Goal: Communication & Community: Answer question/provide support

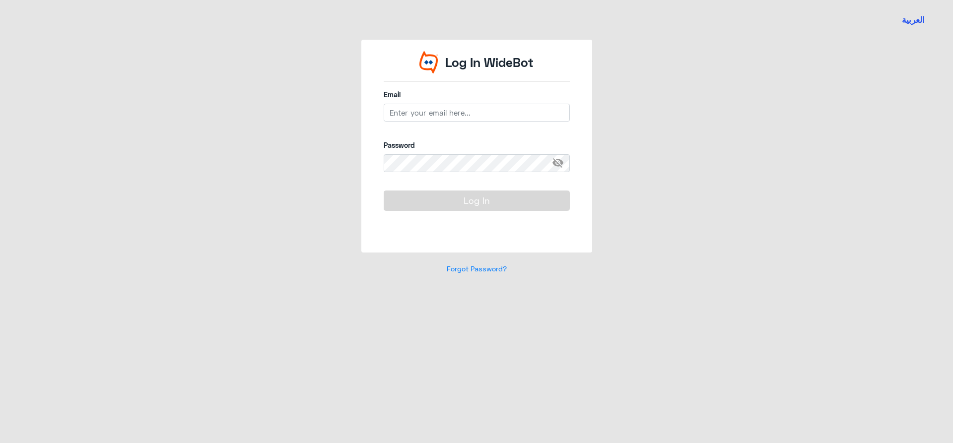
type input "[EMAIL_ADDRESS][DOMAIN_NAME]"
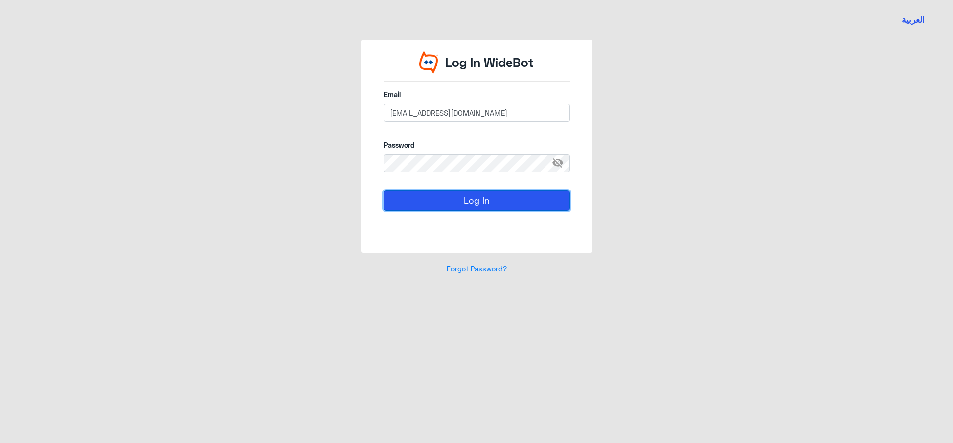
click at [549, 199] on button "Log In" at bounding box center [476, 201] width 186 height 20
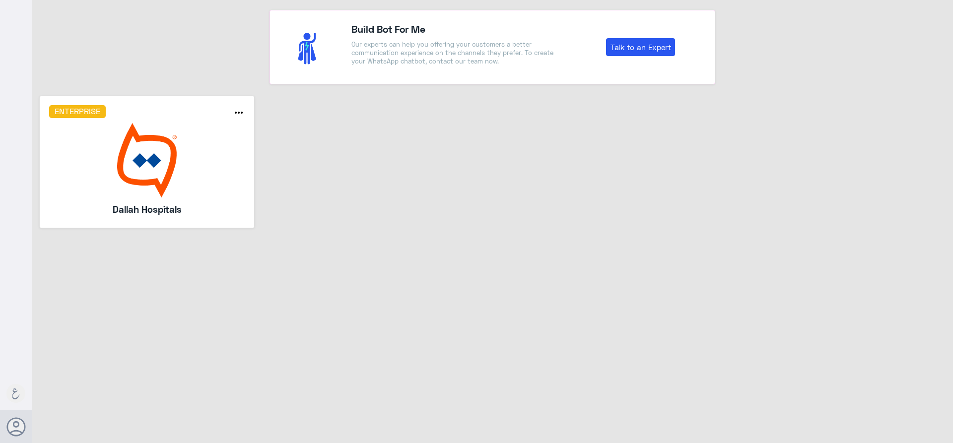
click at [164, 184] on img at bounding box center [147, 160] width 196 height 74
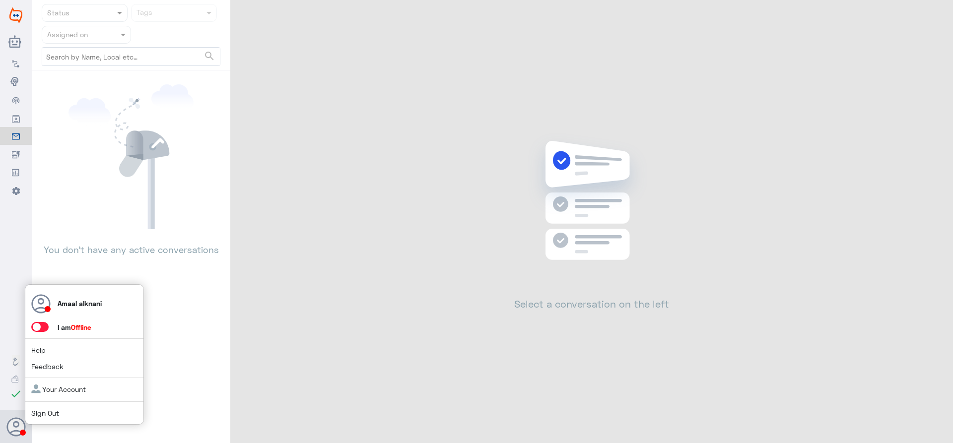
click at [42, 328] on span at bounding box center [39, 327] width 17 height 10
click at [0, 0] on input "checkbox" at bounding box center [0, 0] width 0 height 0
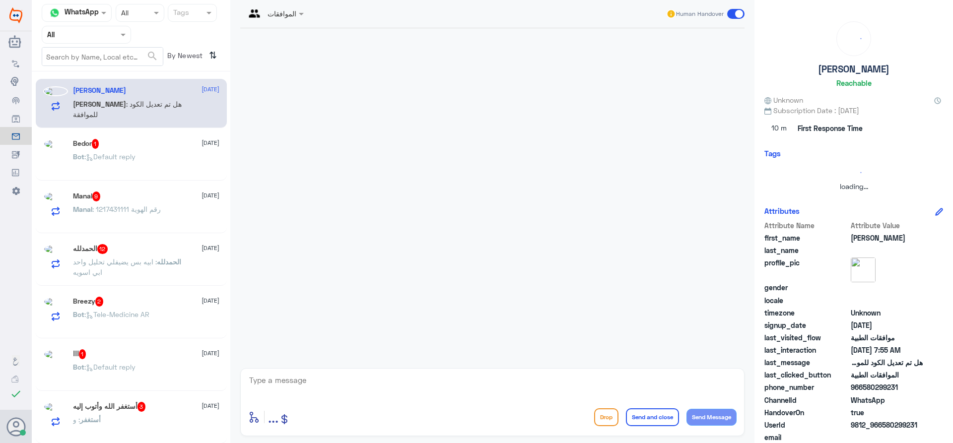
click at [92, 37] on input "text" at bounding box center [74, 34] width 55 height 11
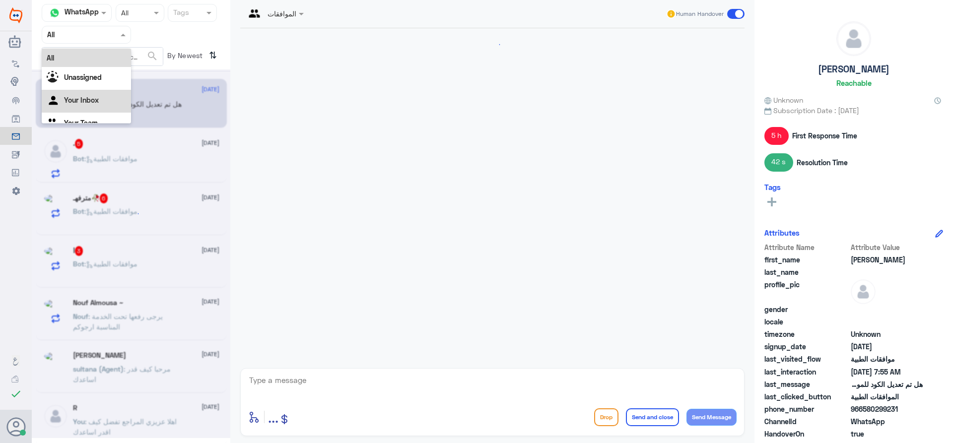
scroll to position [1036, 0]
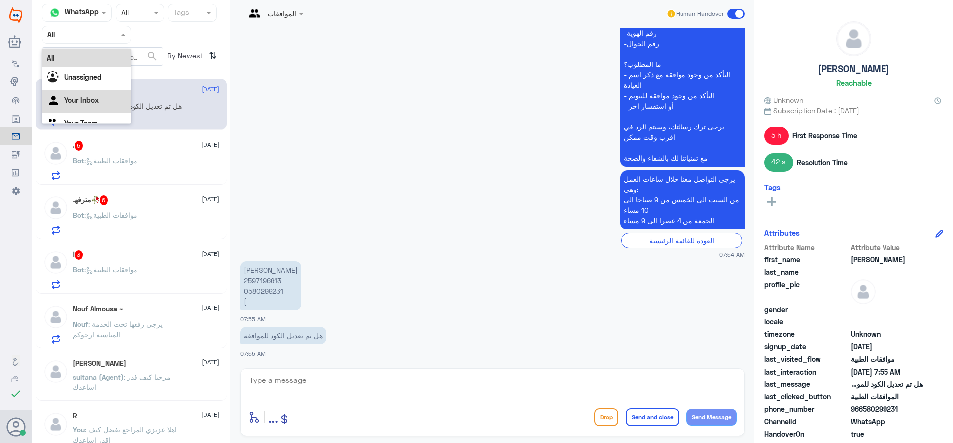
click at [81, 101] on Inbox "Your Inbox" at bounding box center [81, 100] width 35 height 8
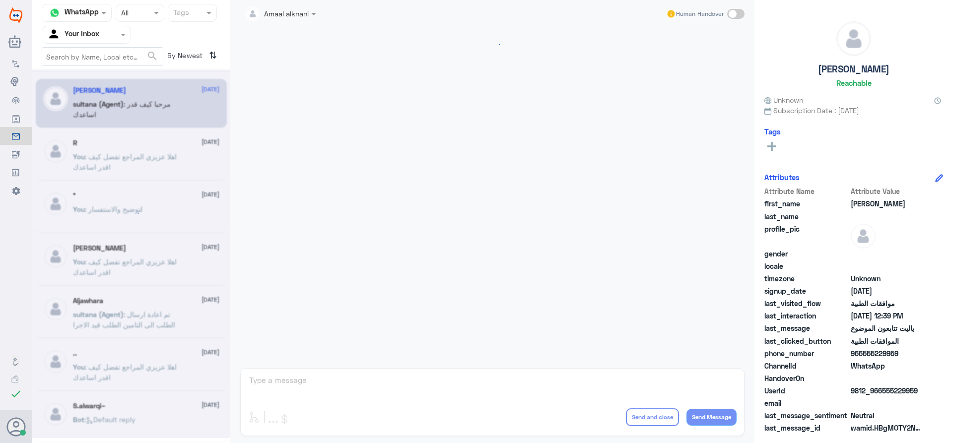
scroll to position [890, 0]
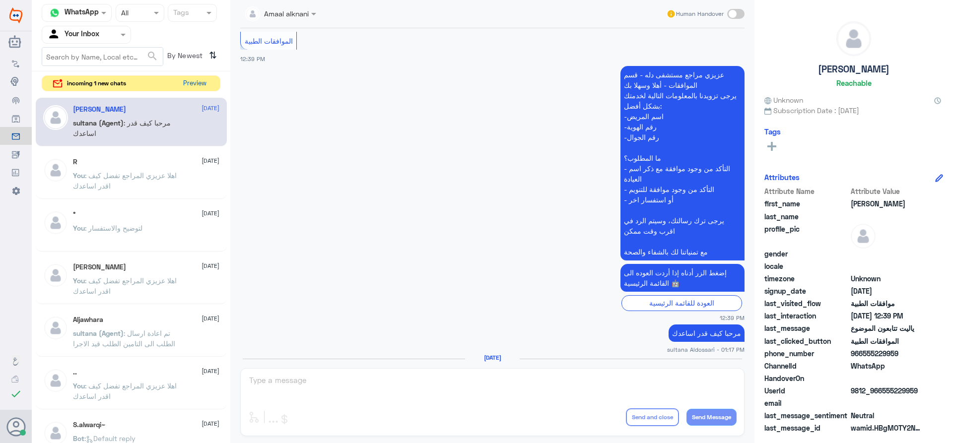
click at [193, 83] on button "Preview" at bounding box center [194, 83] width 31 height 15
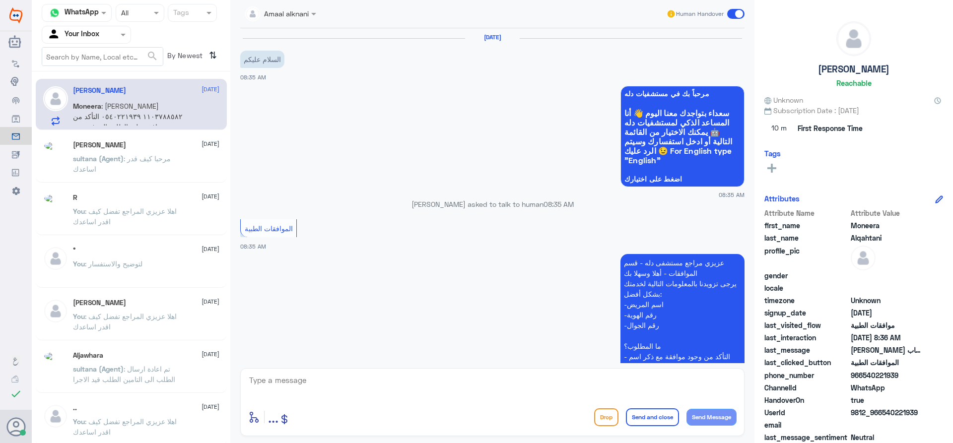
scroll to position [248, 0]
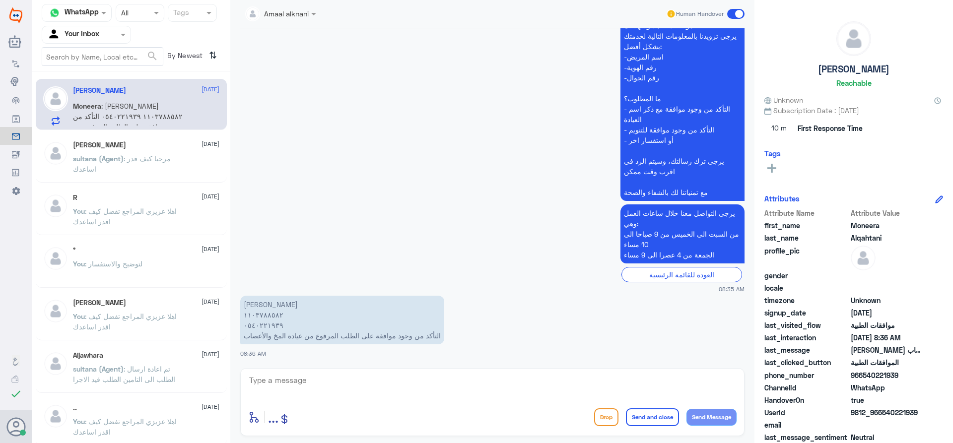
click at [314, 385] on textarea at bounding box center [492, 386] width 488 height 24
click at [556, 374] on textarea at bounding box center [492, 386] width 488 height 24
click at [310, 382] on textarea at bounding box center [492, 386] width 488 height 24
type textarea "1103788582"
drag, startPoint x: 303, startPoint y: 381, endPoint x: 149, endPoint y: 372, distance: 154.5
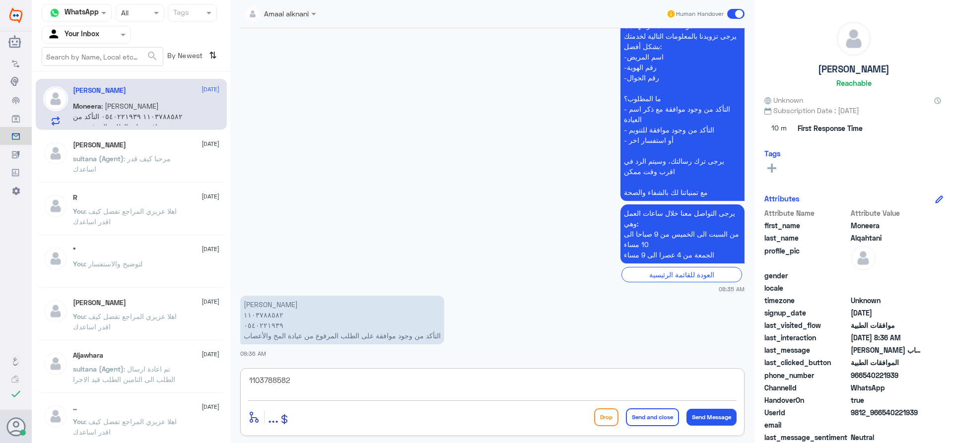
click at [149, 372] on div "Channel WhatsApp Status × All Tags Agent Filter Your Inbox search By Newest ⇅ […" at bounding box center [492, 223] width 921 height 446
click at [349, 385] on textarea at bounding box center [492, 386] width 488 height 24
type textarea "اهلا عزيزي المراجع - لديكم موافقة مع الطبيب [PERSON_NAME] بتاريخ [DATE]"
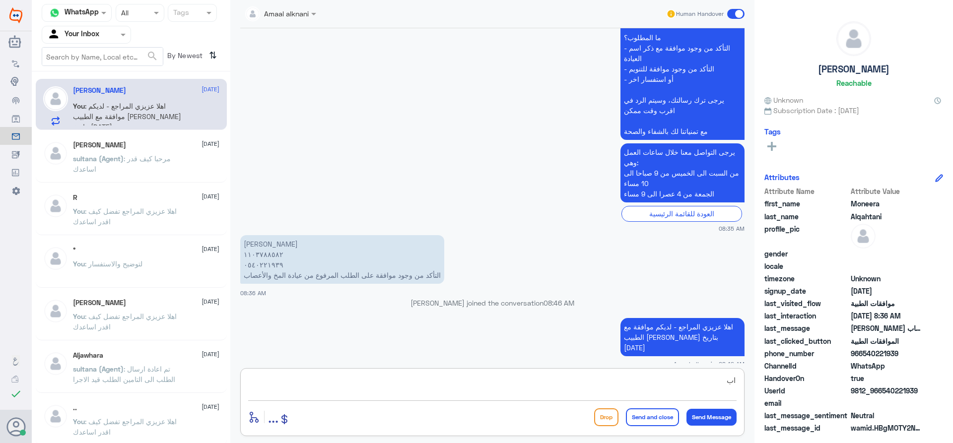
type textarea "ا"
paste textarea "[MEDICAL_DATA] Injection 1IU/1ML, 1ML/Vial"
type textarea "[MEDICAL_DATA] Injection 1IU/1ML, 1ML/Vial"
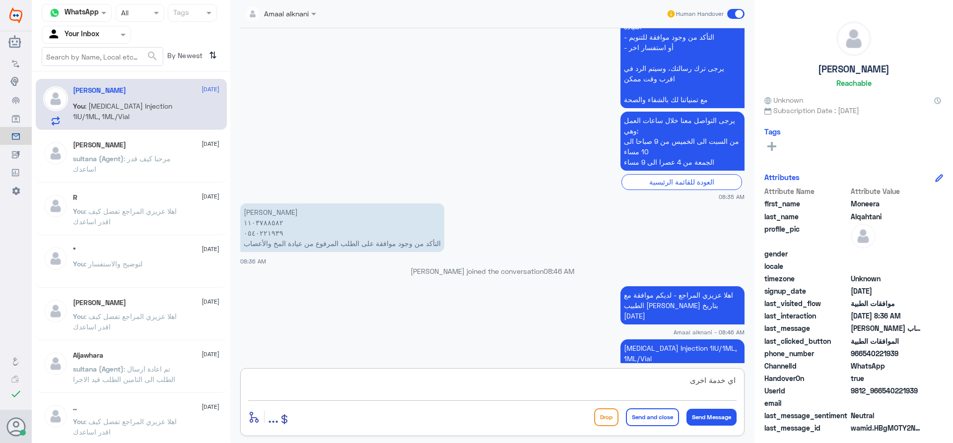
type textarea "اي خدمة اخرى ؟"
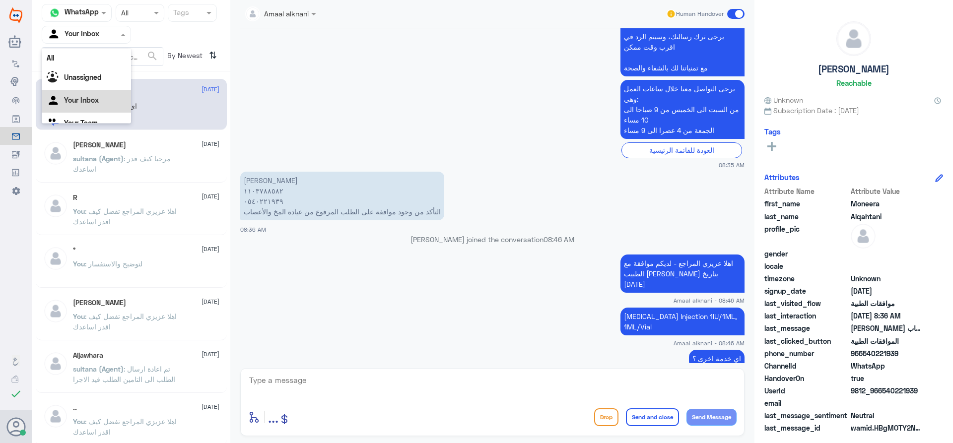
click at [116, 30] on div at bounding box center [86, 34] width 88 height 11
click at [85, 110] on Team "Your Team" at bounding box center [81, 110] width 34 height 8
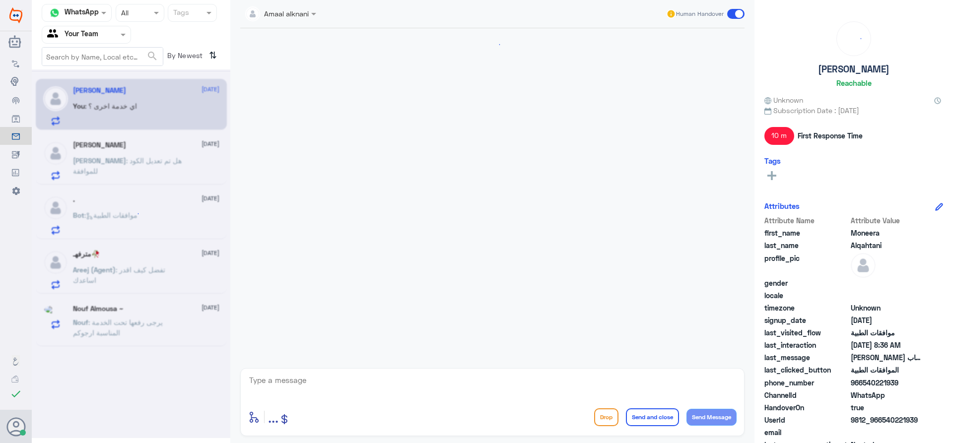
scroll to position [372, 0]
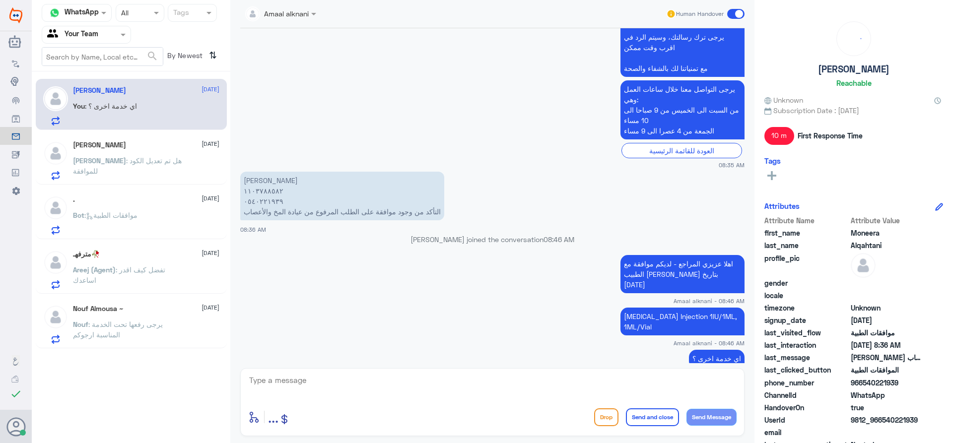
click at [156, 167] on p "[PERSON_NAME] : هل تم تعديل الكود للموافقة" at bounding box center [129, 167] width 112 height 25
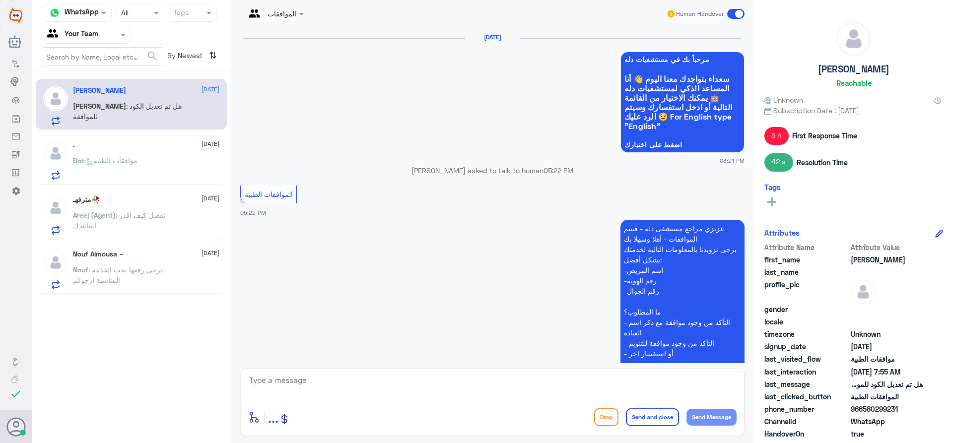
scroll to position [1036, 0]
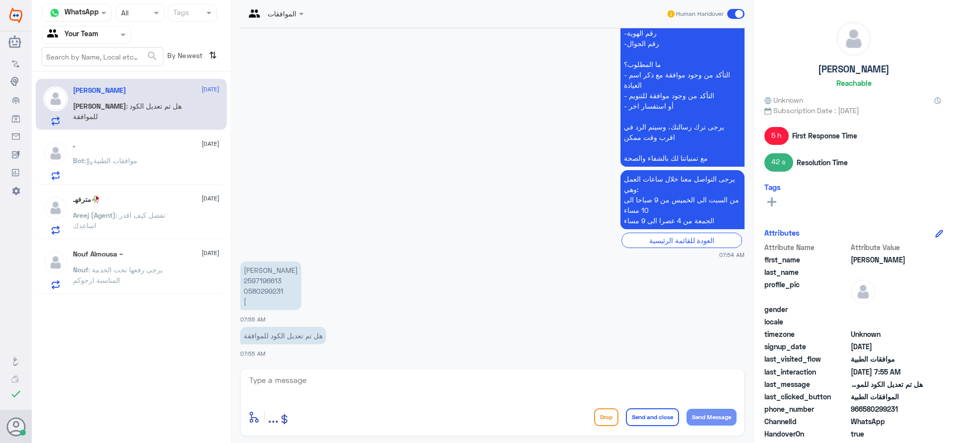
click at [263, 298] on p "[PERSON_NAME] 2597196613 0580299231 [" at bounding box center [270, 285] width 61 height 49
click at [263, 291] on p "[PERSON_NAME] 2597196613 0580299231 [" at bounding box center [270, 285] width 61 height 49
copy p "0580299231"
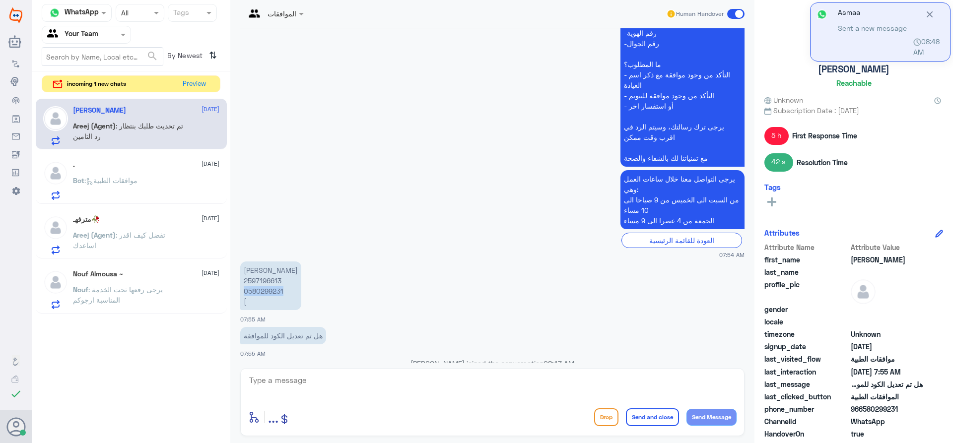
scroll to position [1086, 0]
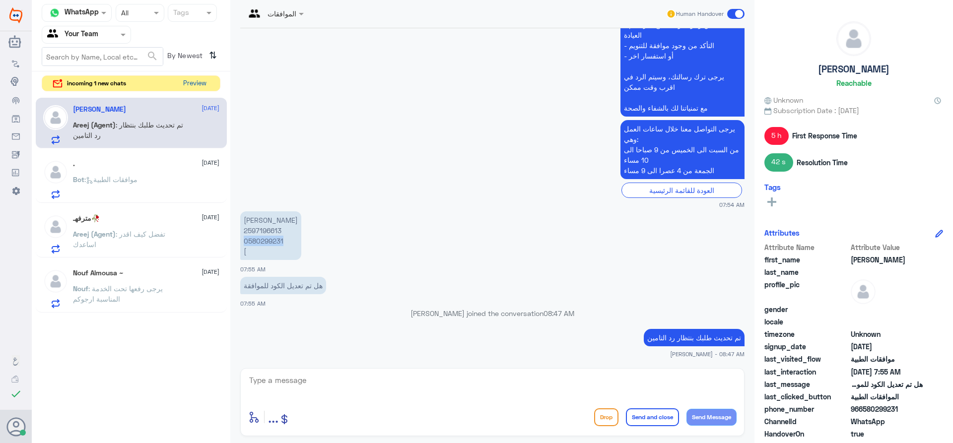
click at [196, 87] on button "Preview" at bounding box center [194, 83] width 31 height 15
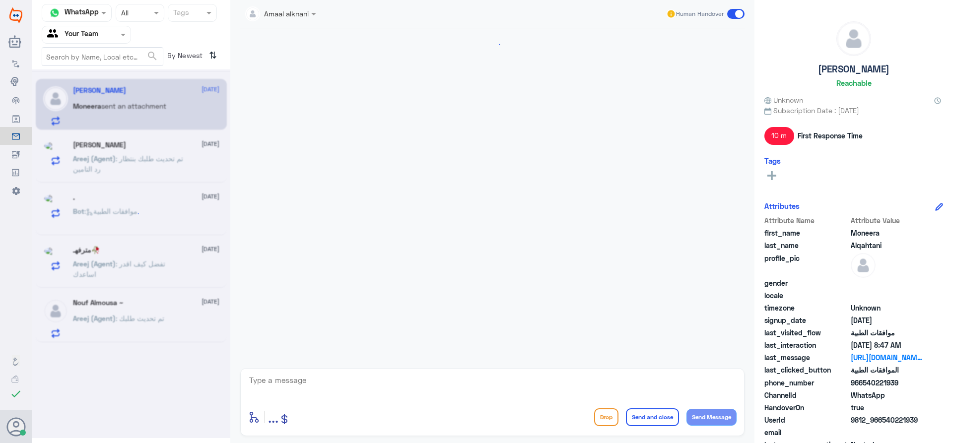
scroll to position [576, 0]
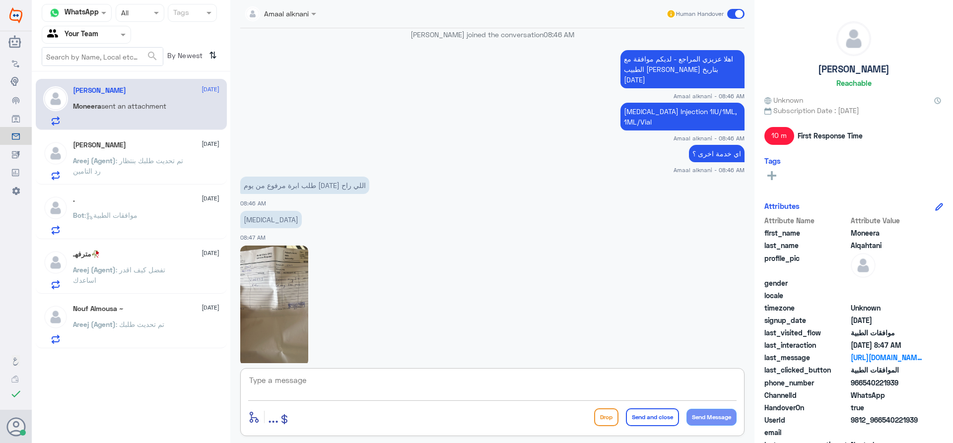
click at [310, 394] on textarea at bounding box center [492, 386] width 488 height 24
click at [282, 285] on img at bounding box center [274, 306] width 68 height 121
click at [362, 374] on textarea at bounding box center [492, 386] width 488 height 24
type textarea "مستشفى دلة النخيل"
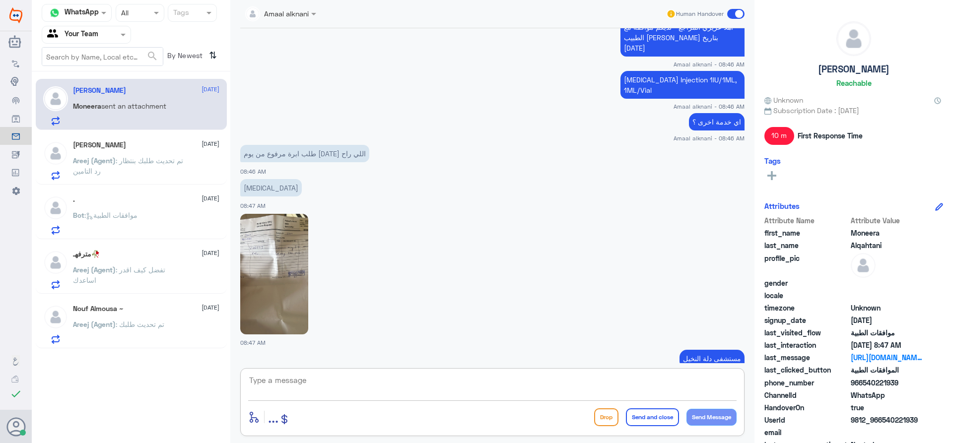
type textarea "؟"
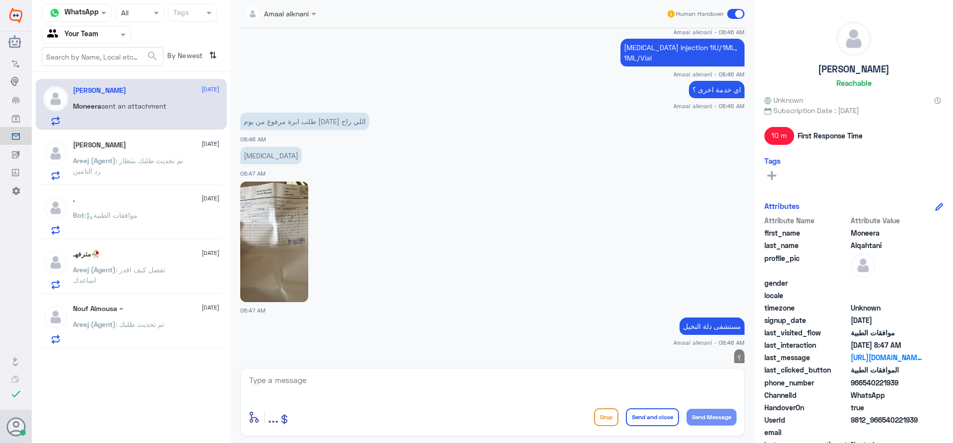
click at [285, 227] on img at bounding box center [274, 242] width 68 height 121
click at [138, 264] on div "مترفهـ🥀 [DATE][PERSON_NAME] (Agent) : تفضل كيف اقدر اساعدك" at bounding box center [146, 269] width 146 height 39
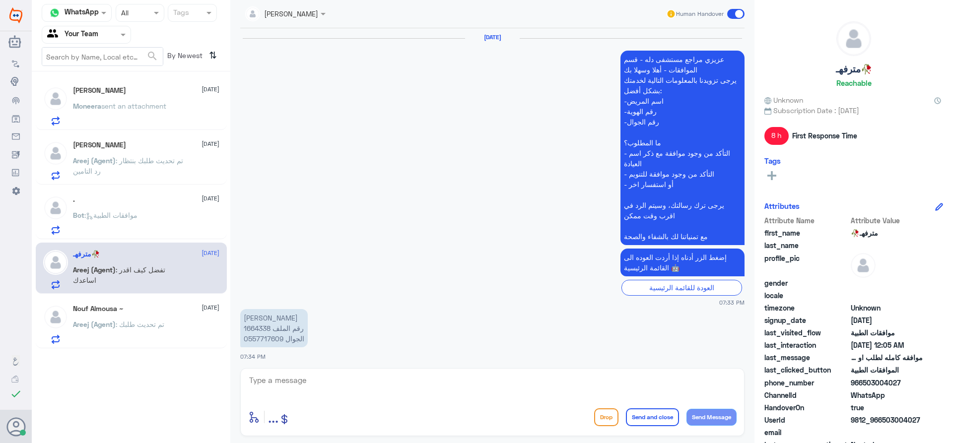
scroll to position [1244, 0]
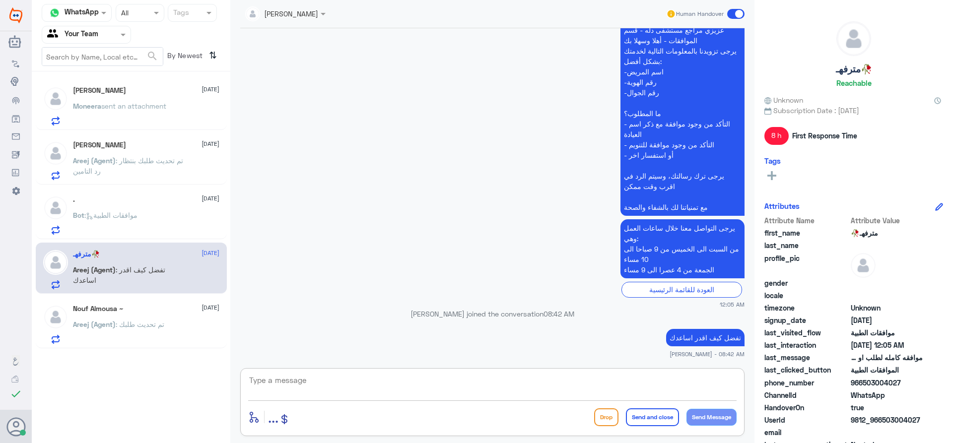
click at [370, 384] on textarea at bounding box center [492, 386] width 488 height 24
click at [127, 99] on div "[PERSON_NAME] [DATE][PERSON_NAME] sent an attachment" at bounding box center [146, 105] width 146 height 39
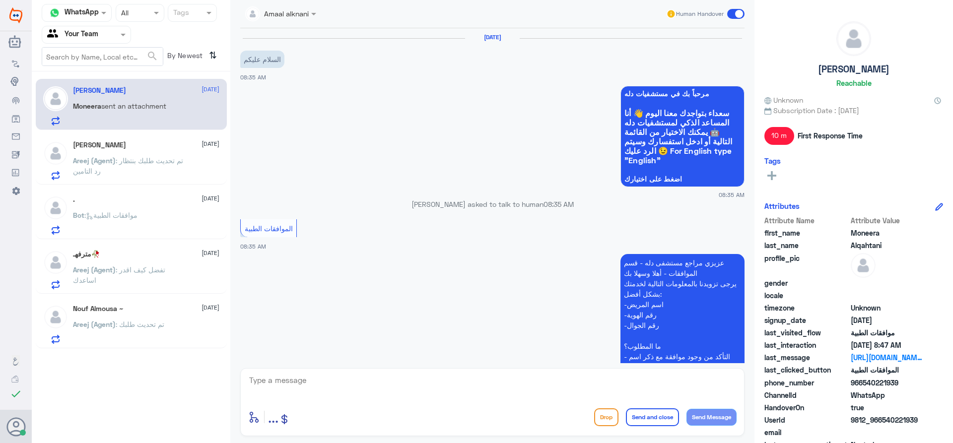
scroll to position [640, 0]
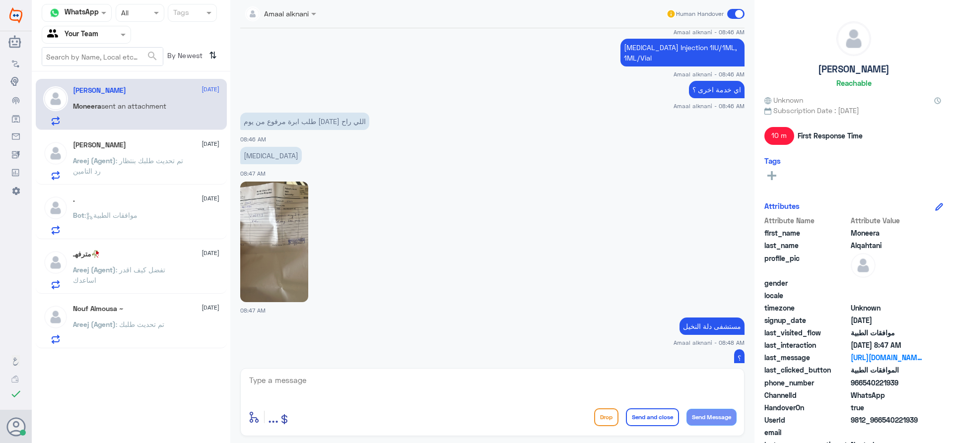
click at [171, 166] on p "Areej (Agent) : تم تحديث طلبك بنتظار رد التامين" at bounding box center [129, 167] width 112 height 25
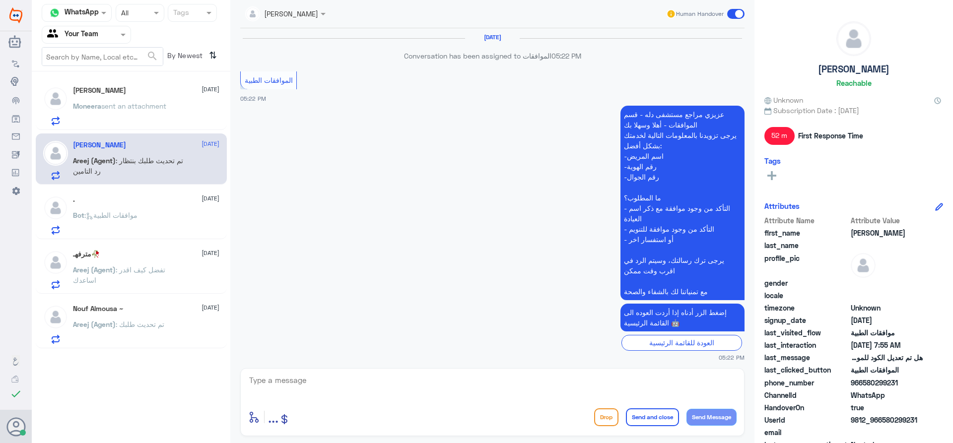
scroll to position [972, 0]
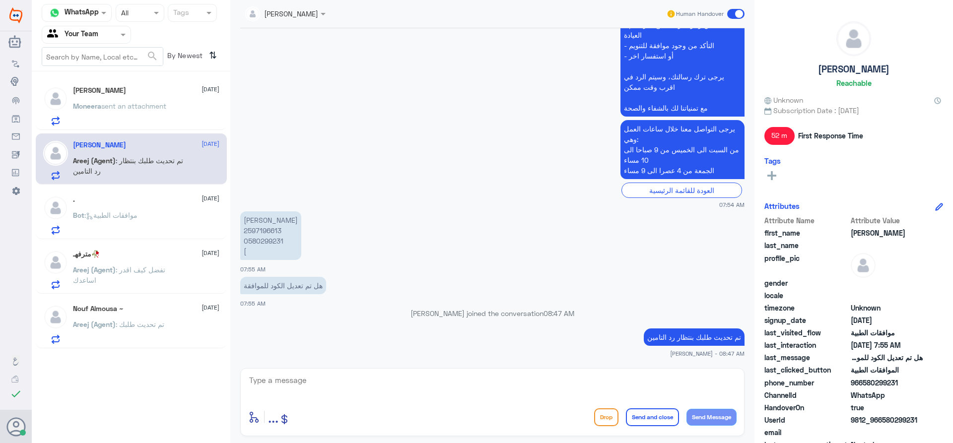
click at [102, 211] on span ": موافقات الطبية" at bounding box center [110, 215] width 53 height 8
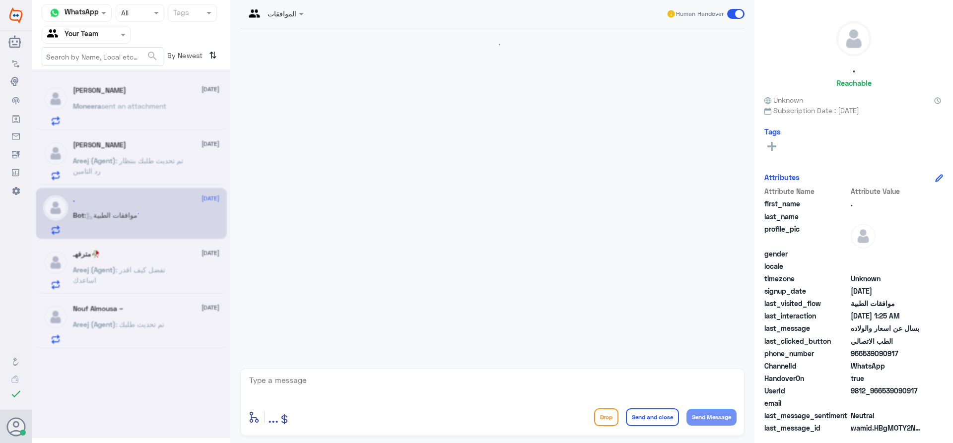
scroll to position [549, 0]
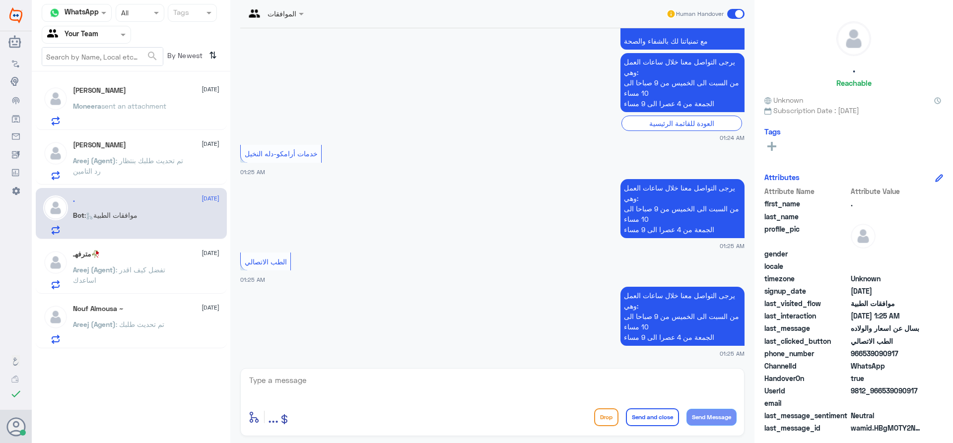
click at [271, 384] on textarea at bounding box center [492, 386] width 488 height 24
click at [292, 393] on textarea at bounding box center [492, 386] width 488 height 24
click at [135, 324] on span ": تم تحديث طلبك" at bounding box center [140, 324] width 49 height 8
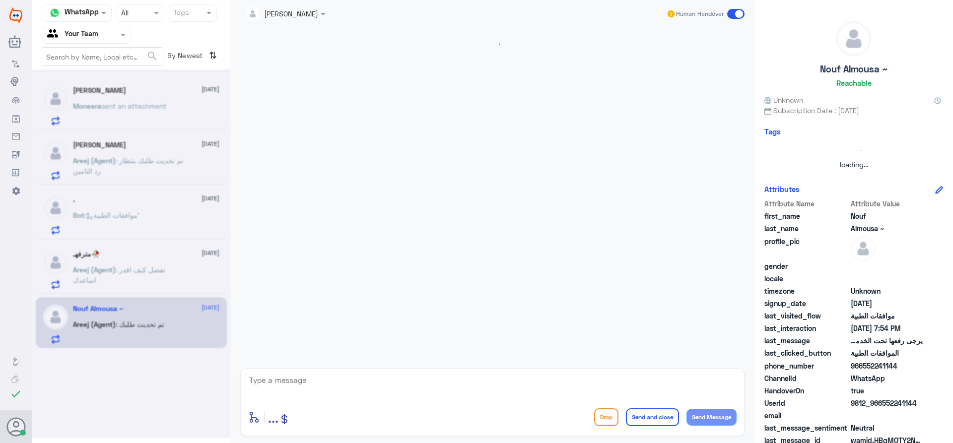
scroll to position [751, 0]
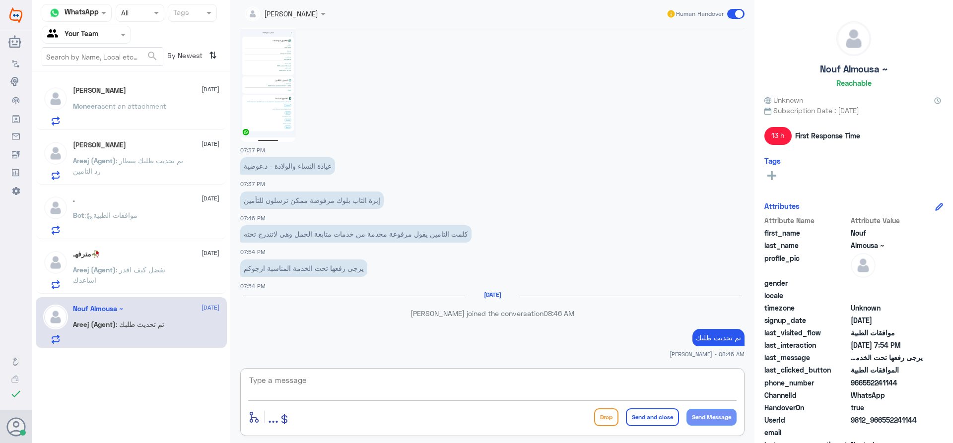
click at [345, 375] on textarea at bounding box center [492, 386] width 488 height 24
click at [115, 32] on div at bounding box center [86, 34] width 88 height 11
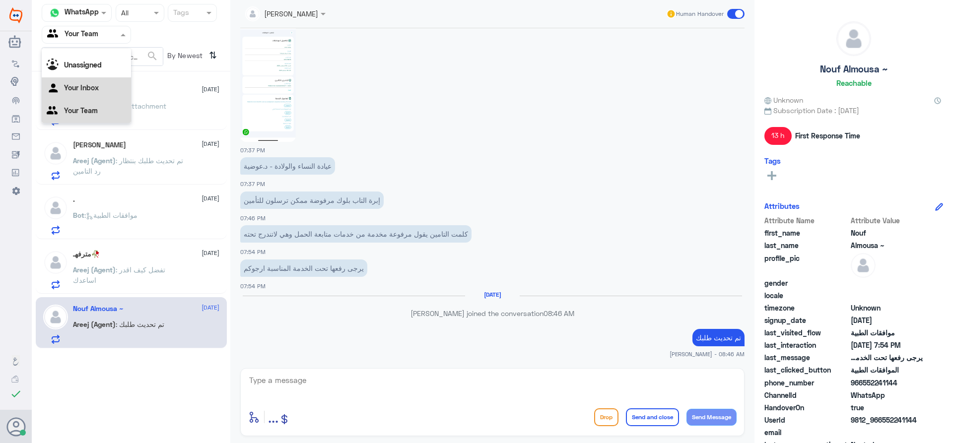
click at [102, 86] on div "Your Inbox" at bounding box center [86, 88] width 89 height 23
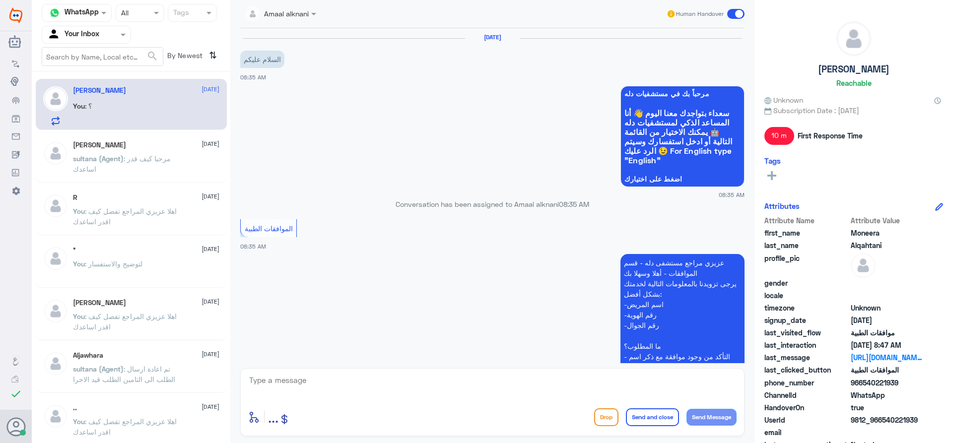
scroll to position [640, 0]
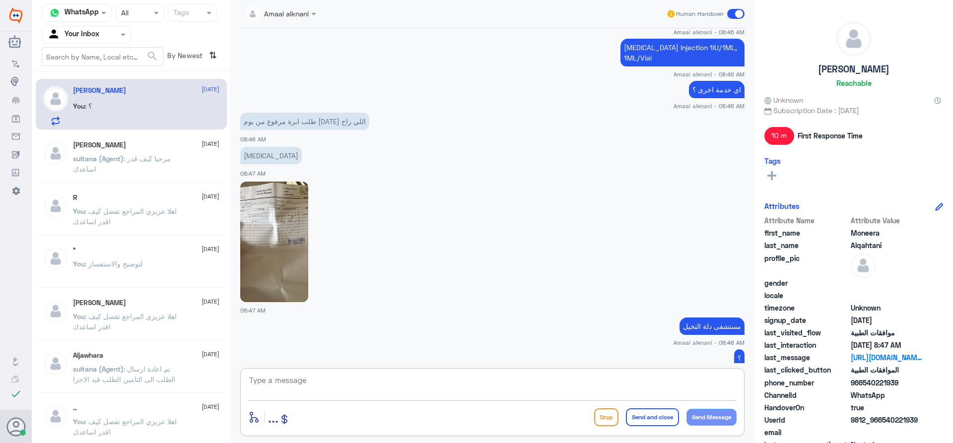
click at [313, 384] on textarea at bounding box center [492, 386] width 488 height 24
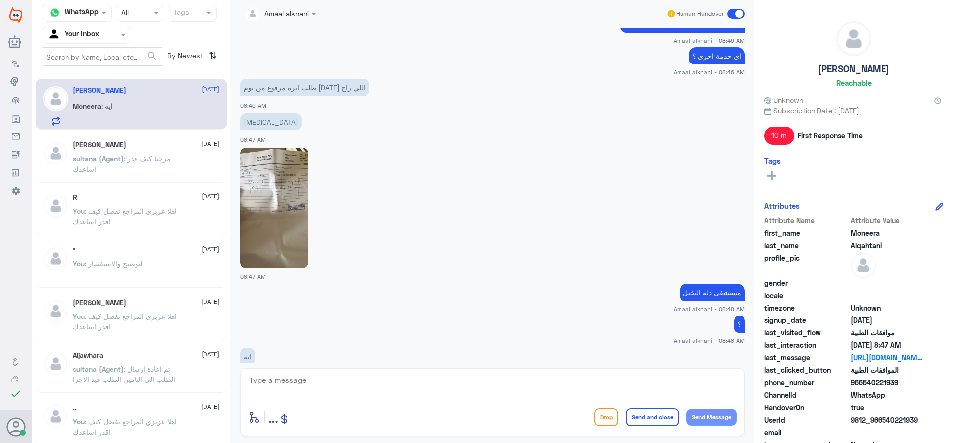
click at [268, 170] on img at bounding box center [274, 208] width 68 height 121
click at [381, 384] on textarea at bounding box center [492, 386] width 488 height 24
type textarea "لايوجد طلب مرفوع"
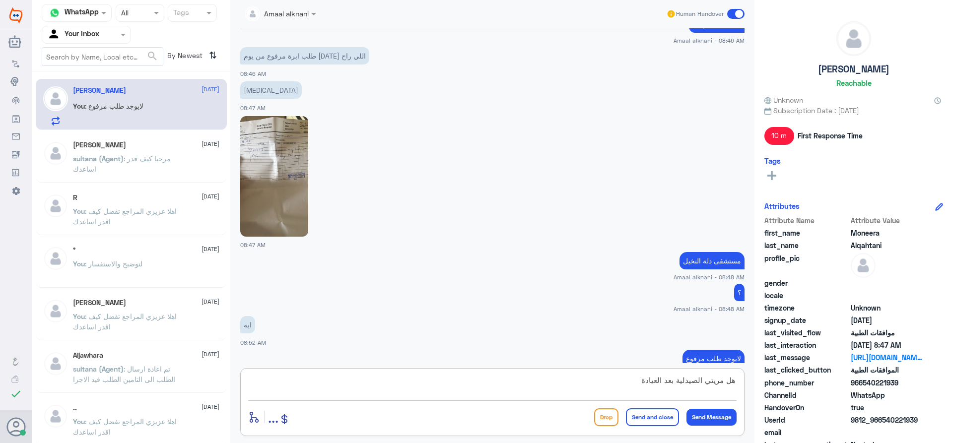
type textarea "هل مريتي الصيدلية بعد العيادة ؟"
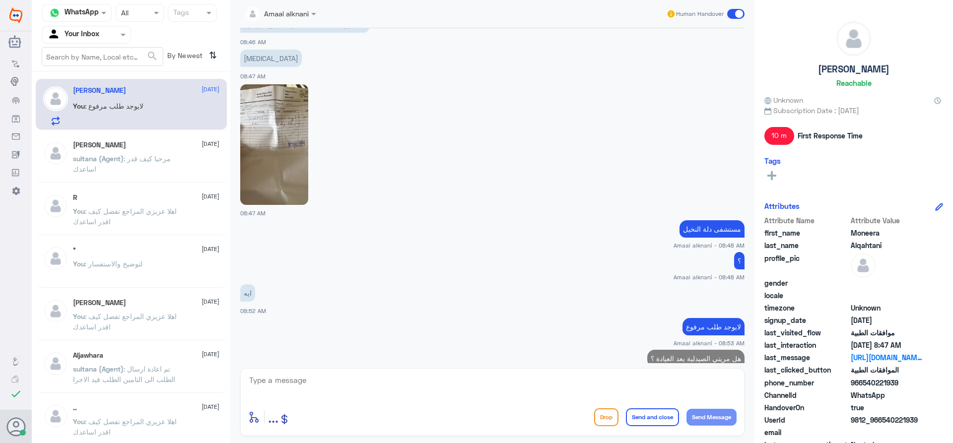
click at [278, 110] on img at bounding box center [274, 144] width 68 height 121
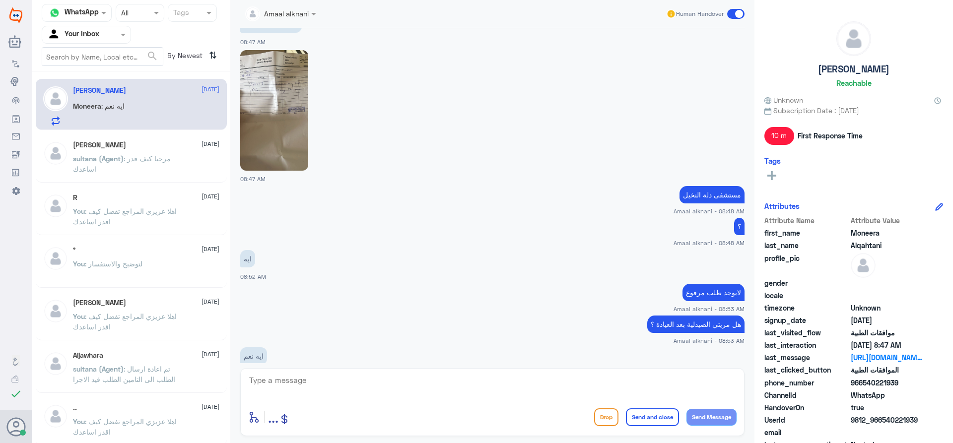
click at [319, 376] on textarea at bounding box center [492, 386] width 488 height 24
type textarea "؟"
type textarea "ا"
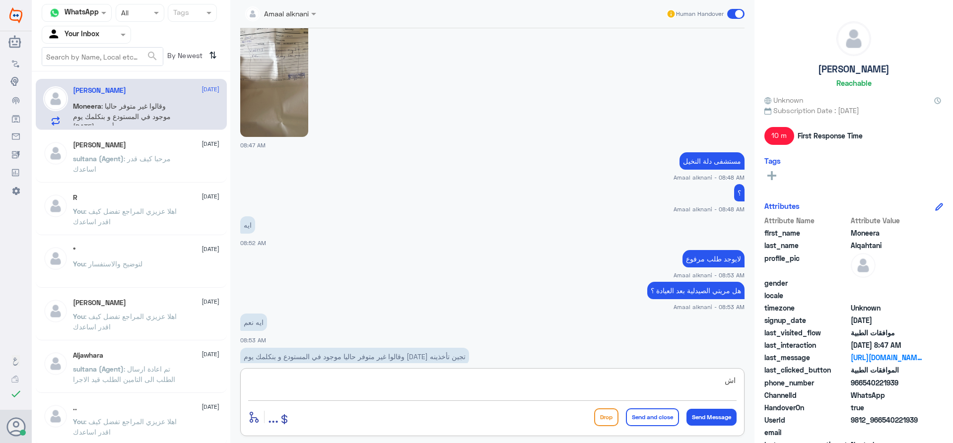
type textarea "ا"
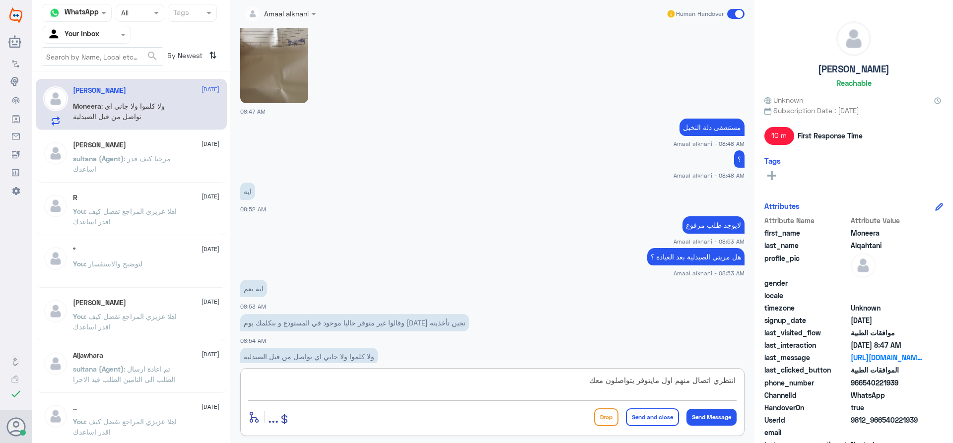
type textarea "انتظري اتصال منهم اول مايتوفر يتواصلون معك"
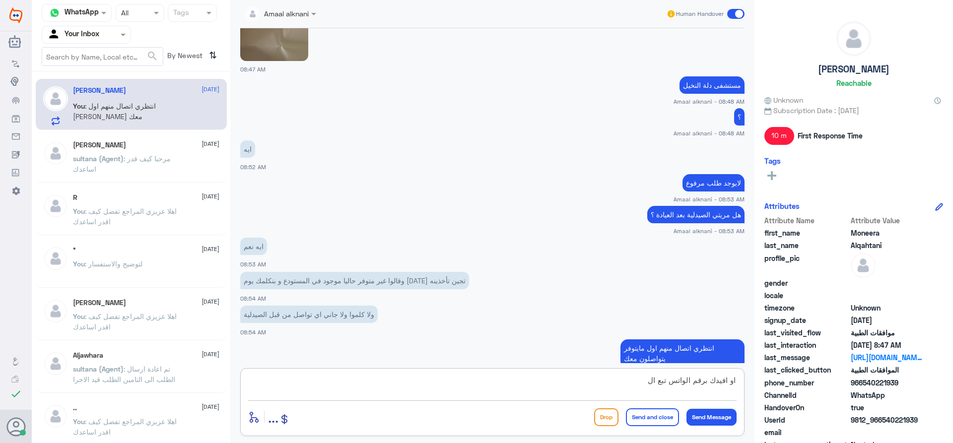
scroll to position [916, 0]
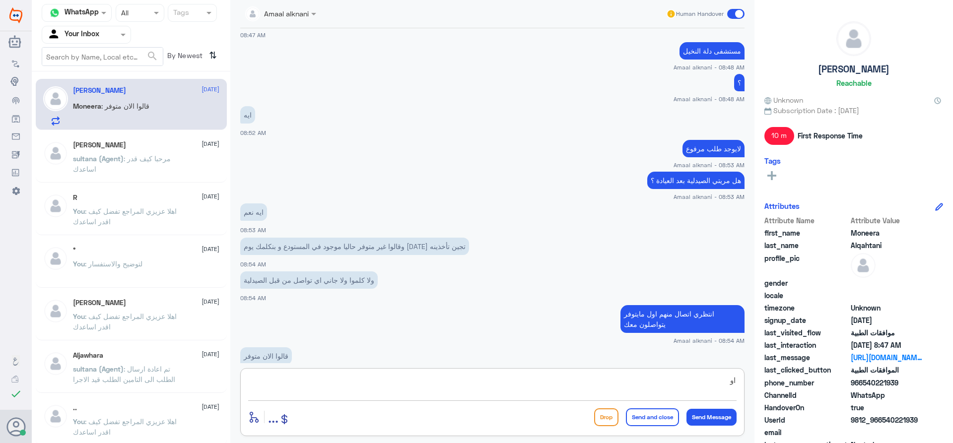
type textarea "ا"
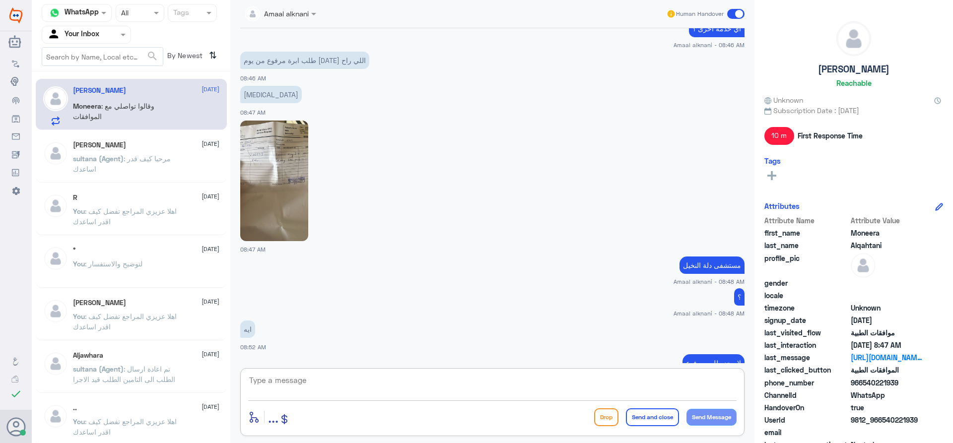
scroll to position [983, 0]
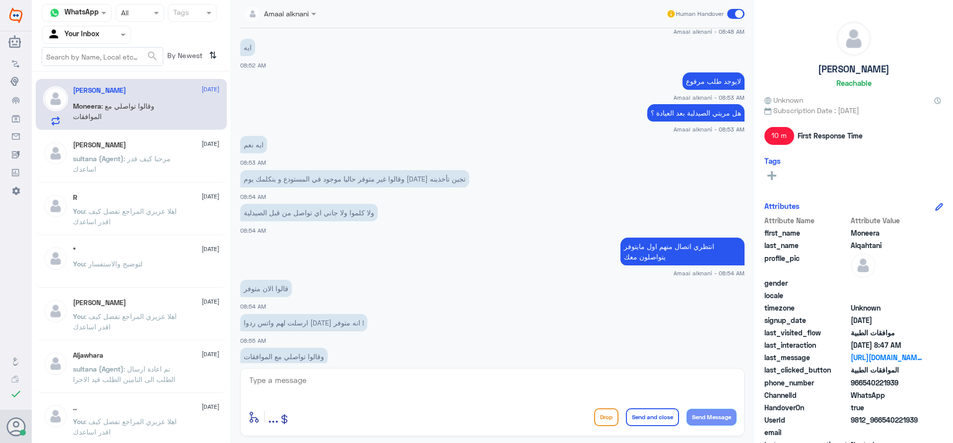
click at [286, 139] on div "ايه نعم 08:53 AM" at bounding box center [492, 150] width 504 height 34
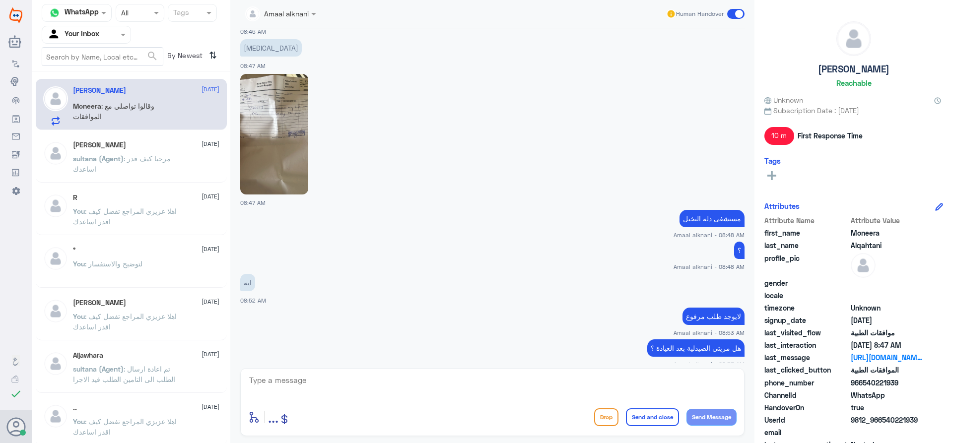
scroll to position [735, 0]
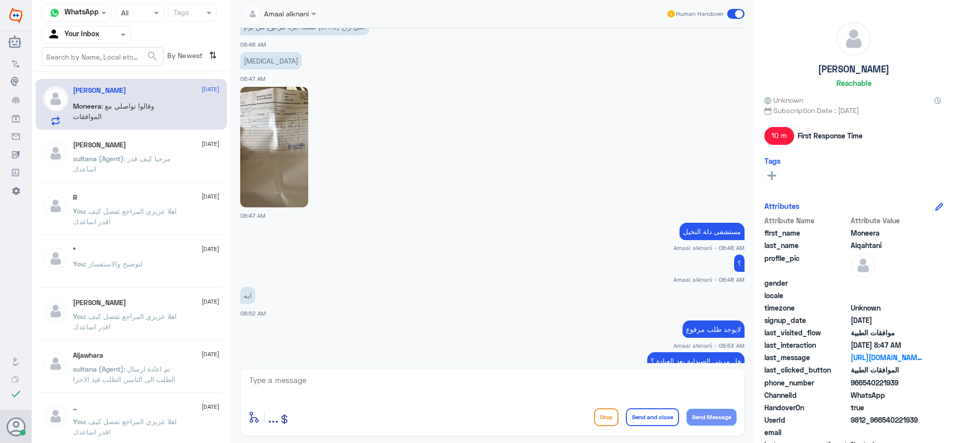
click at [284, 129] on img at bounding box center [274, 147] width 68 height 121
click at [361, 383] on textarea at bounding box center [492, 386] width 488 height 24
click at [522, 386] on textarea at bounding box center [492, 386] width 488 height 24
type textarea "تم رفع طلب الان"
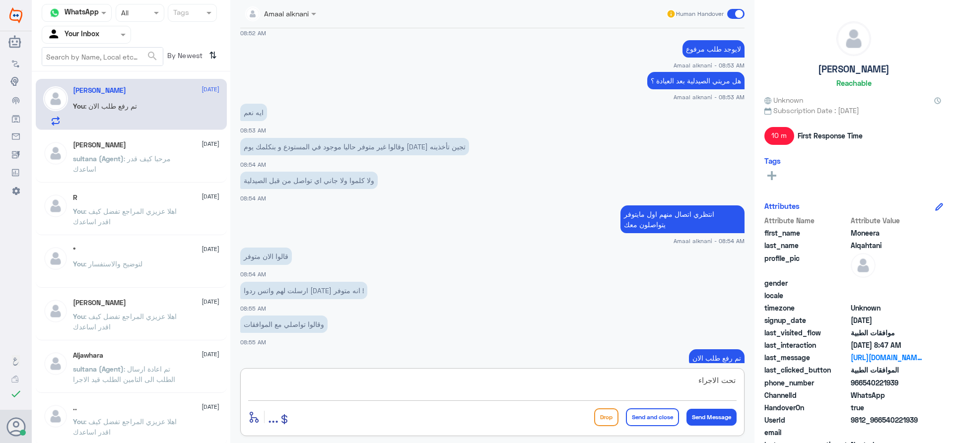
type textarea "تحت الاجراء"
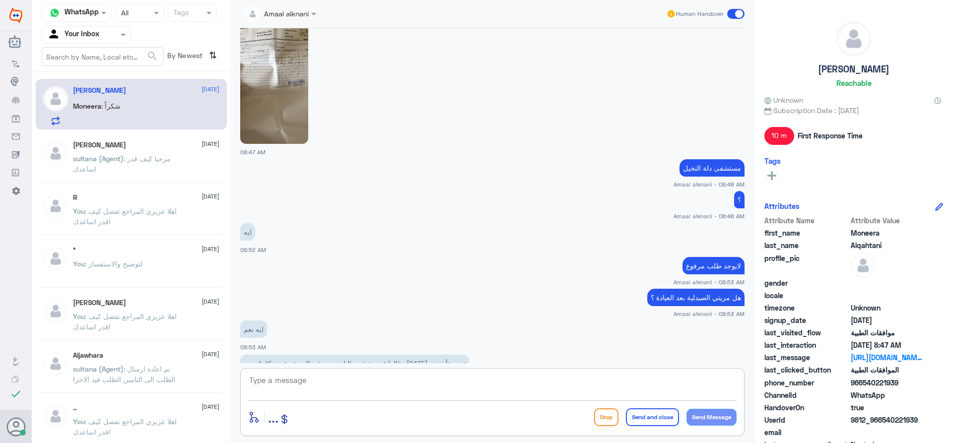
scroll to position [783, 0]
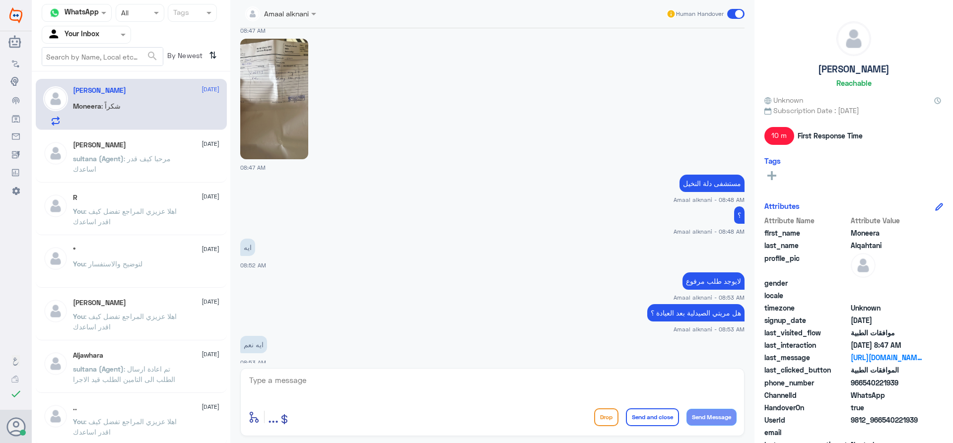
click at [279, 78] on img at bounding box center [274, 99] width 68 height 121
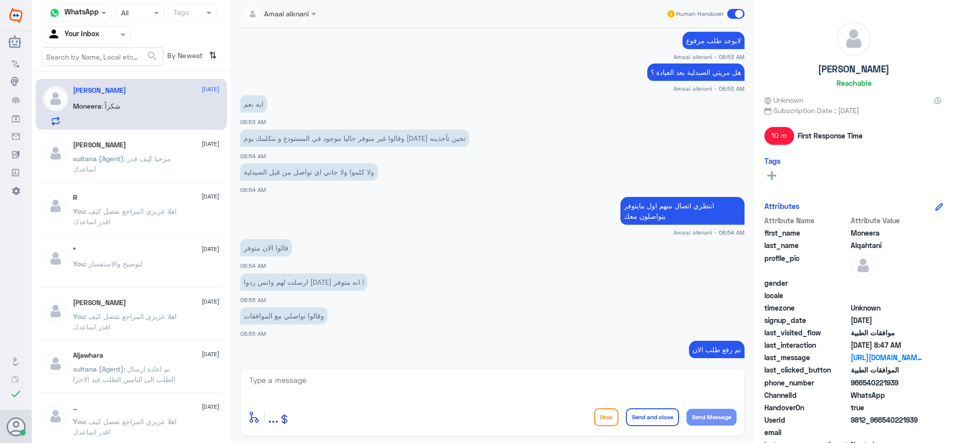
scroll to position [1081, 0]
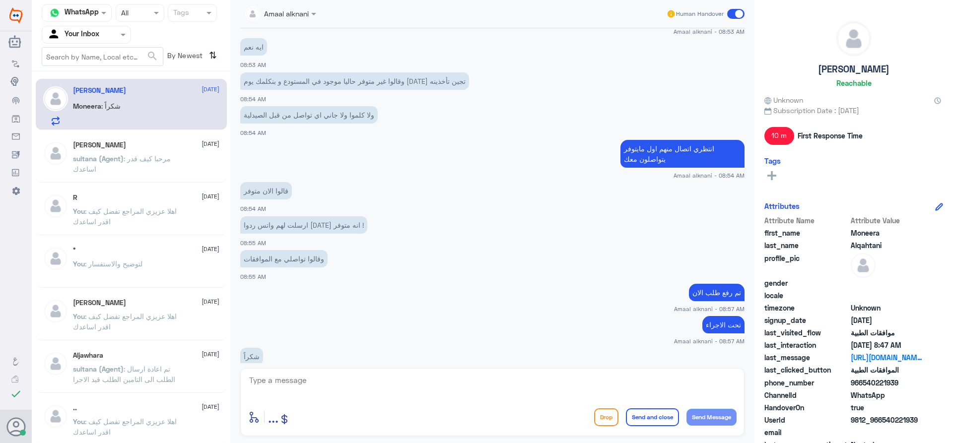
click at [289, 400] on div at bounding box center [492, 387] width 488 height 27
click at [291, 379] on textarea at bounding box center [492, 386] width 488 height 24
click at [355, 394] on textarea at bounding box center [492, 386] width 488 height 24
type textarea "اي تحديث ع الطلب ستصلكم رساله من التامين بحالة الموافقة"
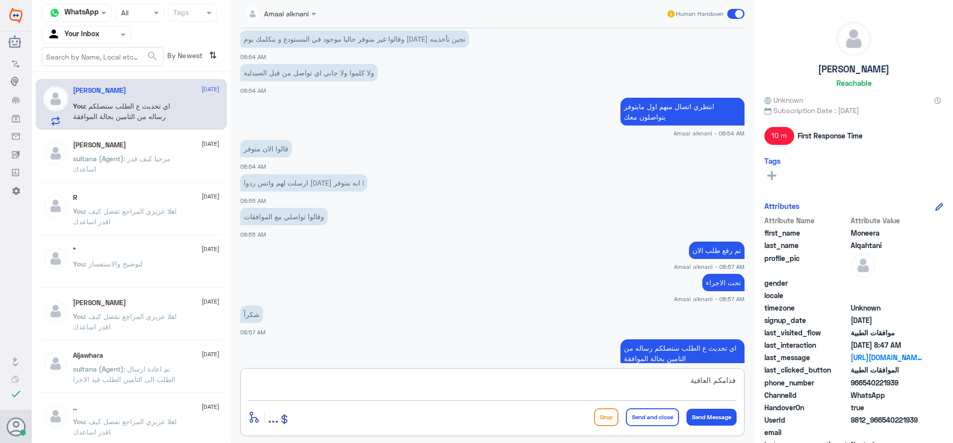
type textarea "فدامكم العافية"
click at [657, 413] on button "Send and close" at bounding box center [652, 417] width 53 height 18
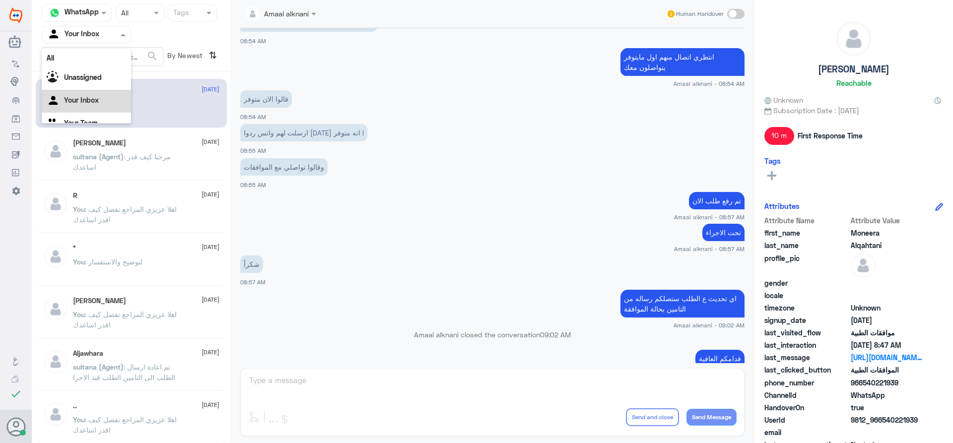
click at [124, 37] on span at bounding box center [124, 34] width 12 height 10
click at [98, 109] on div "Your Team" at bounding box center [86, 111] width 89 height 23
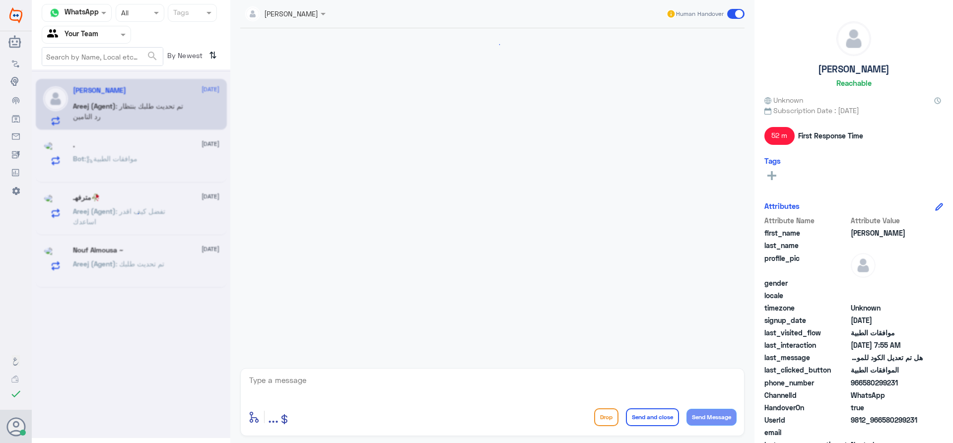
scroll to position [972, 0]
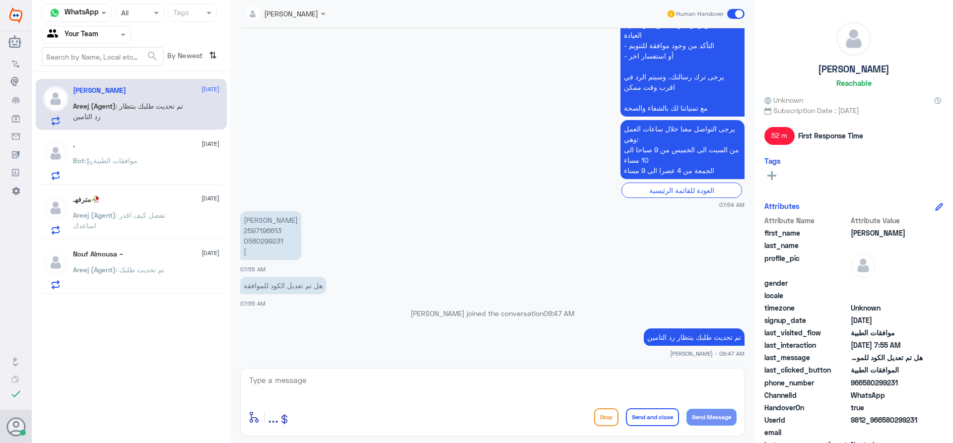
click at [149, 164] on div "Bot : موافقات الطبية" at bounding box center [146, 169] width 146 height 22
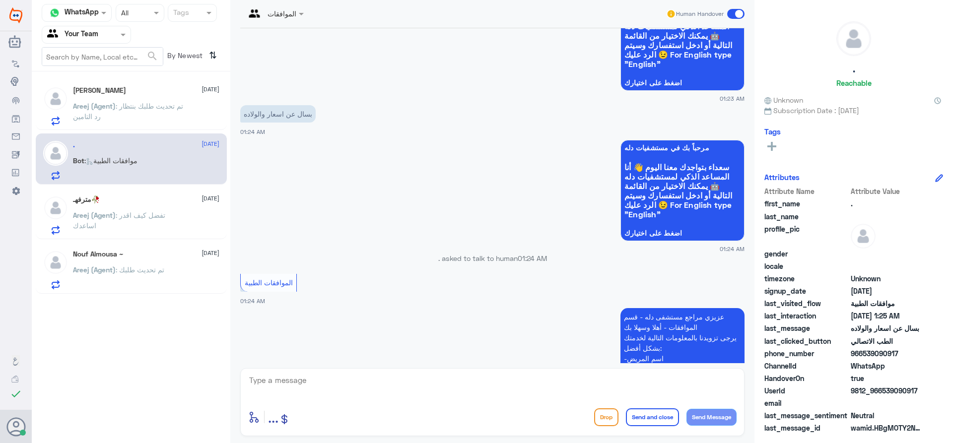
scroll to position [99, 0]
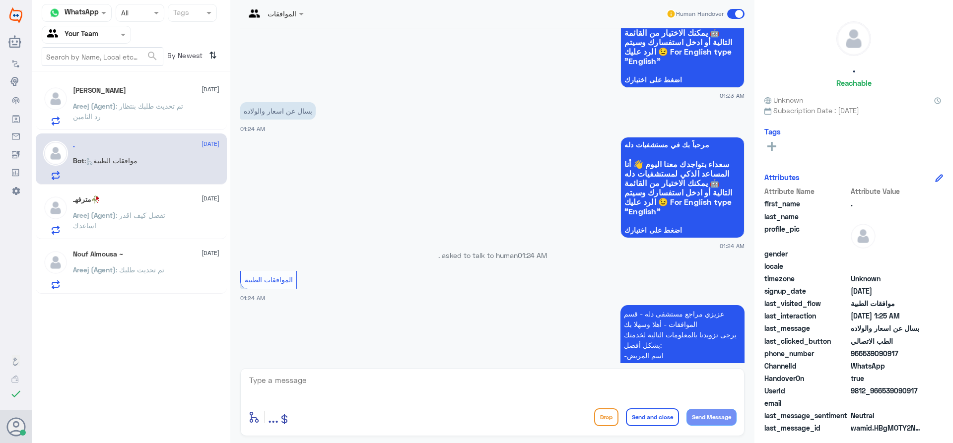
click at [148, 222] on p "Areej (Agent) : تفضل كيف اقدر اساعدك" at bounding box center [129, 222] width 112 height 25
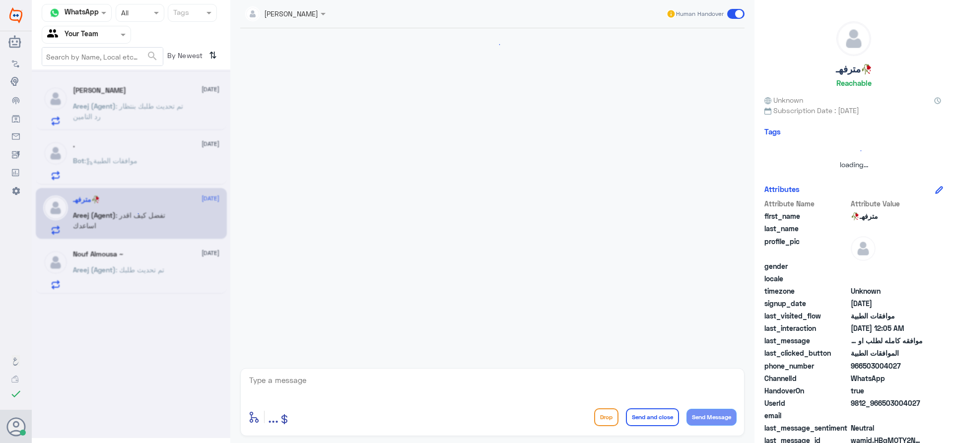
scroll to position [1244, 0]
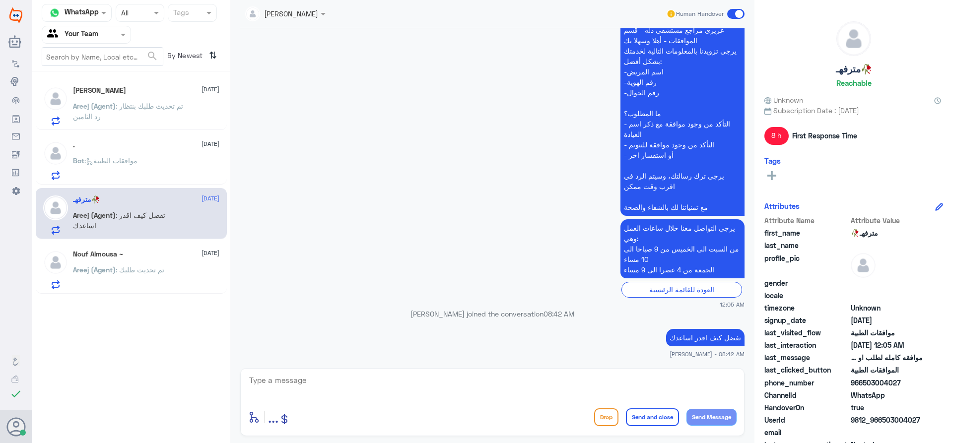
click at [123, 169] on p "Bot : موافقات الطبية" at bounding box center [105, 167] width 64 height 25
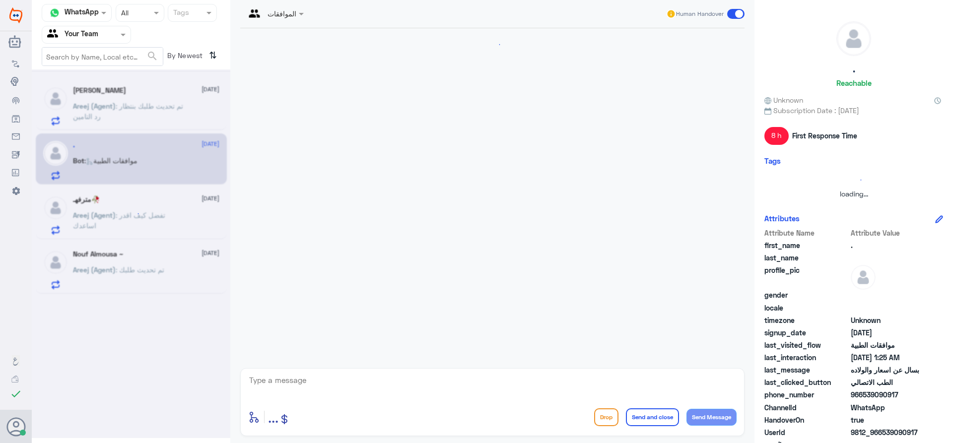
scroll to position [549, 0]
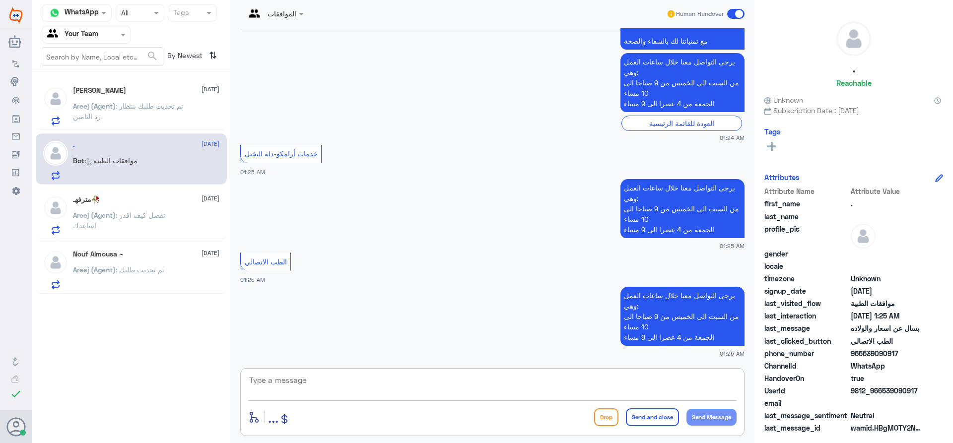
click at [324, 386] on textarea at bounding box center [492, 386] width 488 height 24
type textarea "نسعد دوما بخدمتكم ونتمنى لكم دوام الصحة والعافية"
click at [649, 411] on button "Send and close" at bounding box center [652, 417] width 53 height 18
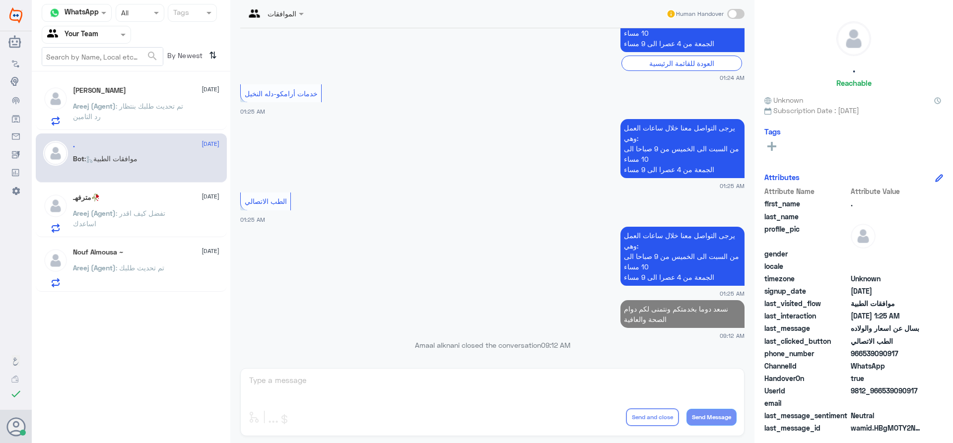
click at [115, 229] on p "Areej (Agent) : تفضل كيف اقدر اساعدك" at bounding box center [129, 220] width 112 height 25
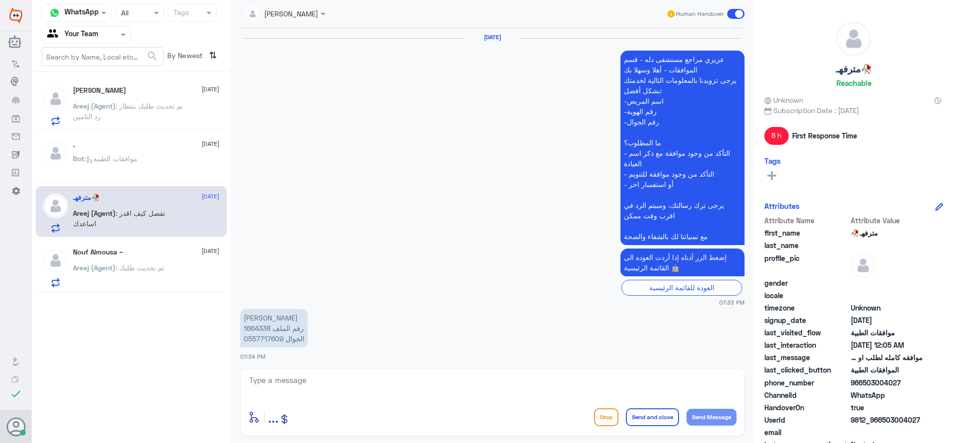
scroll to position [1244, 0]
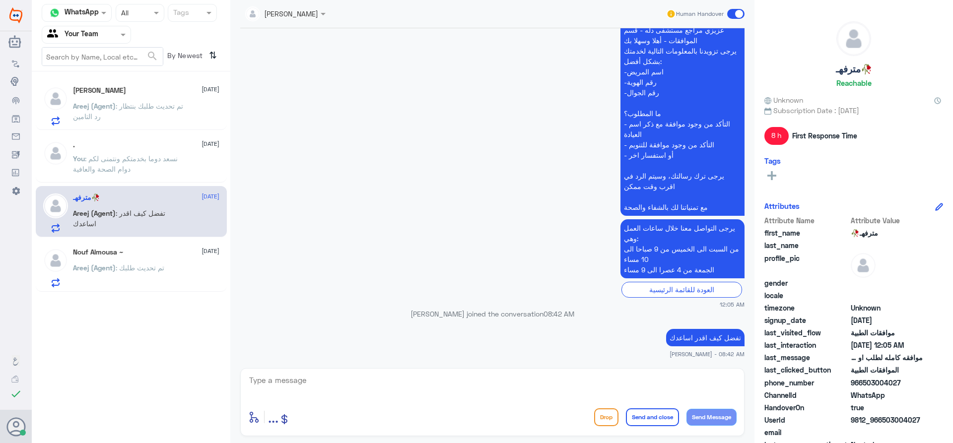
click at [110, 268] on span "Areej (Agent)" at bounding box center [94, 267] width 43 height 8
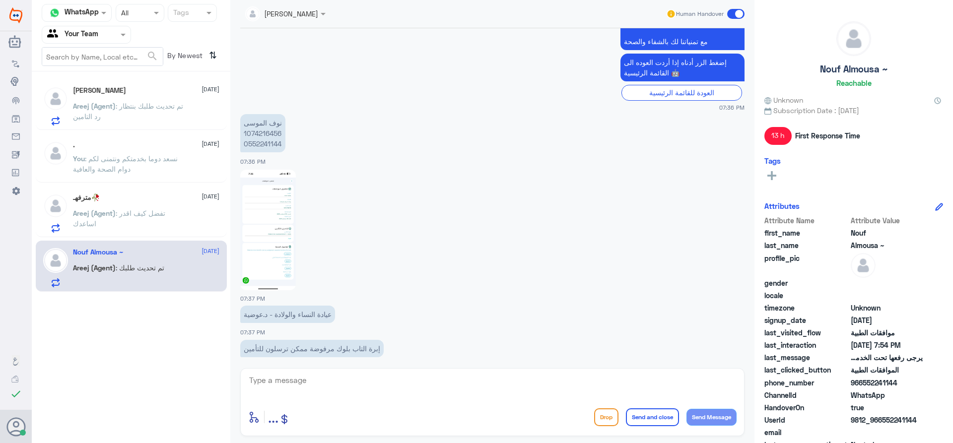
scroll to position [602, 0]
click at [109, 109] on span "Areej (Agent)" at bounding box center [94, 106] width 43 height 8
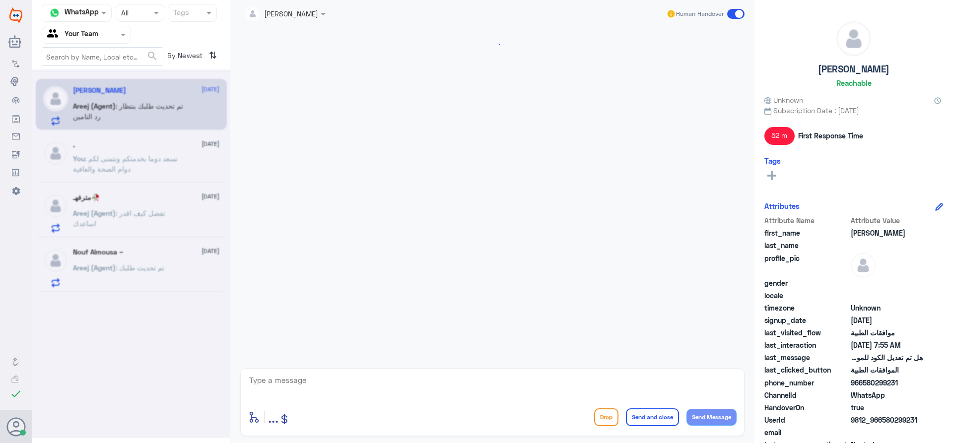
scroll to position [972, 0]
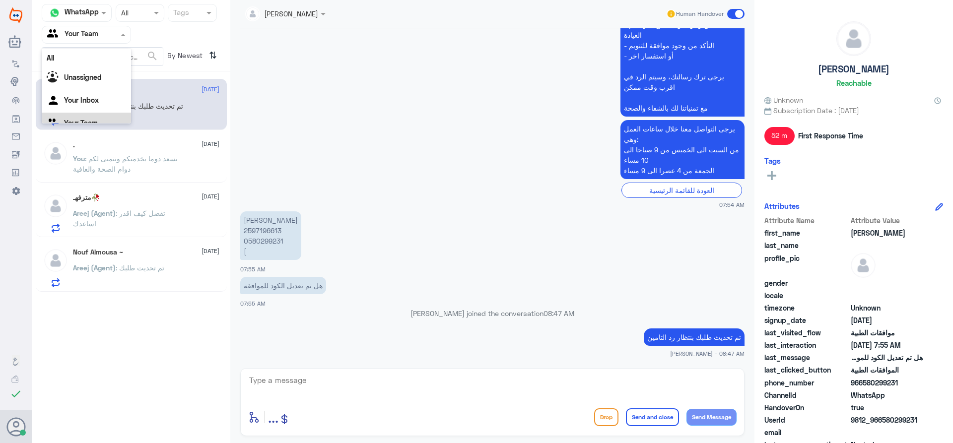
click at [91, 31] on input "text" at bounding box center [74, 34] width 55 height 11
click at [92, 80] on div "Your Inbox" at bounding box center [86, 88] width 89 height 23
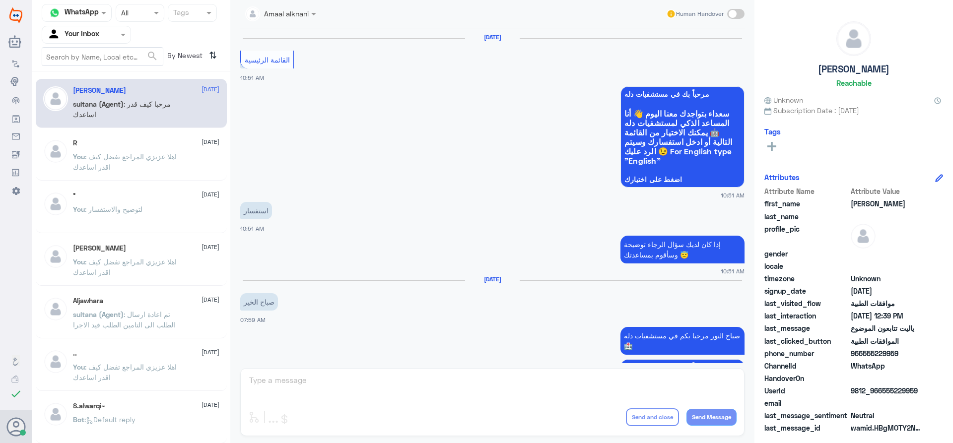
scroll to position [890, 0]
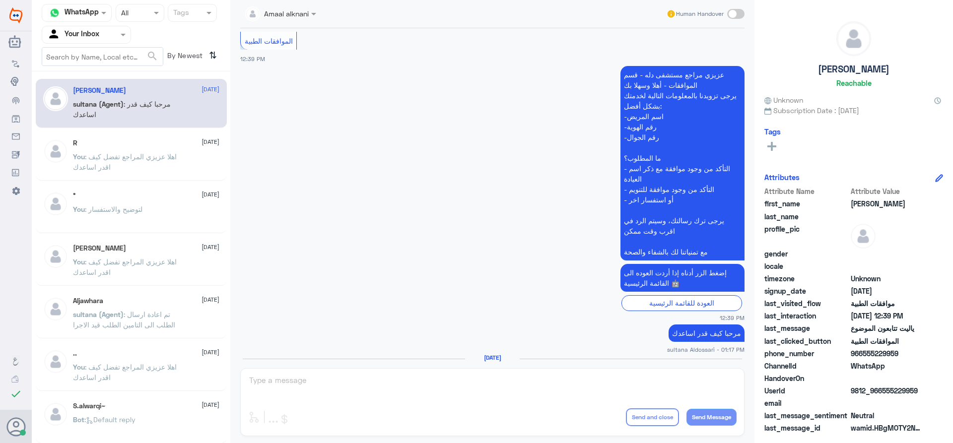
click at [141, 161] on p "You : اهلا عزيزي المراجع تفضل كيف اقدر اساعدك" at bounding box center [129, 163] width 112 height 25
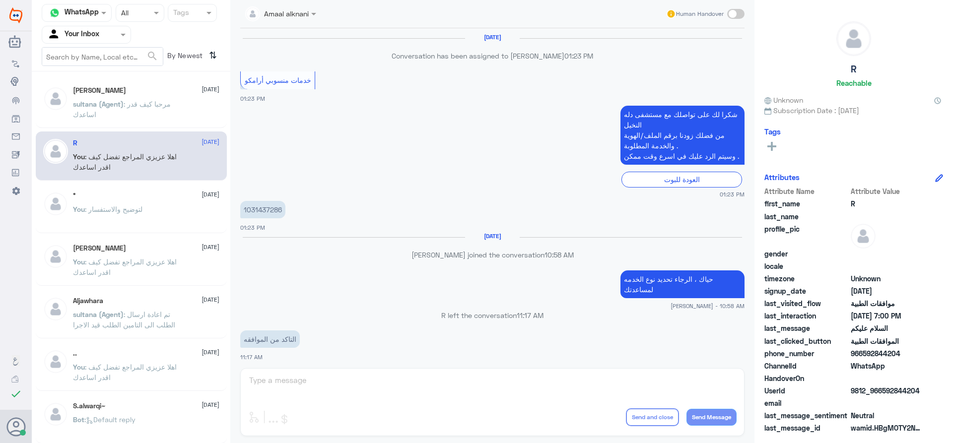
scroll to position [855, 0]
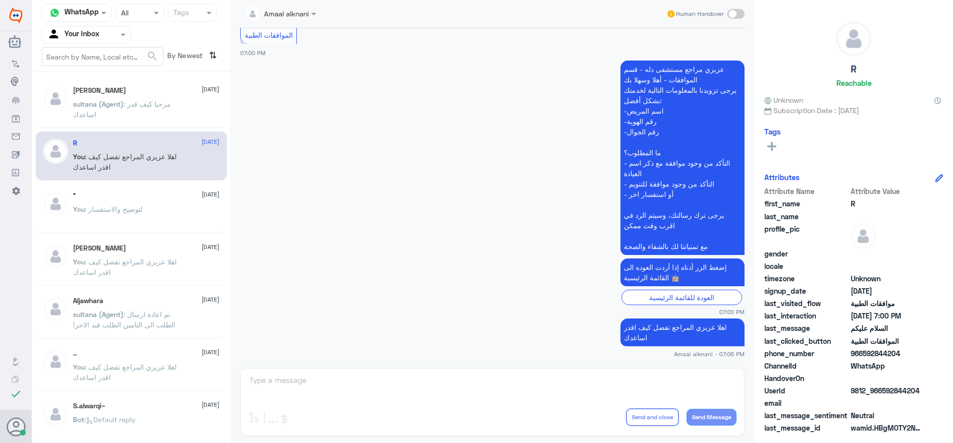
click at [327, 378] on div "Amaal alknani Human Handover [DATE] Conversation has been assigned to [PERSON_N…" at bounding box center [492, 223] width 524 height 446
click at [134, 209] on span ": لتوضيح والاستفسار" at bounding box center [114, 209] width 58 height 8
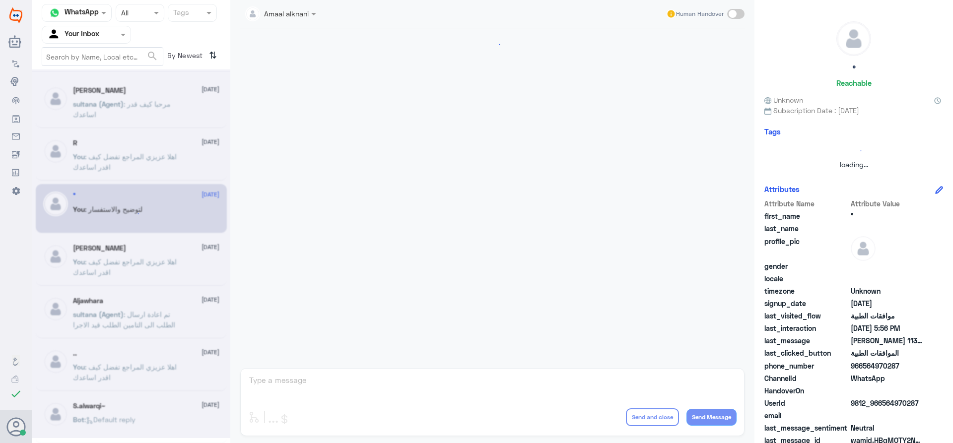
scroll to position [842, 0]
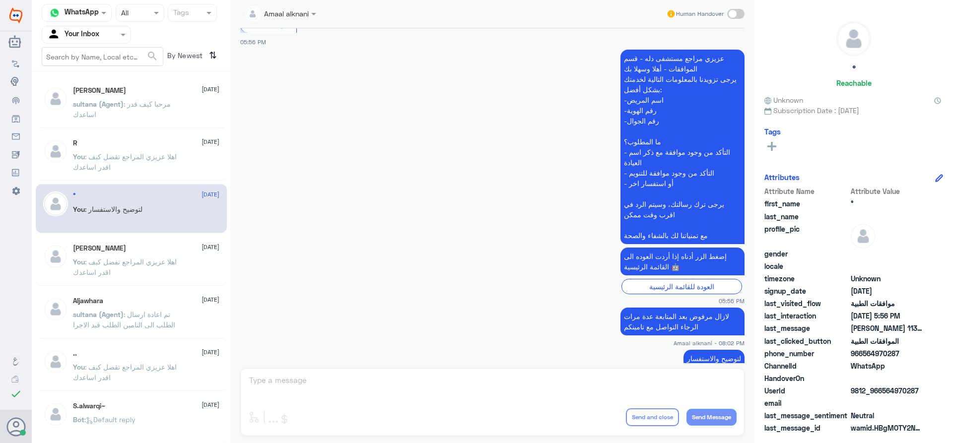
click at [359, 383] on div "Amaal alknani Human Handover [DATE] اي تحديث ع الطلب ستصلكم رساله من التامين بح…" at bounding box center [492, 223] width 524 height 446
click at [360, 379] on div "Amaal alknani Human Handover [DATE] اي تحديث ع الطلب ستصلكم رساله من التامين بح…" at bounding box center [492, 223] width 524 height 446
click at [128, 107] on span ": مرحبا كيف قدر اساعدك" at bounding box center [122, 109] width 98 height 19
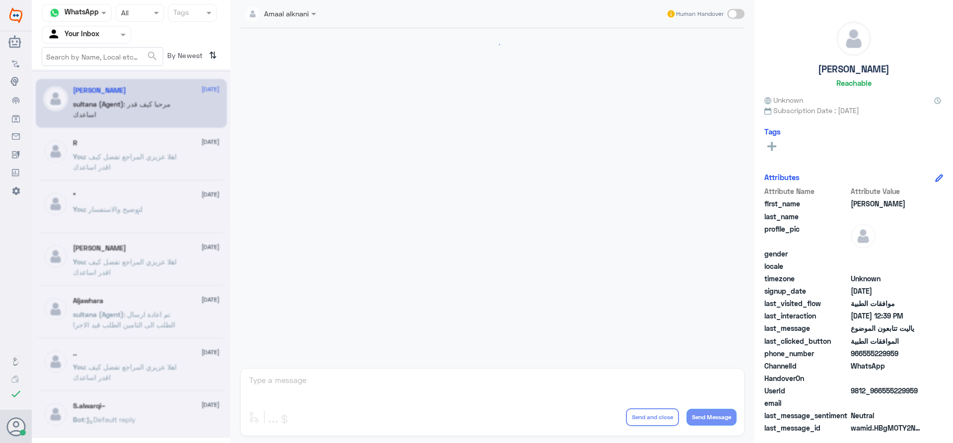
scroll to position [890, 0]
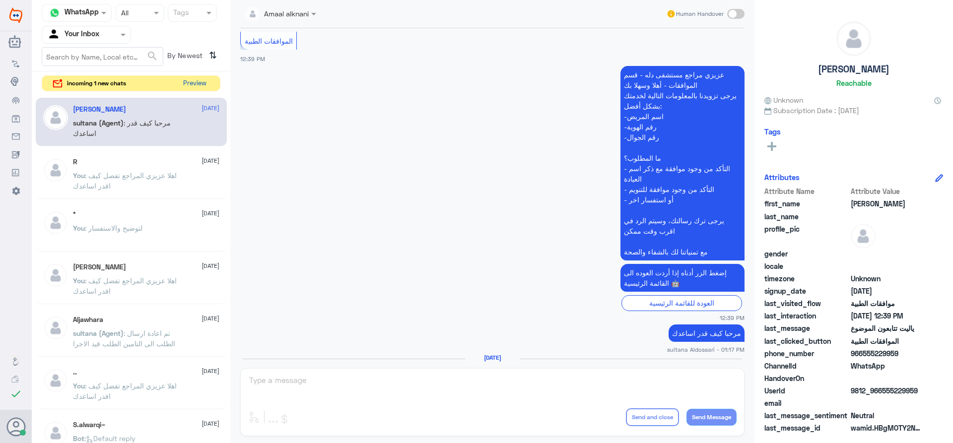
click at [205, 76] on button "Preview" at bounding box center [194, 83] width 31 height 15
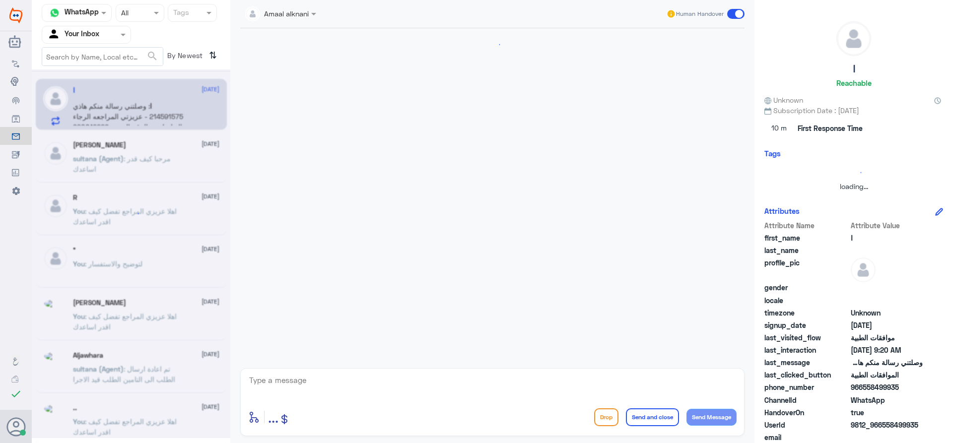
scroll to position [1234, 0]
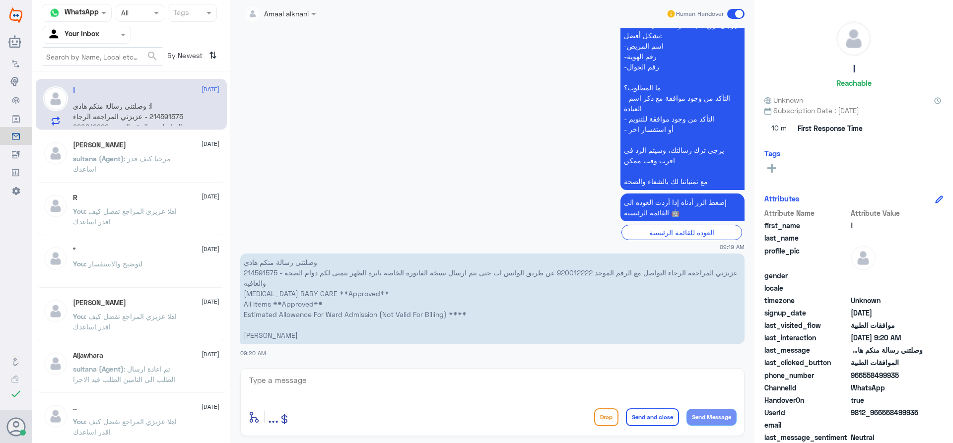
click at [342, 379] on textarea at bounding box center [492, 386] width 488 height 24
click at [253, 272] on p "وصلتني رسالة منكم هاذي 214591575 - عزيزتي المراجعه الرجاء التواصل مع الرقم المو…" at bounding box center [492, 299] width 504 height 90
copy p "214591575"
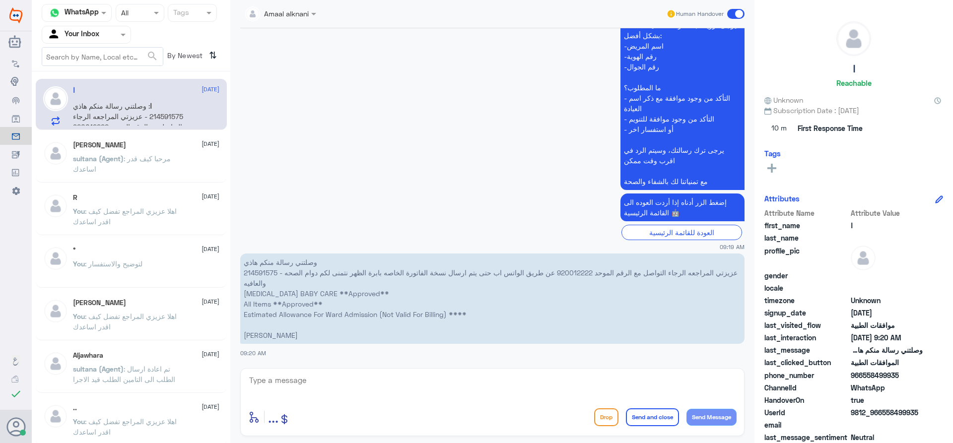
click at [338, 387] on textarea at bounding box center [492, 386] width 488 height 24
click at [341, 373] on div "enter flow name ... Drop Send and close Send Message" at bounding box center [492, 402] width 504 height 68
click at [337, 380] on textarea at bounding box center [492, 386] width 488 height 24
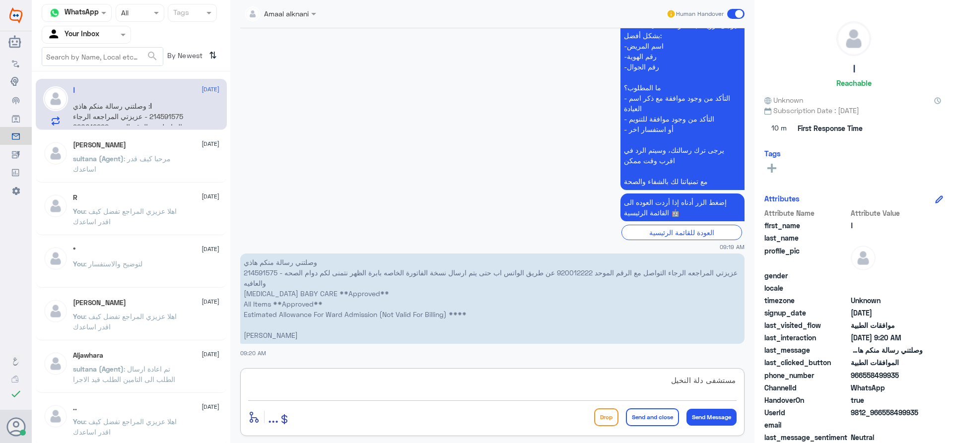
type textarea "مستشفى دلة النخيل ؟"
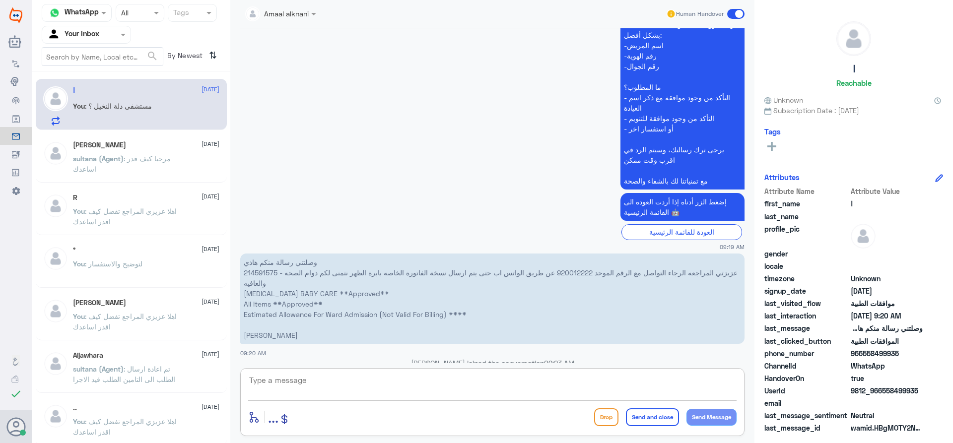
scroll to position [1297, 0]
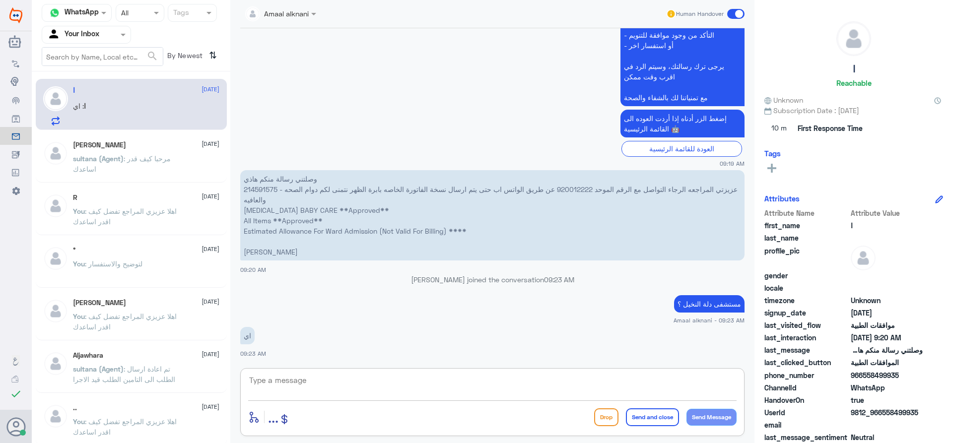
click at [304, 386] on textarea at bounding box center [492, 386] width 488 height 24
click at [304, 388] on textarea at bounding box center [492, 386] width 488 height 24
type textarea "اش الاشكالية عزيزتي - هل لديكم موافقة ؟"
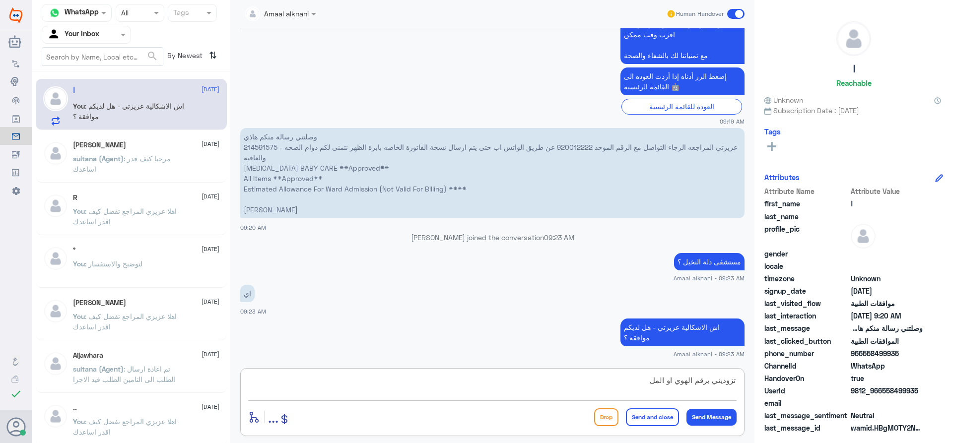
type textarea "تزوديني برقم الهوي او الملف"
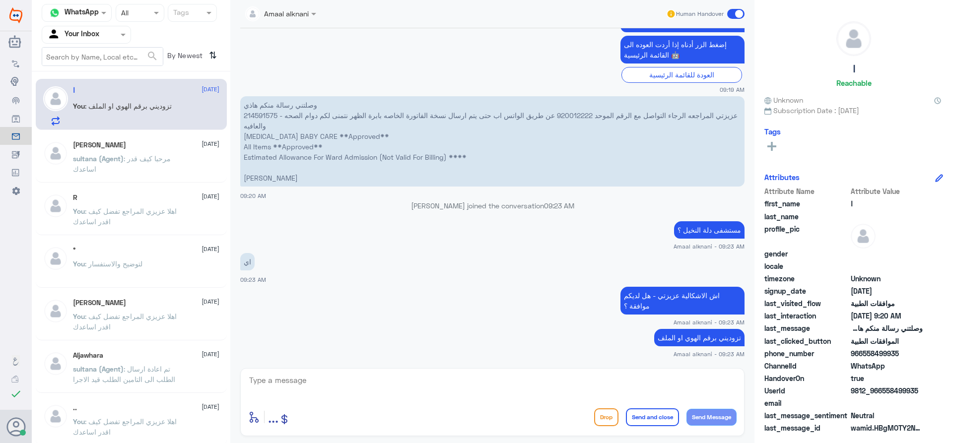
drag, startPoint x: 315, startPoint y: 177, endPoint x: 238, endPoint y: 103, distance: 106.3
click at [238, 103] on div "[DATE] الموافقات الطبية 11:24 PM [PERSON_NAME] مراجع مستشفى دله - قسم الموافقات…" at bounding box center [492, 195] width 514 height 335
copy p "وصلتني رسالة منكم هاذي 214591575 - عزيزتي المراجعه الرجاء التواصل مع الرقم المو…"
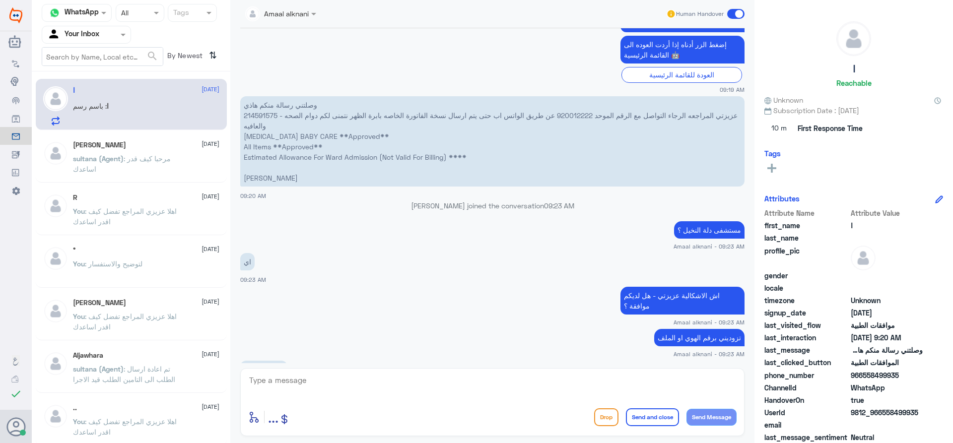
scroll to position [1439, 0]
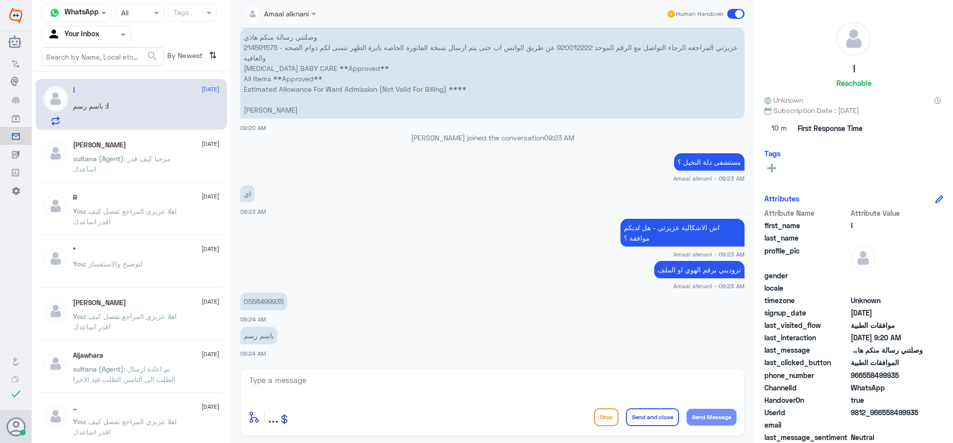
click at [272, 300] on p "0558499935" at bounding box center [263, 301] width 47 height 17
copy p "0558499935"
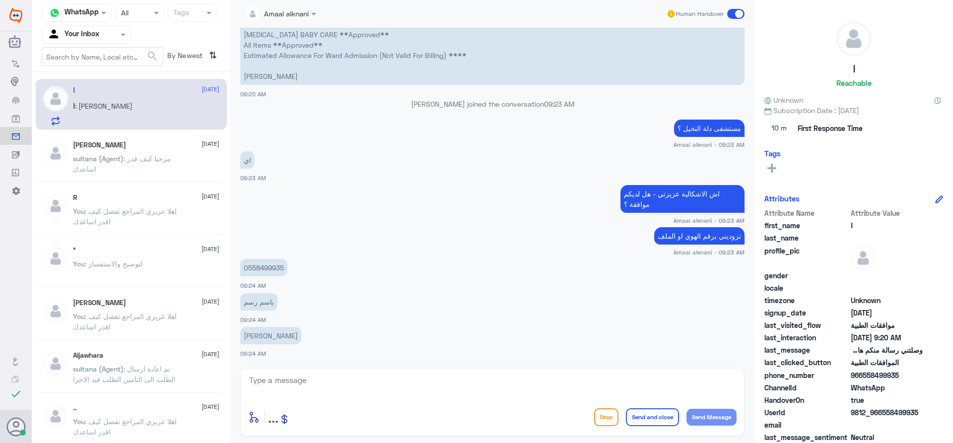
click at [331, 372] on div "enter flow name ... Drop Send and close Send Message" at bounding box center [492, 402] width 504 height 68
click at [328, 379] on textarea at bounding box center [492, 386] width 488 height 24
type textarea "ا"
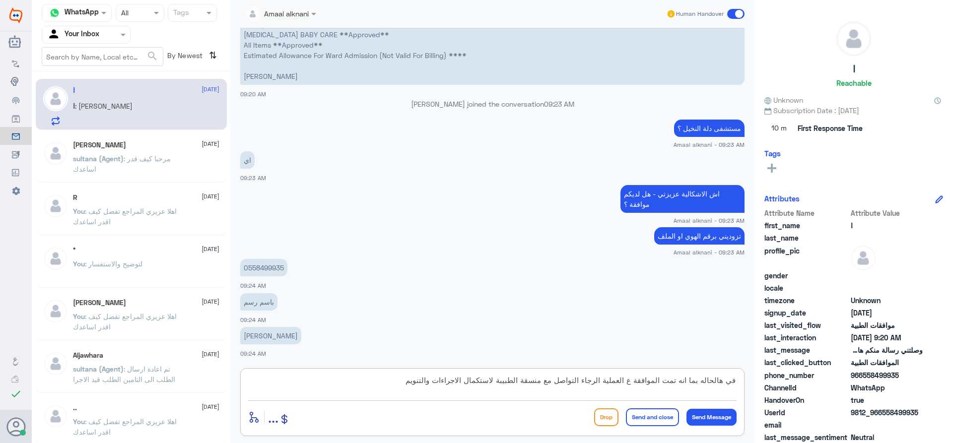
type textarea "في هالحاله بما انه تمت الموافقة ع العملية الرجاء التواصل مع منسقة الطبيبة لاستك…"
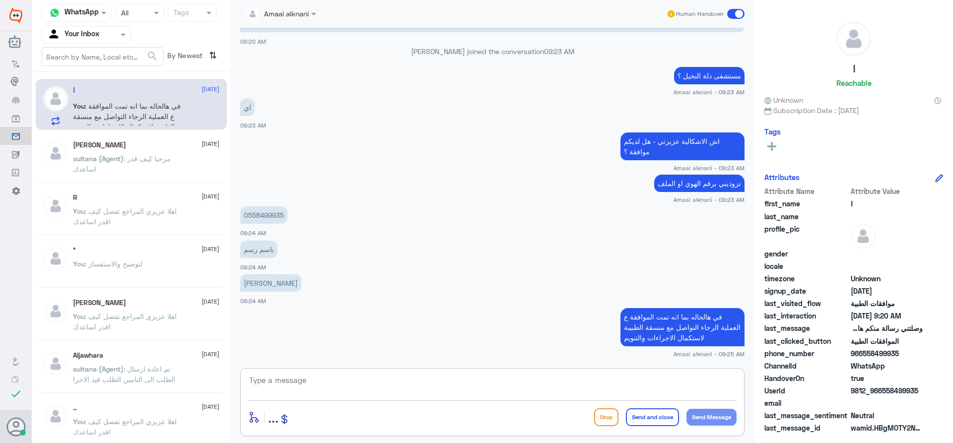
scroll to position [1560, 0]
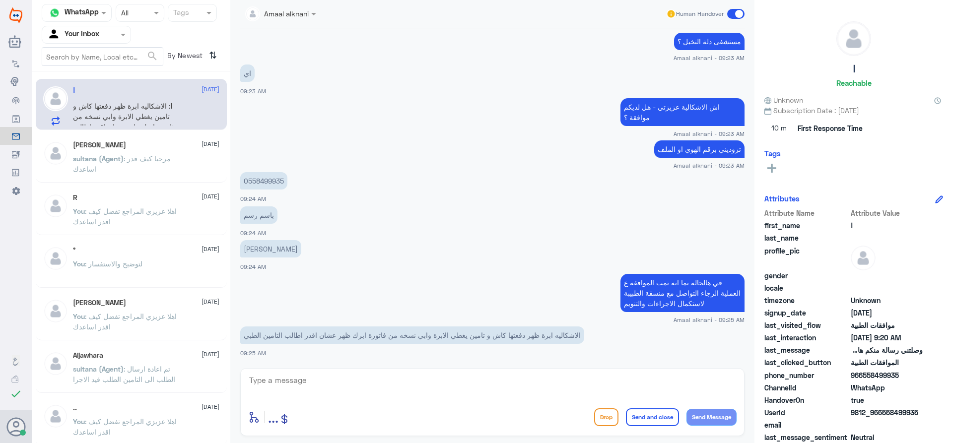
click at [431, 335] on p "الاشكاليه ابرة ظهر دفعتها كاش و تامين يغطي الابرة وابي نسخه من فاتورة ابرك ظهر …" at bounding box center [412, 334] width 344 height 17
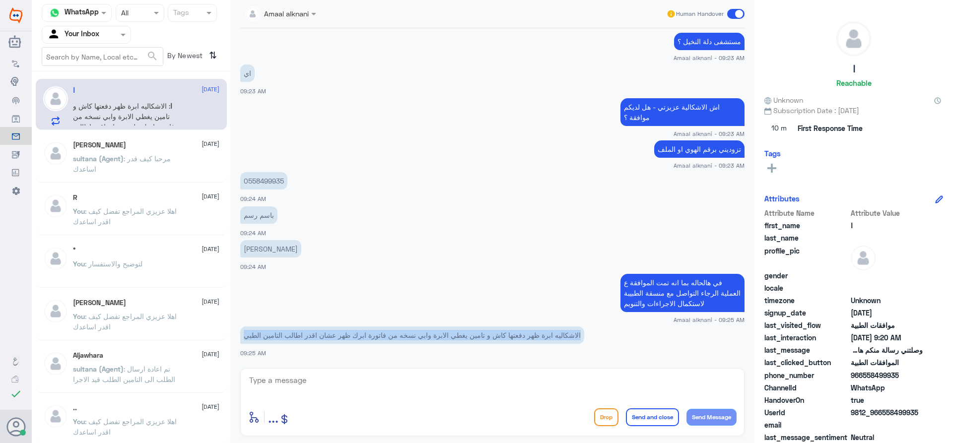
click at [431, 335] on p "الاشكاليه ابرة ظهر دفعتها كاش و تامين يغطي الابرة وابي نسخه من فاتورة ابرك ظهر …" at bounding box center [412, 334] width 344 height 17
copy div "الاشكاليه ابرة ظهر دفعتها كاش و تامين يغطي الابرة وابي نسخه من فاتورة ابرك ظهر …"
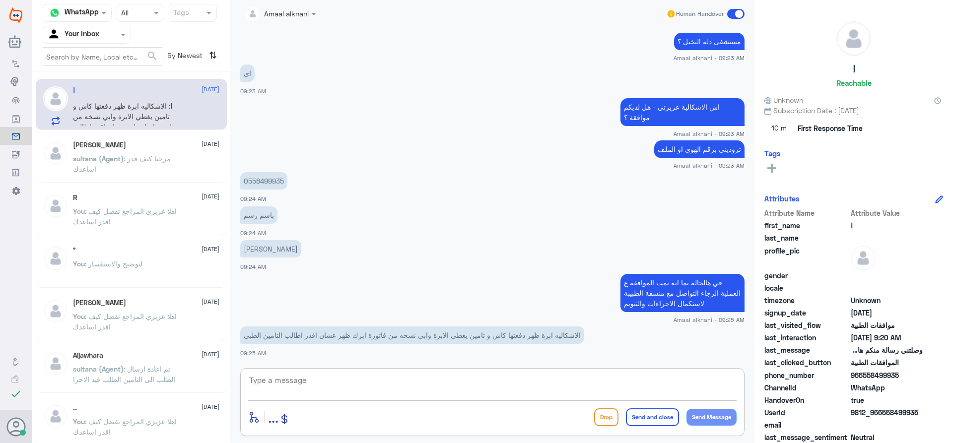
click at [510, 384] on textarea at bounding box center [492, 386] width 488 height 24
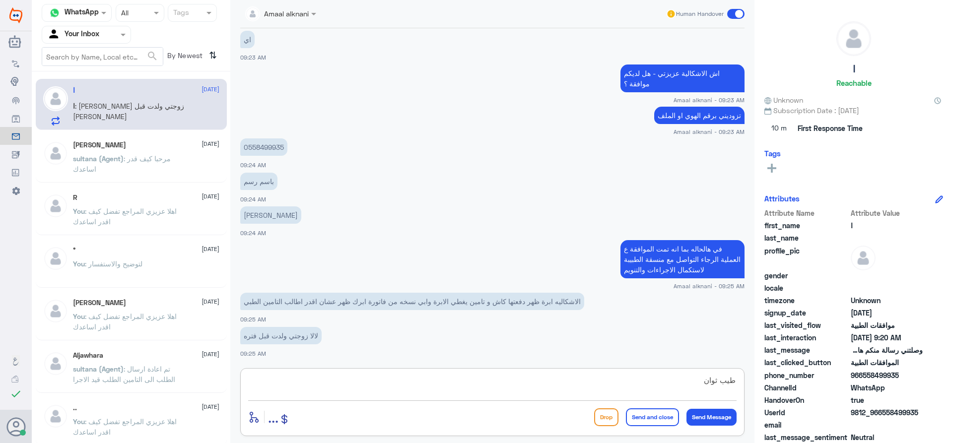
type textarea "طيب ثواني"
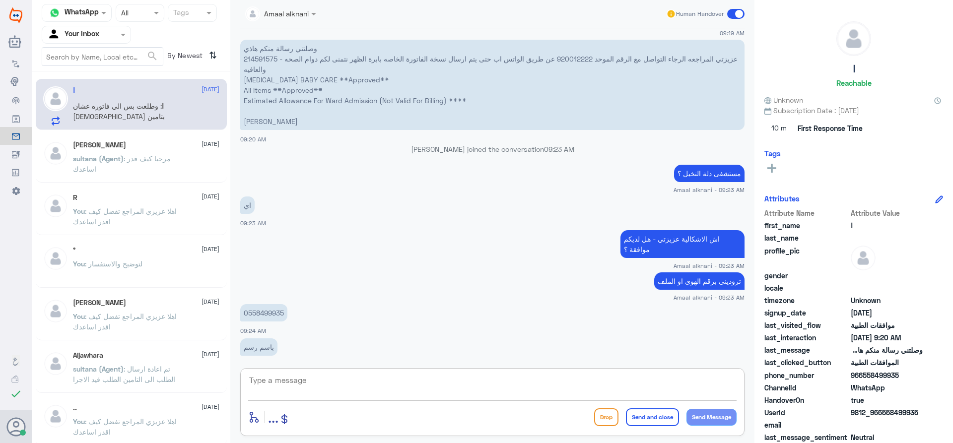
scroll to position [1411, 0]
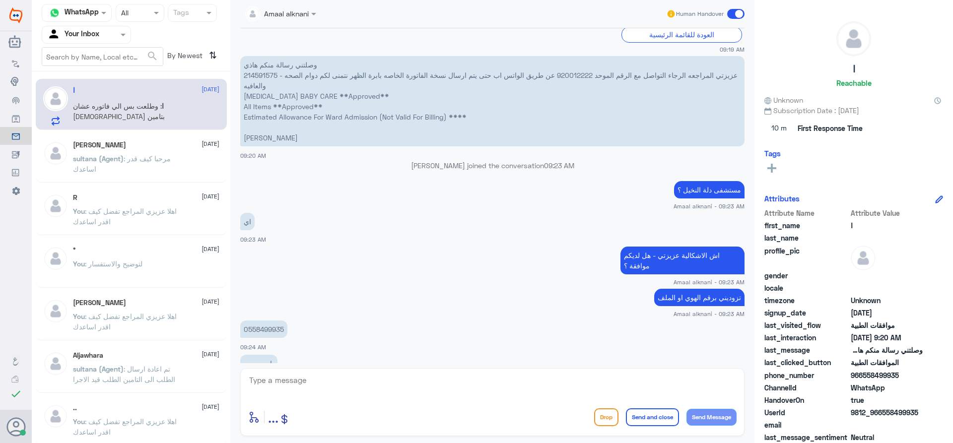
drag, startPoint x: 246, startPoint y: 63, endPoint x: 432, endPoint y: 139, distance: 200.8
click at [432, 139] on p "وصلتني رسالة منكم هاذي 214591575 - عزيزتي المراجعه الرجاء التواصل مع الرقم المو…" at bounding box center [492, 101] width 504 height 90
copy p "وصلتني رسالة منكم هاذي 214591575 - عزيزتي المراجعه الرجاء التواصل مع الرقم المو…"
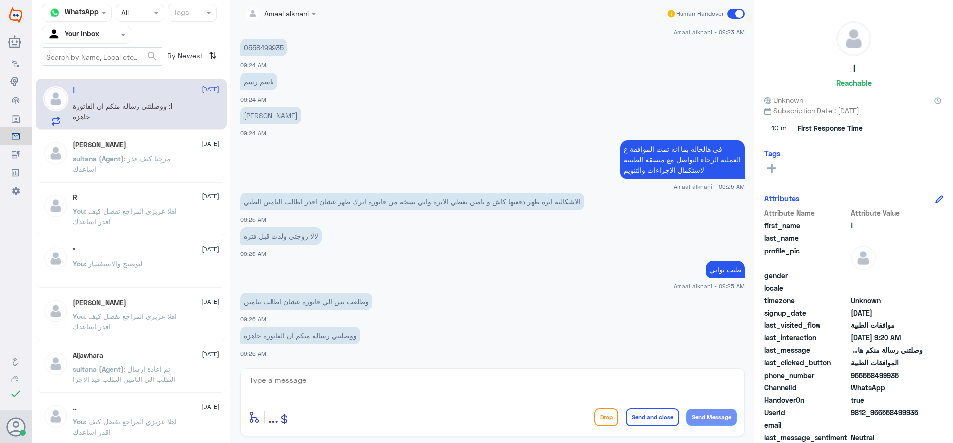
click at [271, 421] on span "..." at bounding box center [273, 417] width 10 height 18
click at [285, 386] on div "Attachements" at bounding box center [282, 381] width 64 height 11
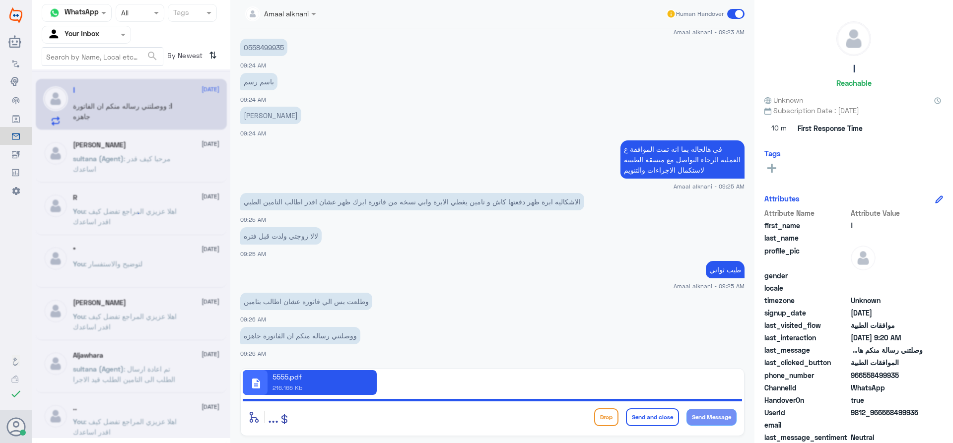
click at [428, 383] on div "description 5555.pdf 216.165 Kb" at bounding box center [492, 382] width 499 height 25
click at [539, 114] on app-msgs-text "[PERSON_NAME]" at bounding box center [492, 116] width 504 height 18
click at [256, 385] on span "description" at bounding box center [256, 384] width 12 height 12
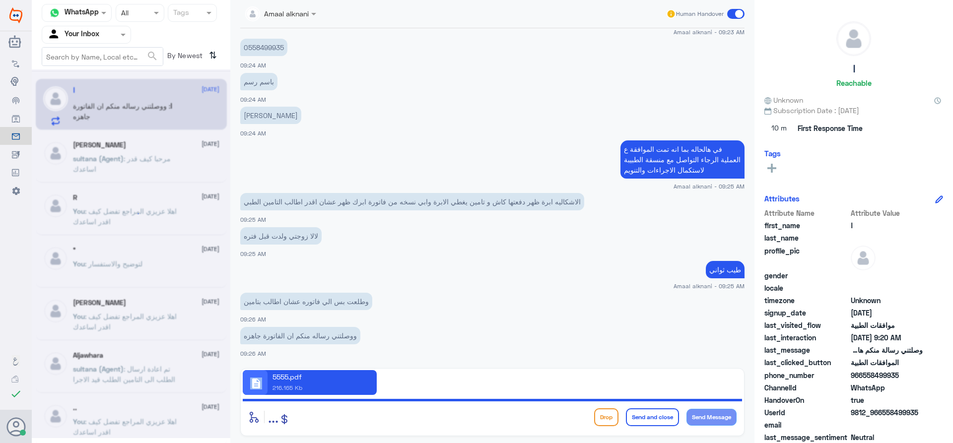
click at [256, 385] on span "description" at bounding box center [256, 384] width 12 height 12
click at [254, 420] on icon at bounding box center [254, 417] width 12 height 12
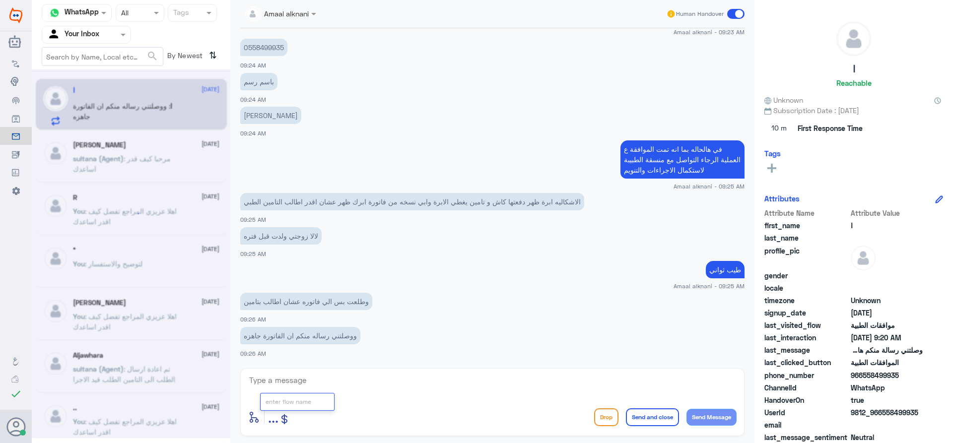
click at [254, 419] on icon at bounding box center [254, 417] width 12 height 12
click at [274, 422] on span "..." at bounding box center [273, 417] width 10 height 18
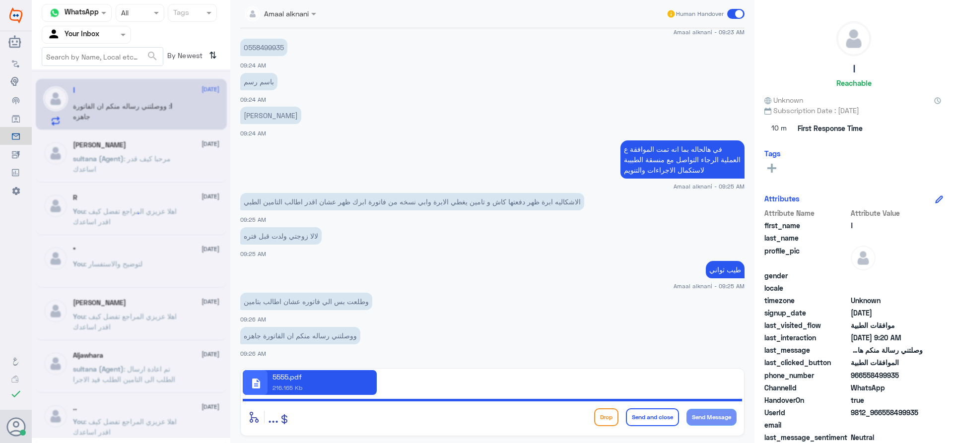
click at [283, 386] on p "216.165 Kb" at bounding box center [287, 387] width 30 height 9
click at [255, 382] on span "description" at bounding box center [256, 384] width 12 height 12
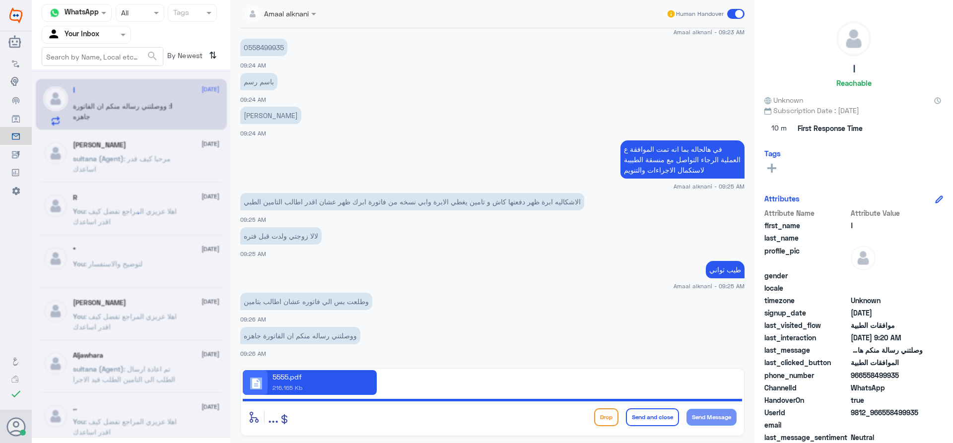
click at [658, 416] on button "Send and close" at bounding box center [652, 417] width 53 height 18
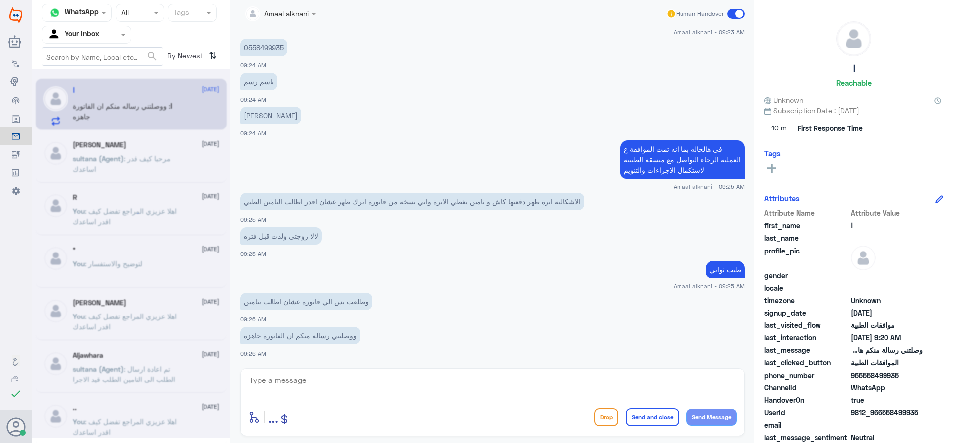
click at [272, 419] on span "..." at bounding box center [273, 417] width 10 height 18
click at [695, 420] on button "Send Message" at bounding box center [711, 417] width 50 height 17
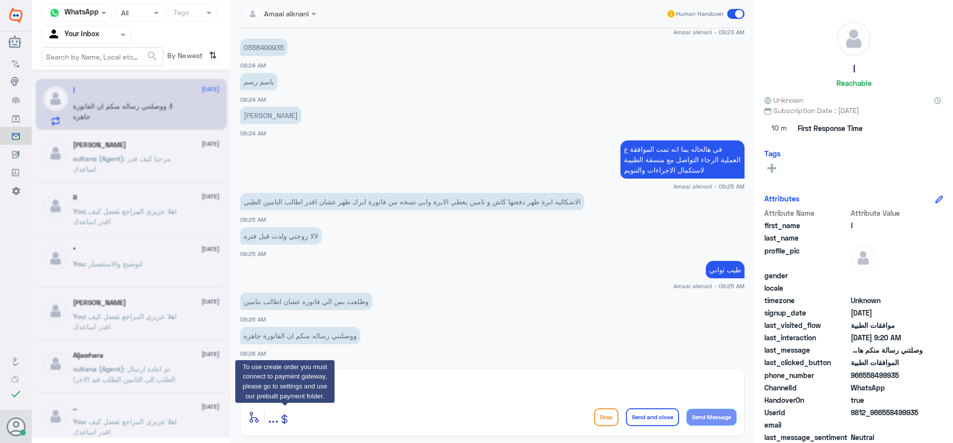
click at [286, 420] on icon at bounding box center [284, 419] width 12 height 12
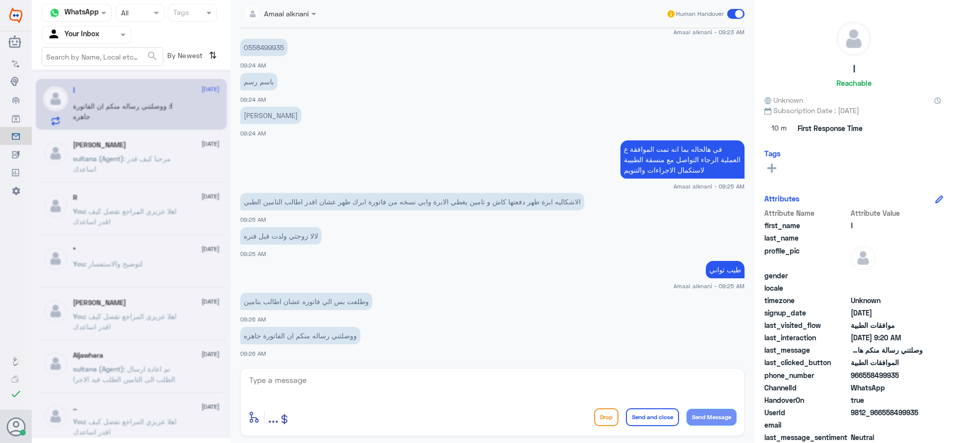
click at [255, 419] on icon at bounding box center [254, 417] width 12 height 12
click at [303, 403] on input "text" at bounding box center [285, 401] width 41 height 10
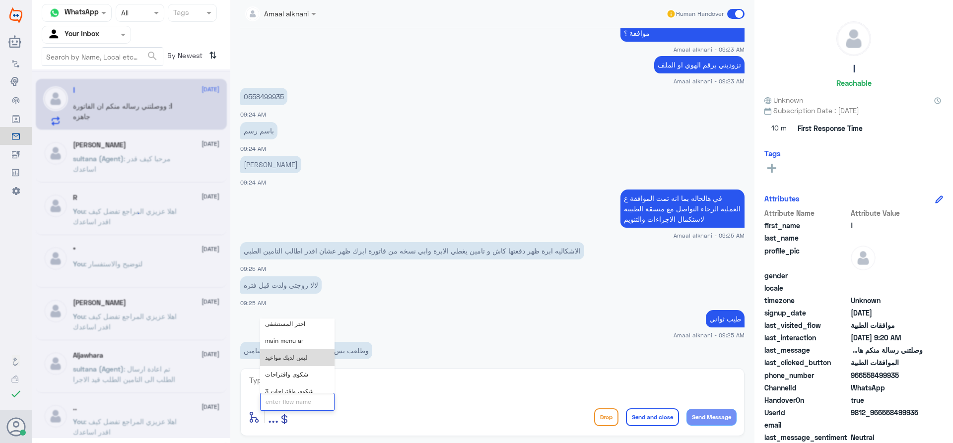
scroll to position [1644, 0]
click at [268, 95] on p "0558499935" at bounding box center [263, 96] width 47 height 17
copy p "0558499935"
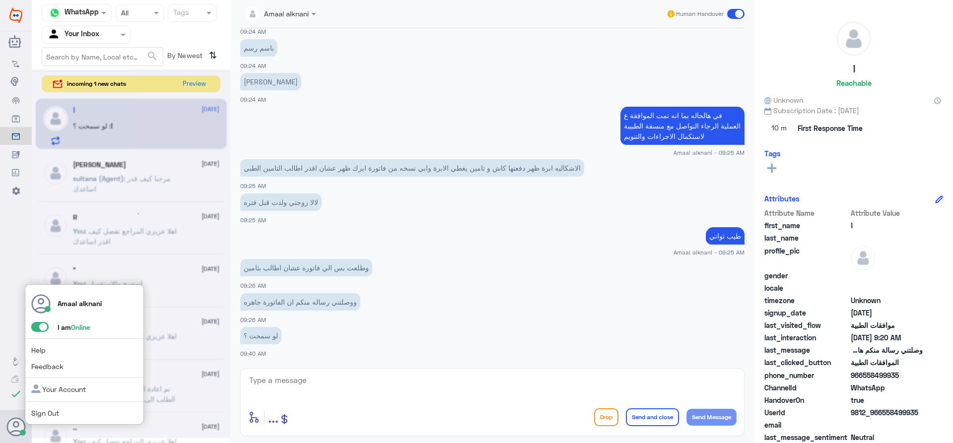
click at [41, 413] on link "Sign Out" at bounding box center [45, 413] width 28 height 8
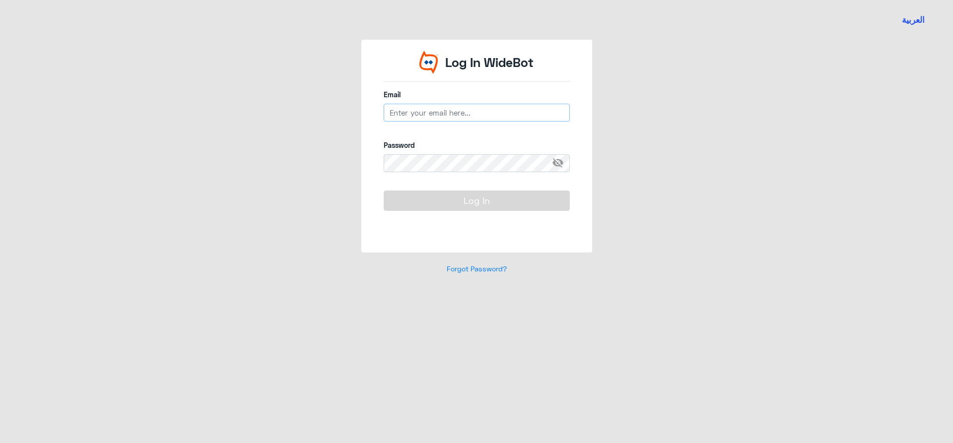
click at [456, 112] on input "email" at bounding box center [476, 113] width 186 height 18
type input "[EMAIL_ADDRESS][DOMAIN_NAME]"
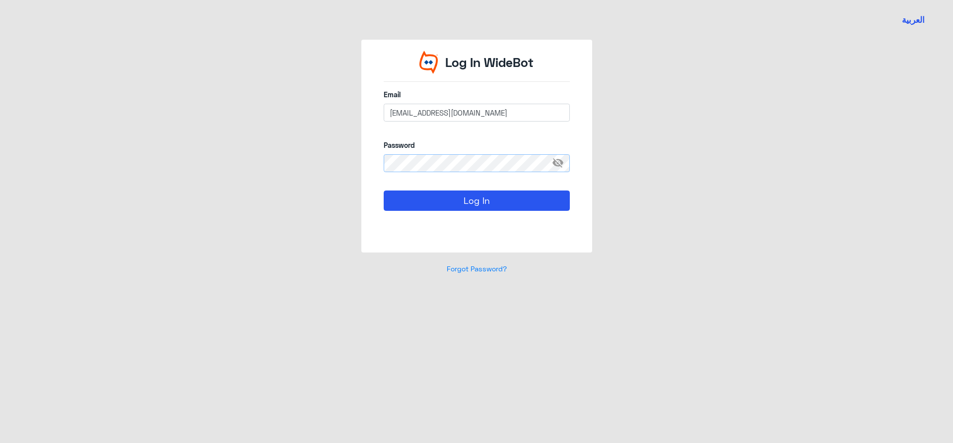
click at [383, 191] on button "Log In" at bounding box center [476, 201] width 186 height 20
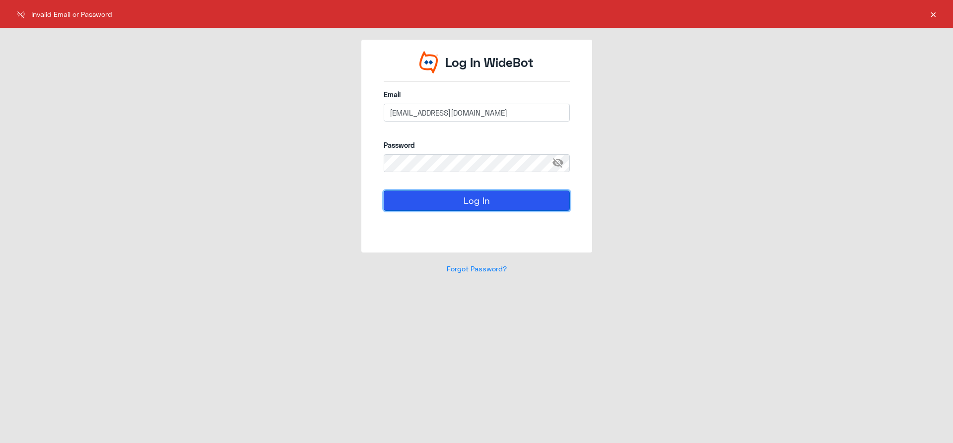
click at [490, 201] on button "Log In" at bounding box center [476, 201] width 186 height 20
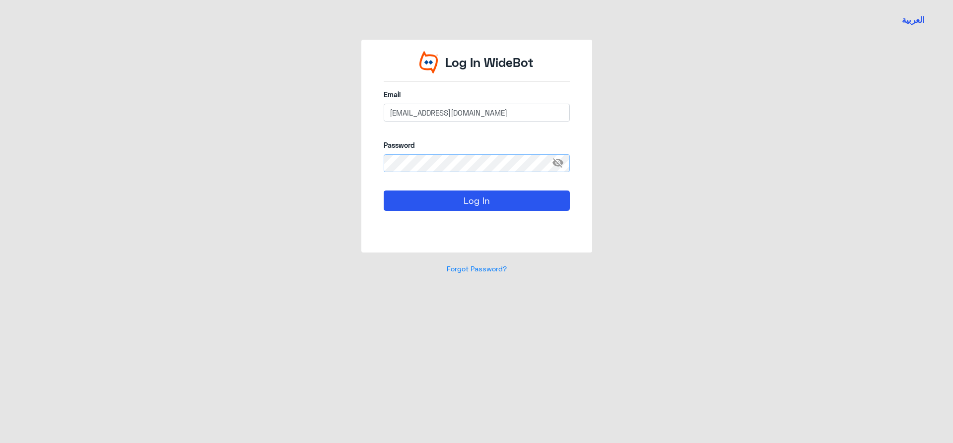
click at [334, 162] on div "Log In WideBot Email [EMAIL_ADDRESS][DOMAIN_NAME] Password visibility_off Log I…" at bounding box center [476, 163] width 566 height 246
click at [383, 191] on button "Log In" at bounding box center [476, 201] width 186 height 20
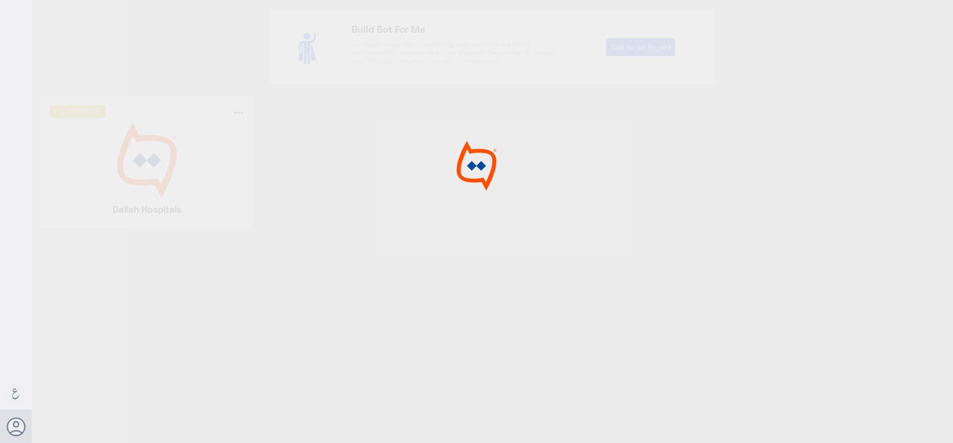
click at [184, 178] on img at bounding box center [147, 160] width 196 height 74
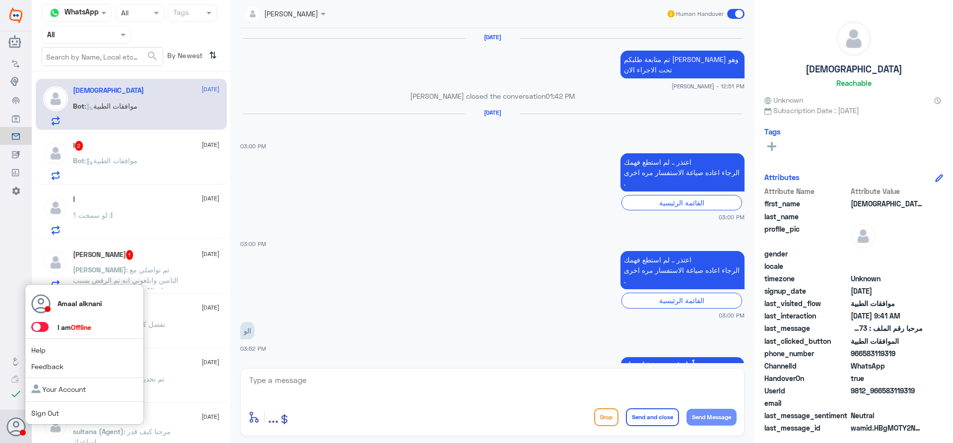
scroll to position [909, 0]
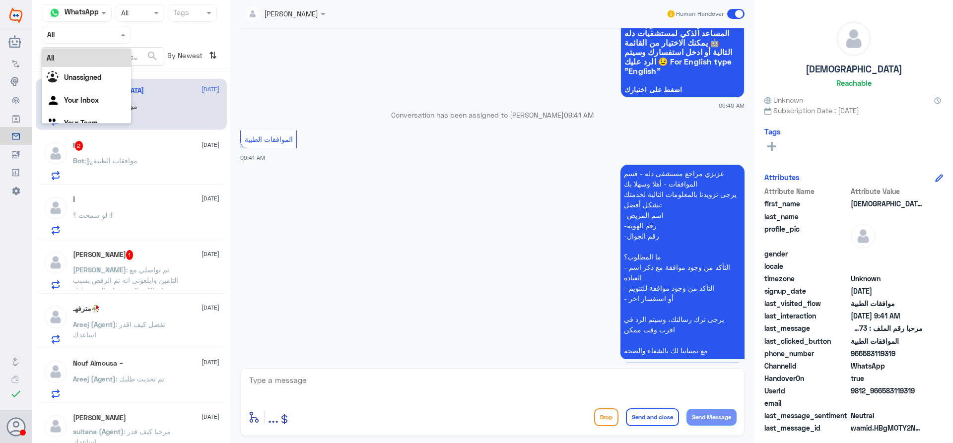
click at [91, 37] on input "text" at bounding box center [74, 34] width 55 height 11
click at [96, 98] on Inbox "Your Inbox" at bounding box center [81, 100] width 35 height 8
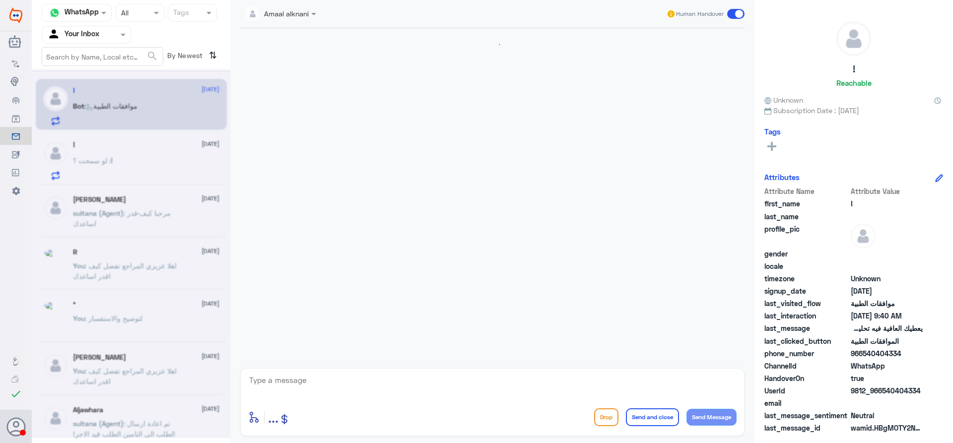
scroll to position [915, 0]
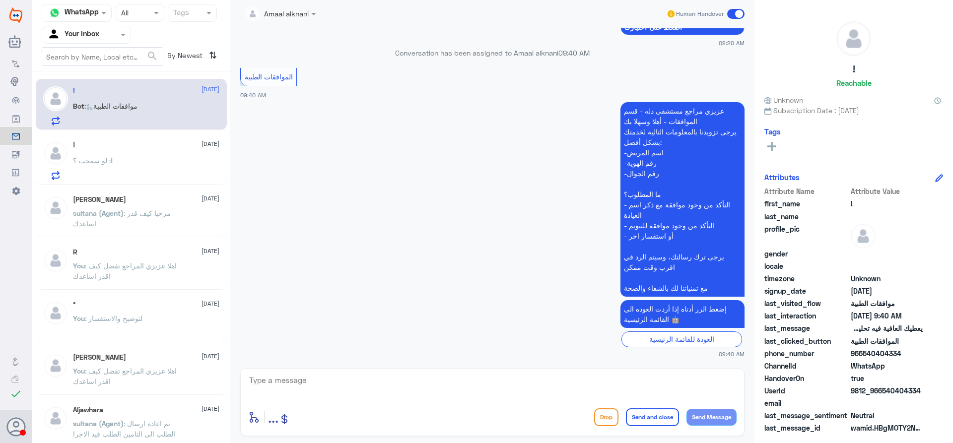
click at [347, 382] on textarea at bounding box center [492, 386] width 488 height 24
click at [296, 389] on textarea at bounding box center [492, 386] width 488 height 24
click at [301, 383] on textarea at bounding box center [492, 386] width 488 height 24
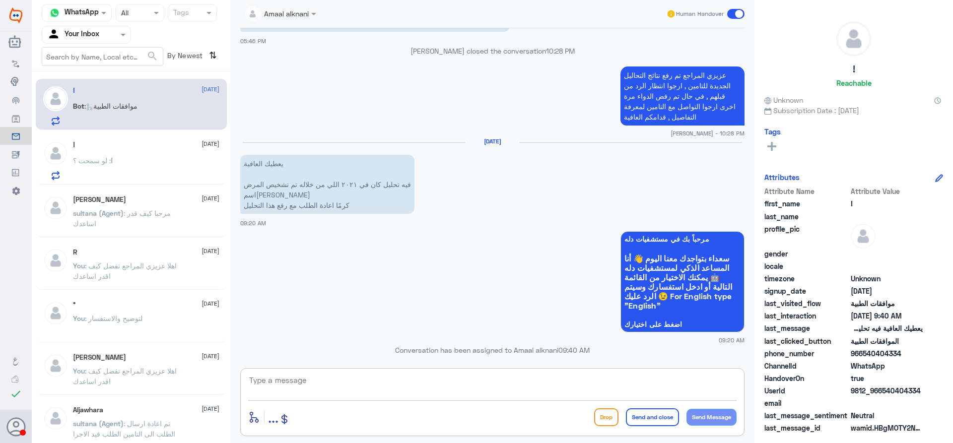
scroll to position [617, 0]
click at [125, 160] on div "ا : لو سمحت ؟" at bounding box center [146, 169] width 146 height 22
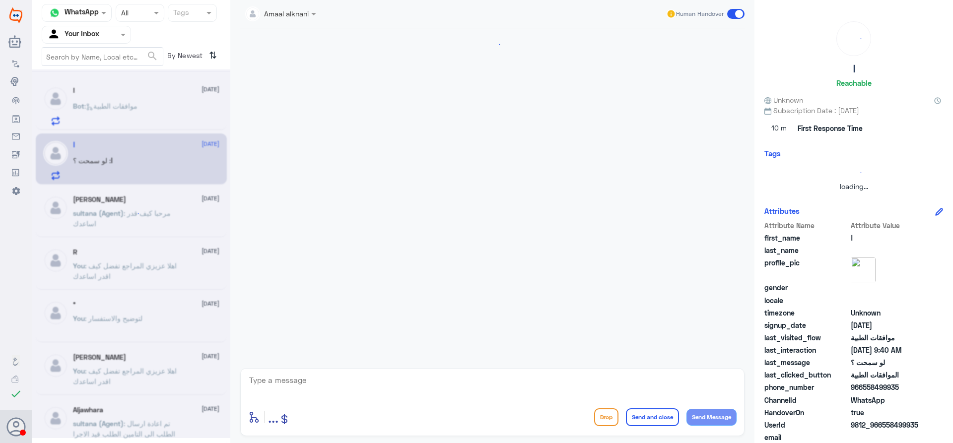
scroll to position [624, 0]
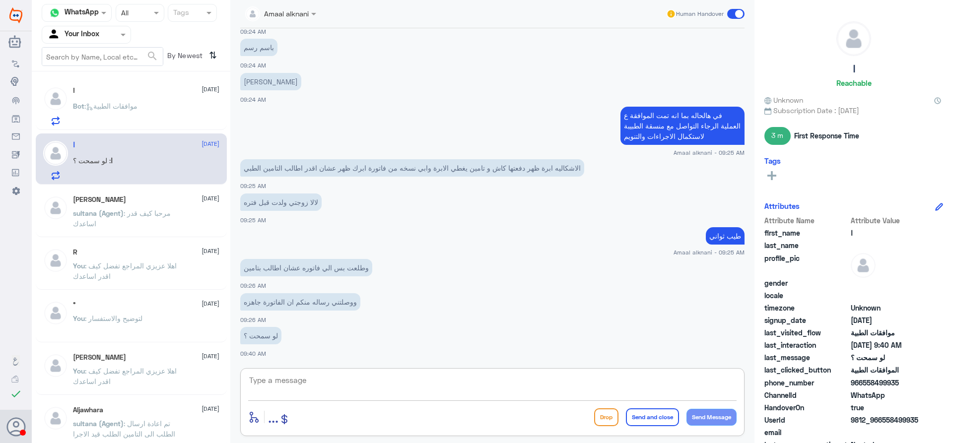
click at [280, 390] on textarea at bounding box center [492, 386] width 488 height 24
type textarea "j"
type textarea "تم ارسال الفاتوره لكم عن طريق الجوال"
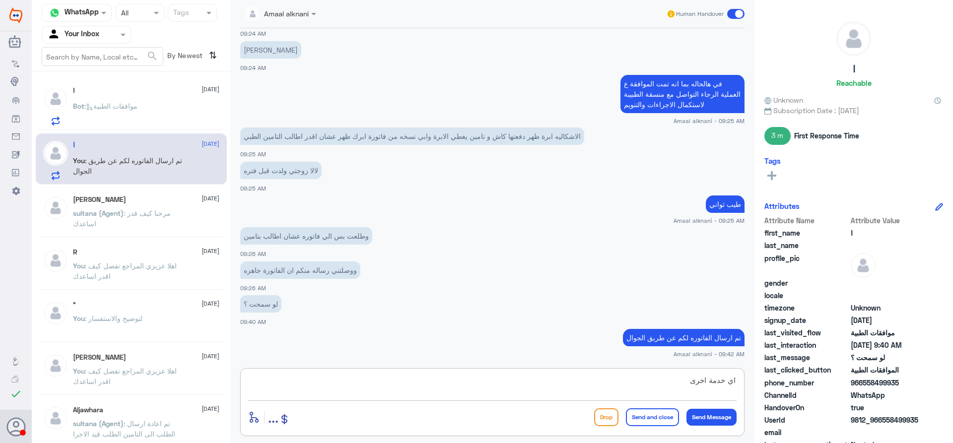
type textarea "اي خدمة اخرى ؟"
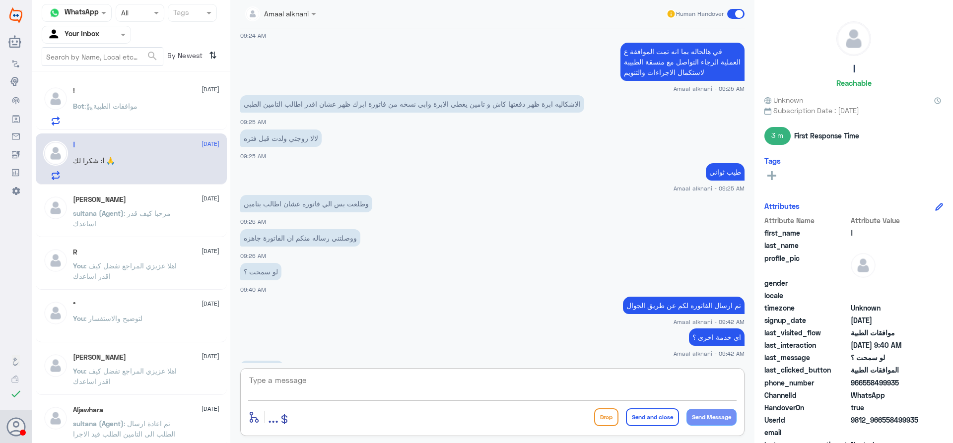
scroll to position [721, 0]
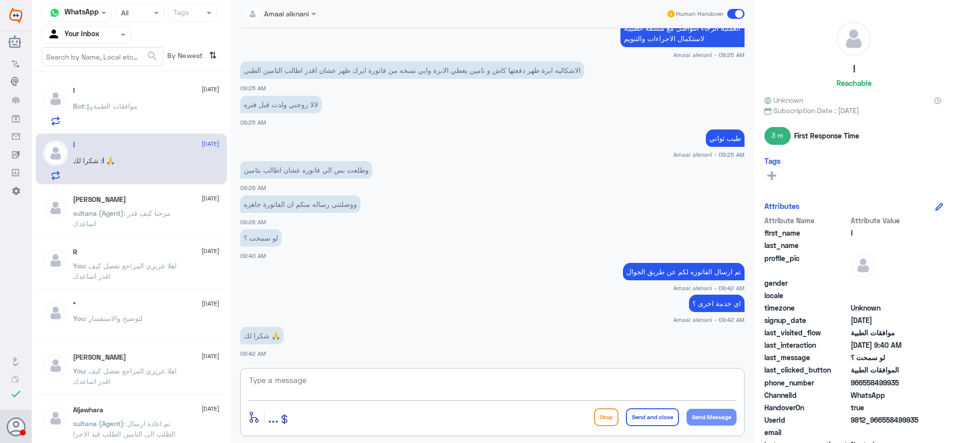
click at [307, 387] on textarea at bounding box center [492, 386] width 488 height 24
type textarea "قدامكم العافية"
click at [647, 417] on button "Send and close" at bounding box center [652, 417] width 53 height 18
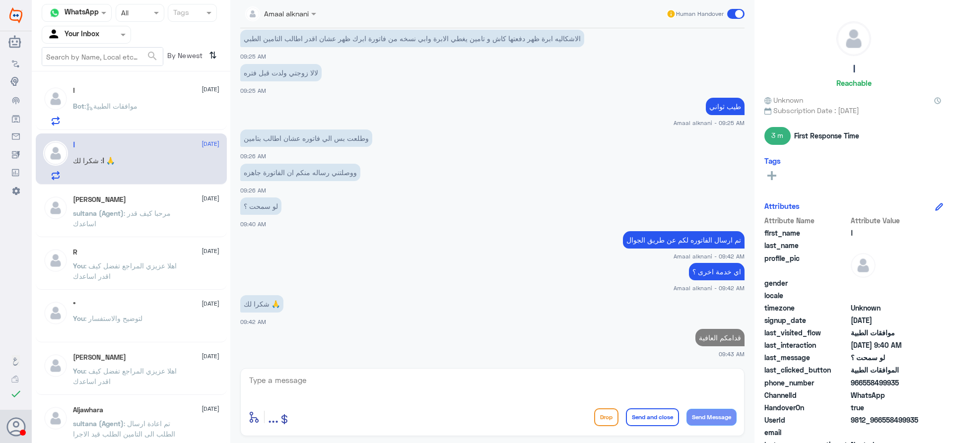
scroll to position [751, 0]
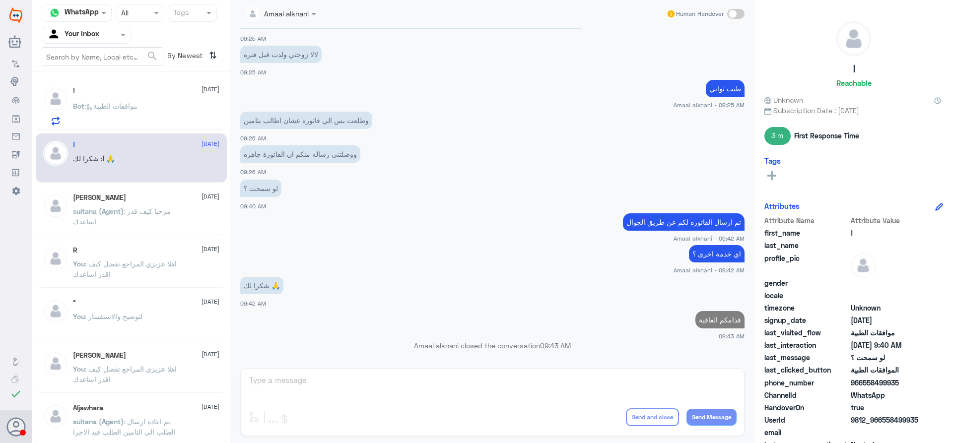
click at [133, 96] on div "! [DATE] Bot : موافقات الطبية" at bounding box center [146, 105] width 146 height 39
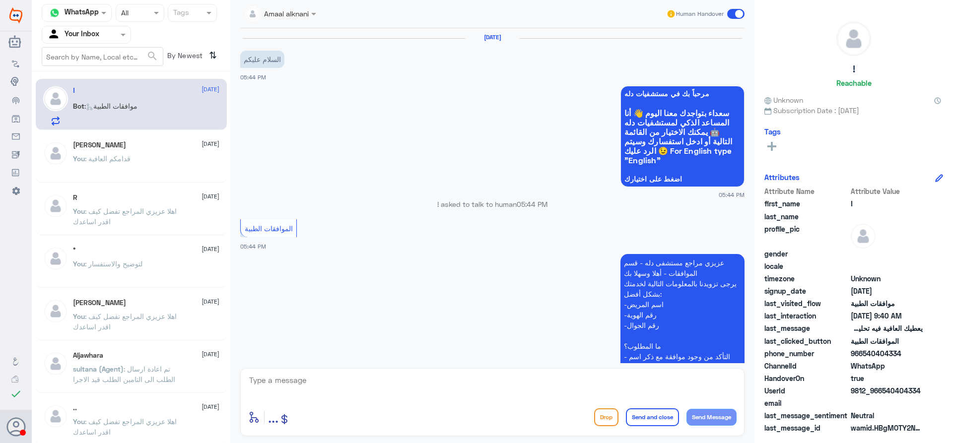
scroll to position [915, 0]
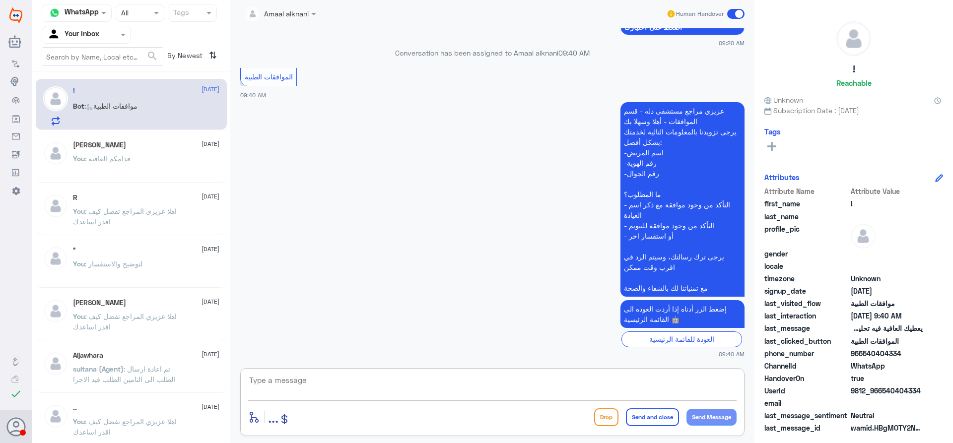
click at [330, 377] on textarea at bounding box center [492, 386] width 488 height 24
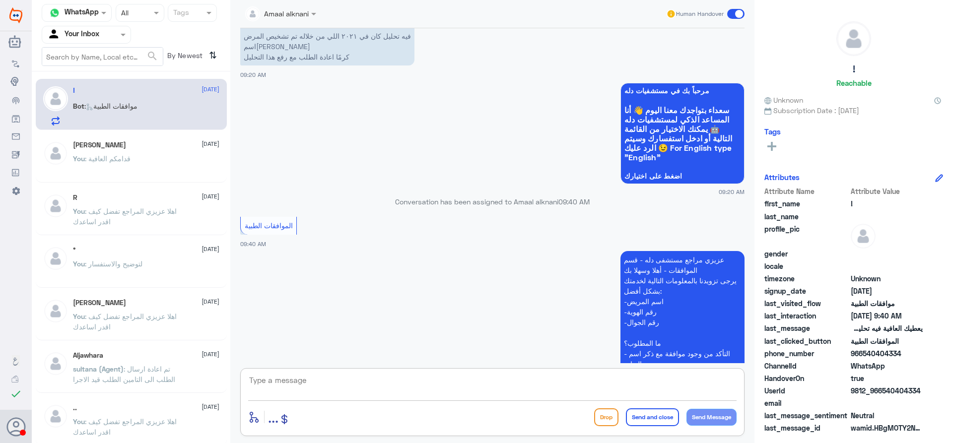
scroll to position [617, 0]
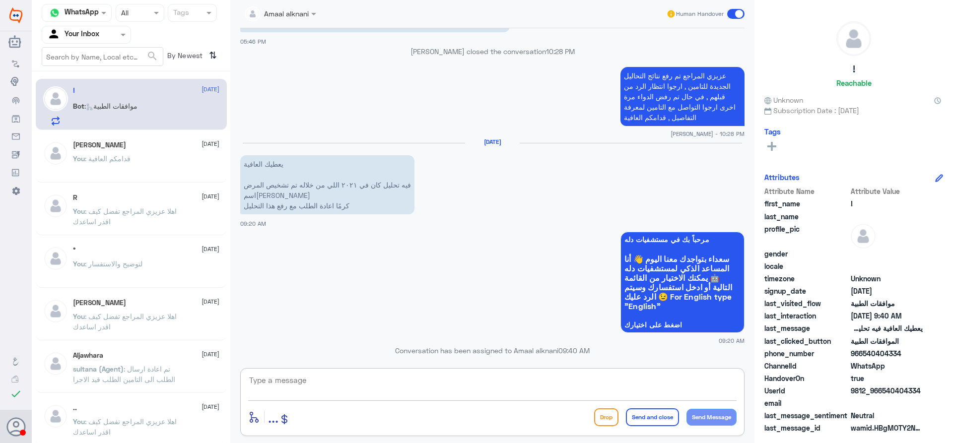
click at [279, 377] on textarea at bounding box center [492, 386] width 488 height 24
type textarea "اكيد - تزودني برقم الهوية او الملف اذا سمحت"
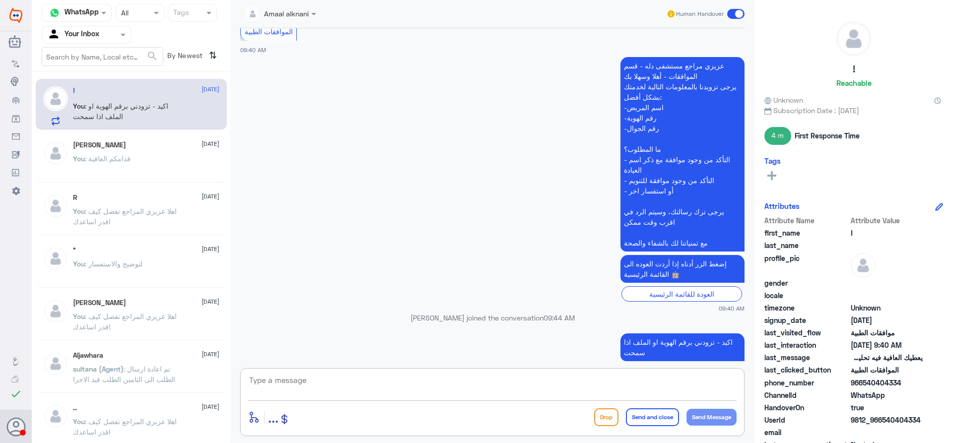
scroll to position [957, 0]
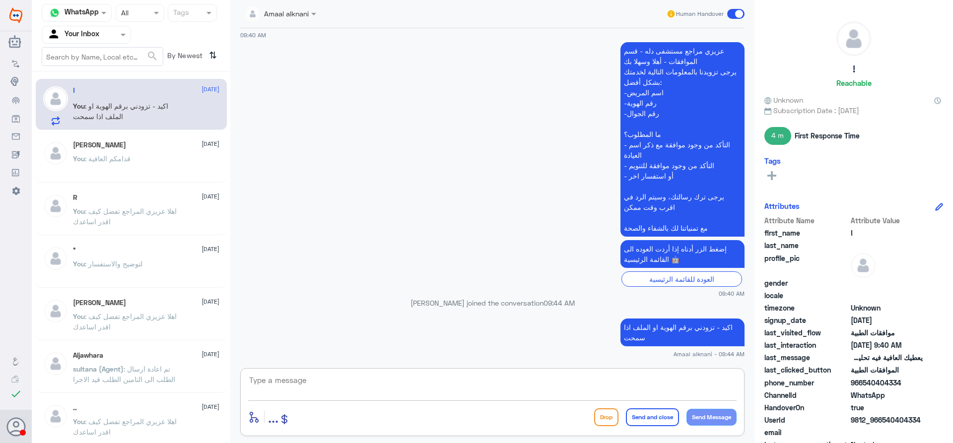
click at [286, 384] on textarea at bounding box center [492, 386] width 488 height 24
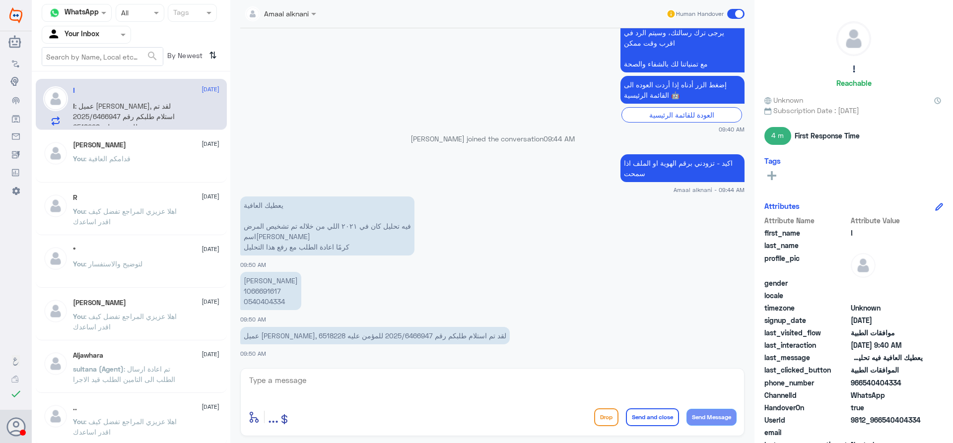
click at [274, 304] on p "[PERSON_NAME] 1066691617 0540404334" at bounding box center [270, 291] width 61 height 38
copy p "0540404334"
click at [359, 334] on p "عميل [PERSON_NAME], لقد تم استلام طلبكم رقم 2025/6466947 للمؤمن عليه 6518228" at bounding box center [374, 335] width 269 height 17
copy p "2025/6466947"
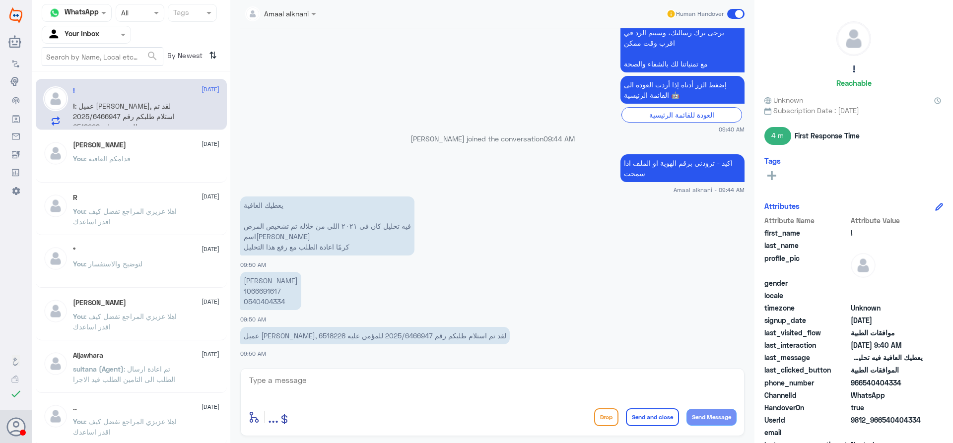
click at [266, 301] on p "[PERSON_NAME] 1066691617 0540404334" at bounding box center [270, 291] width 61 height 38
click at [299, 386] on textarea at bounding box center [492, 386] width 488 height 24
type textarea "هل مسوي اشعة من خارج دلة لها علاقه بالحاله"
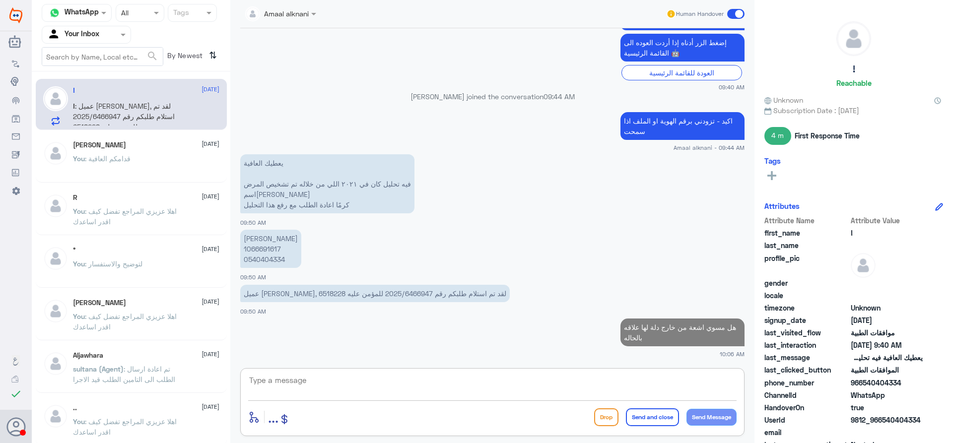
click at [352, 387] on textarea at bounding box center [492, 386] width 488 height 24
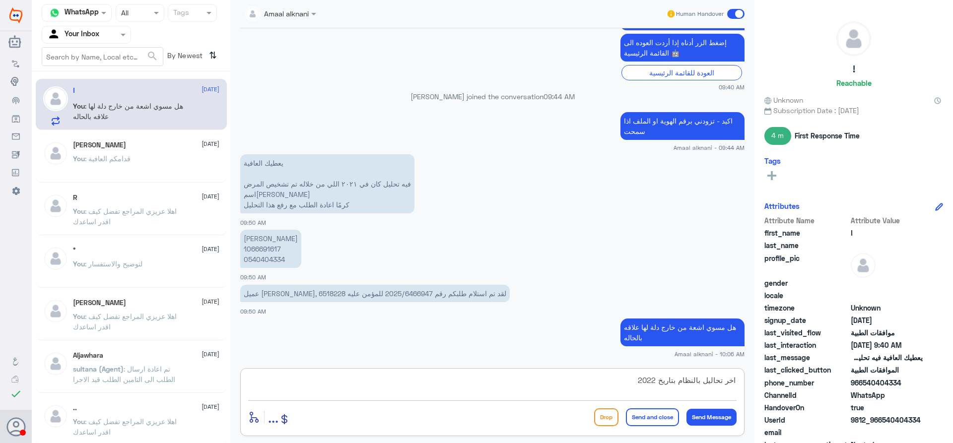
type textarea "اخر تحاليل بالنظام بتاريخ 20223"
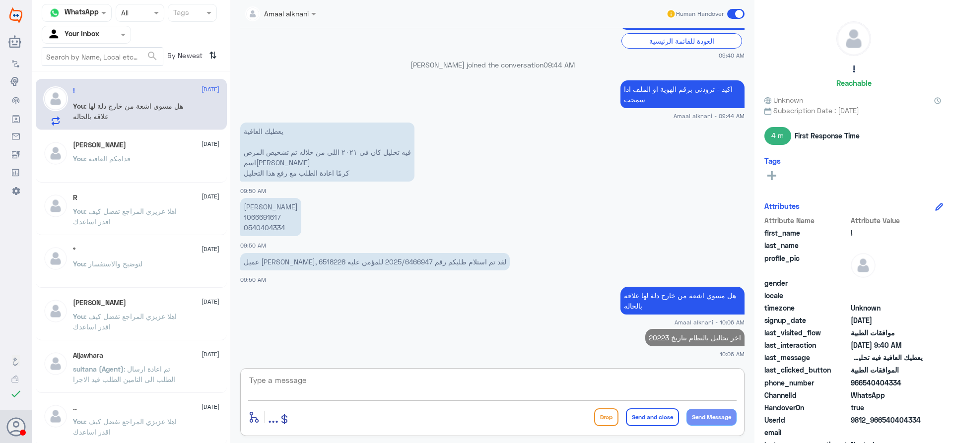
click at [718, 338] on p "اخر تحاليل بالنظام بتاريخ 20223" at bounding box center [694, 337] width 99 height 17
drag, startPoint x: 651, startPoint y: 381, endPoint x: 657, endPoint y: 379, distance: 5.8
click at [657, 379] on textarea at bounding box center [492, 386] width 488 height 24
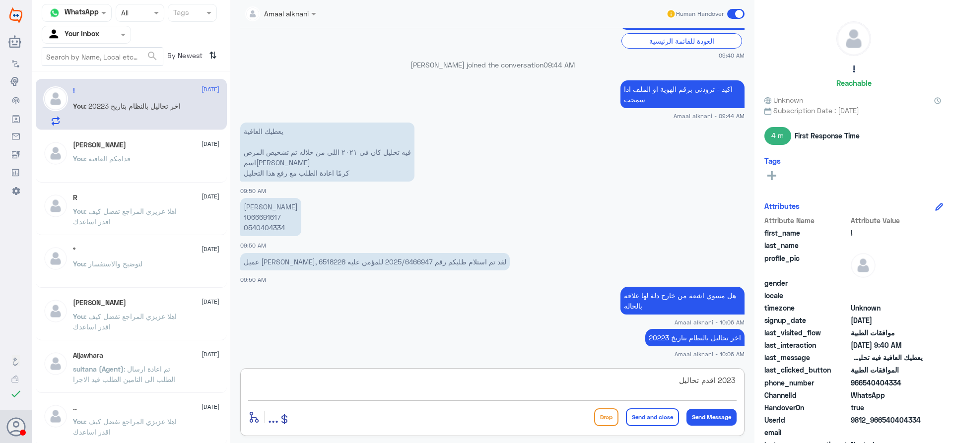
type textarea "2023 اقدم تحاليل"
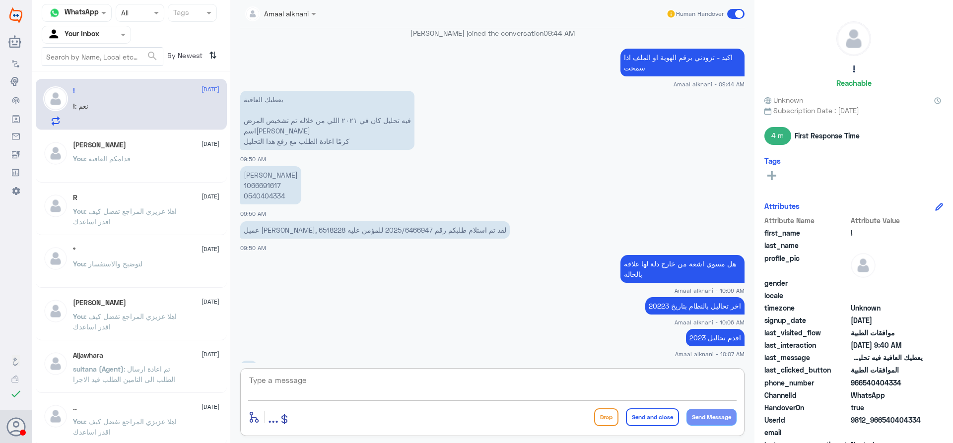
scroll to position [1261, 0]
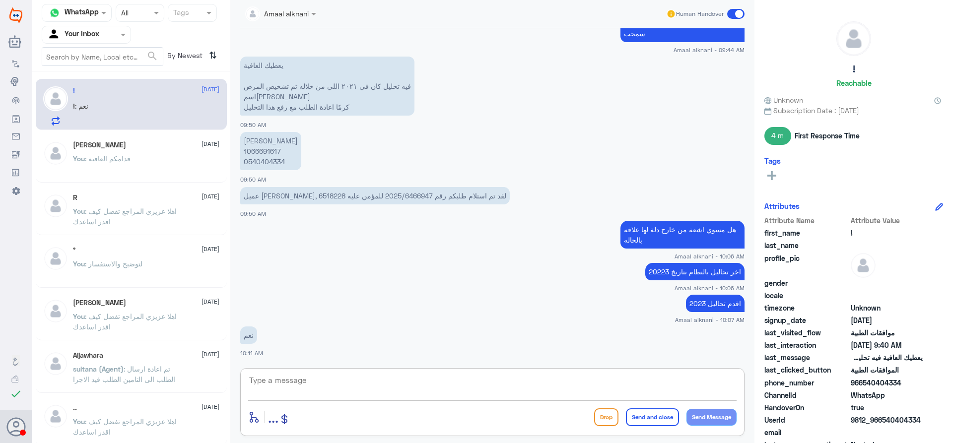
click at [292, 387] on textarea at bounding box center [492, 386] width 488 height 24
click at [266, 163] on p "[PERSON_NAME] 1066691617 0540404334" at bounding box center [270, 151] width 61 height 38
click at [320, 385] on textarea at bounding box center [492, 386] width 488 height 24
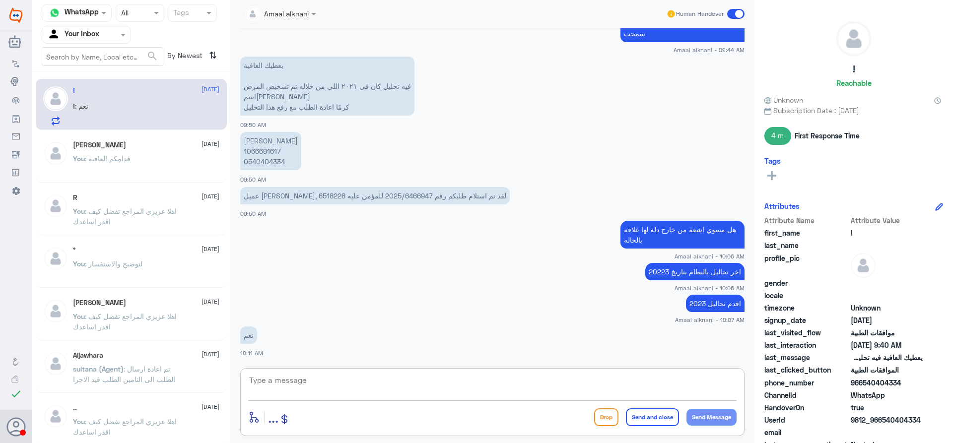
click at [320, 385] on textarea at bounding box center [492, 386] width 488 height 24
click at [321, 384] on textarea at bounding box center [492, 386] width 488 height 24
type textarea "l"
type textarea "ممكن ترسلي الاشعة الان عشان اقدر اتابع الطلب"
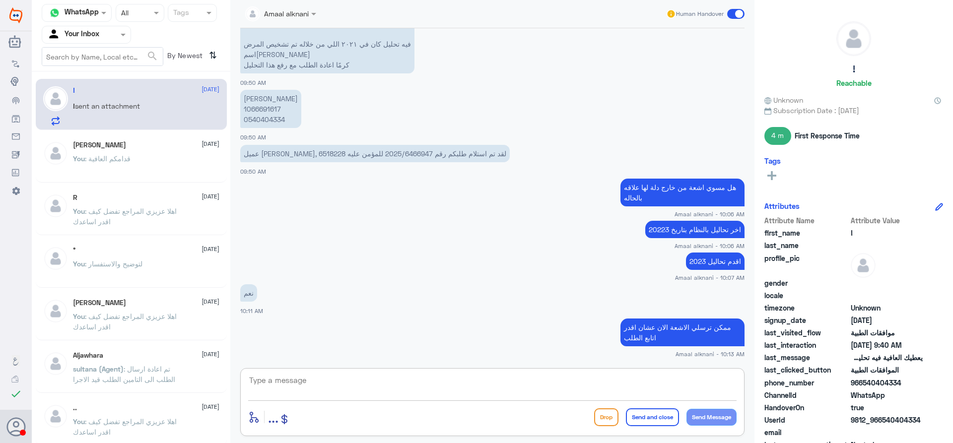
scroll to position [1443, 0]
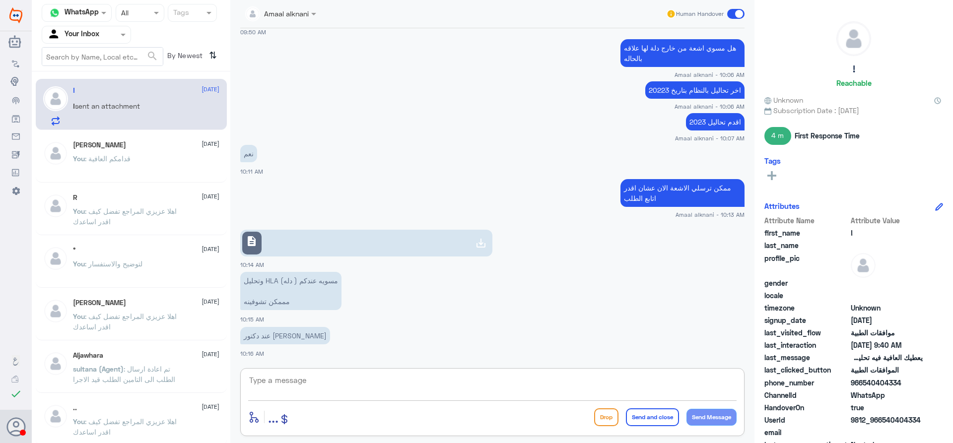
click at [339, 247] on link "description" at bounding box center [366, 243] width 252 height 27
click at [307, 284] on p "وتحليل HLA مسويه عندكم ( دله) مممكن تشوفينه" at bounding box center [290, 291] width 101 height 38
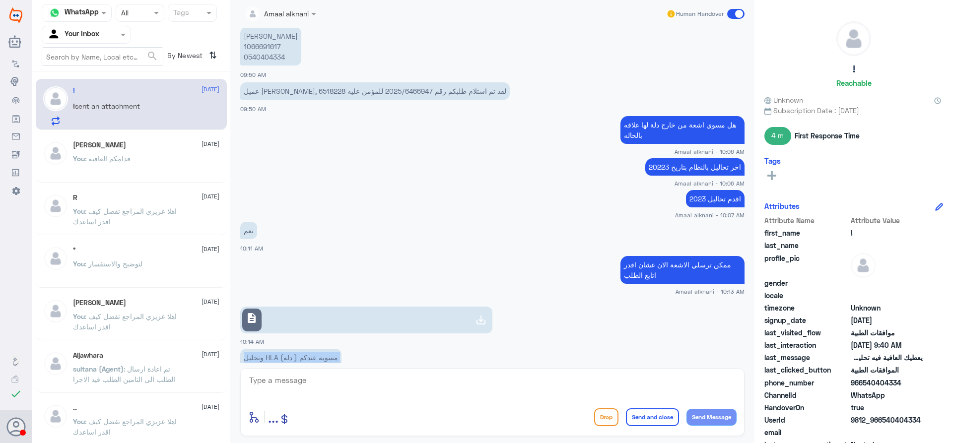
scroll to position [1343, 0]
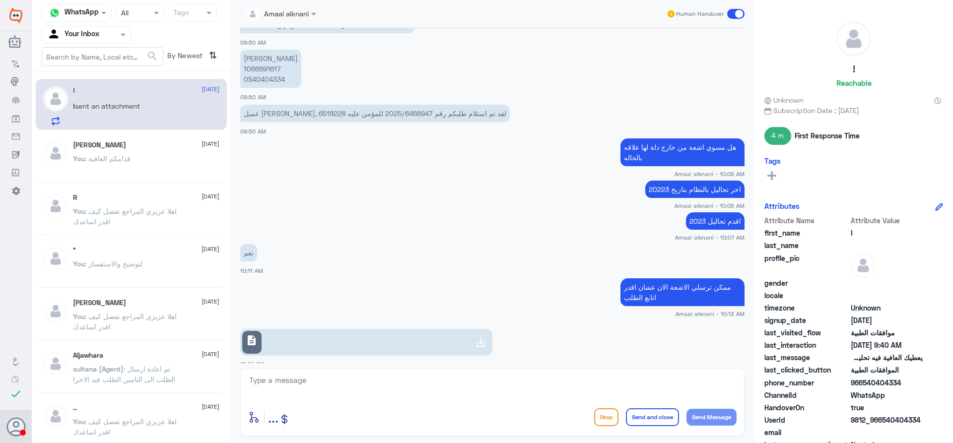
click at [259, 80] on p "[PERSON_NAME] 1066691617 0540404334" at bounding box center [270, 69] width 61 height 38
click at [487, 415] on div "enter flow name ... Drop Send and close Send Message" at bounding box center [492, 417] width 488 height 22
click at [365, 344] on link "description" at bounding box center [366, 342] width 252 height 27
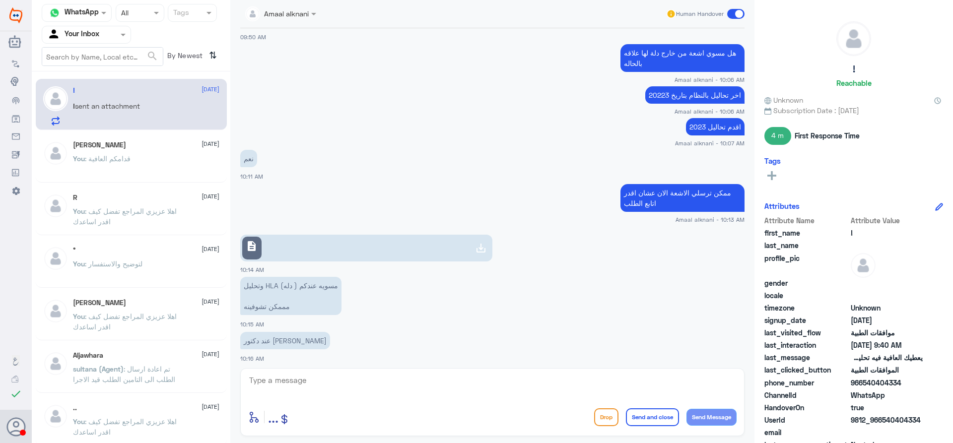
scroll to position [1443, 0]
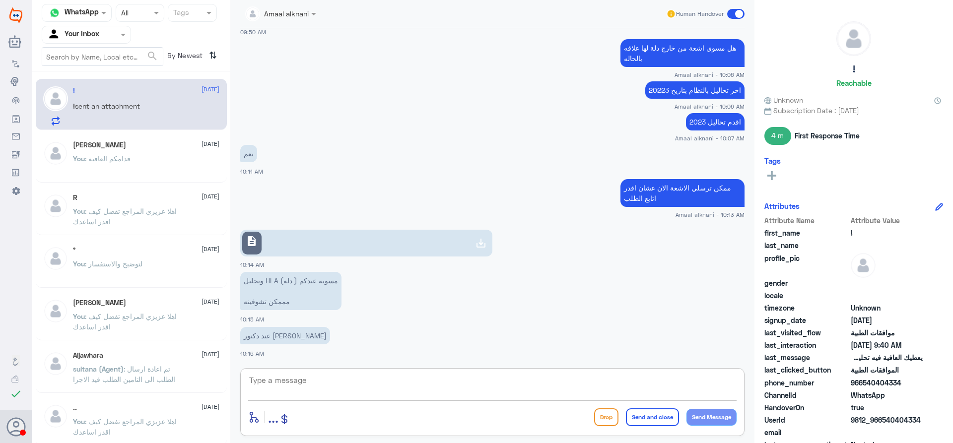
click at [305, 387] on textarea at bounding box center [492, 386] width 488 height 24
click at [342, 387] on textarea at bounding box center [492, 386] width 488 height 24
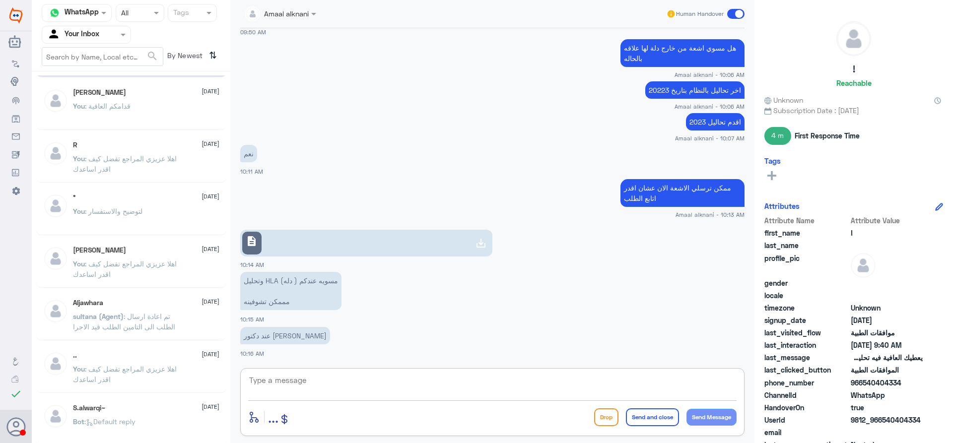
scroll to position [99, 0]
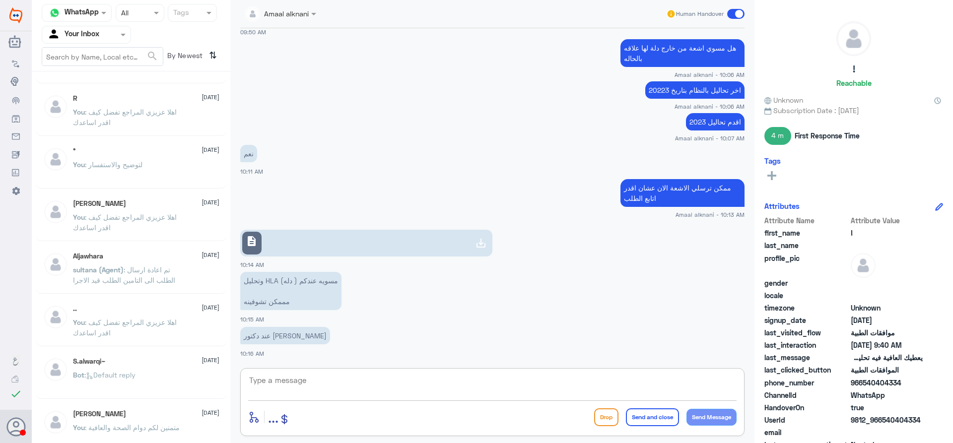
click at [292, 378] on textarea at bounding box center [492, 386] width 488 height 24
type textarea "طلبكم تحت الاجراء قيد المتابعة من طبيب الموافقات الطبية"
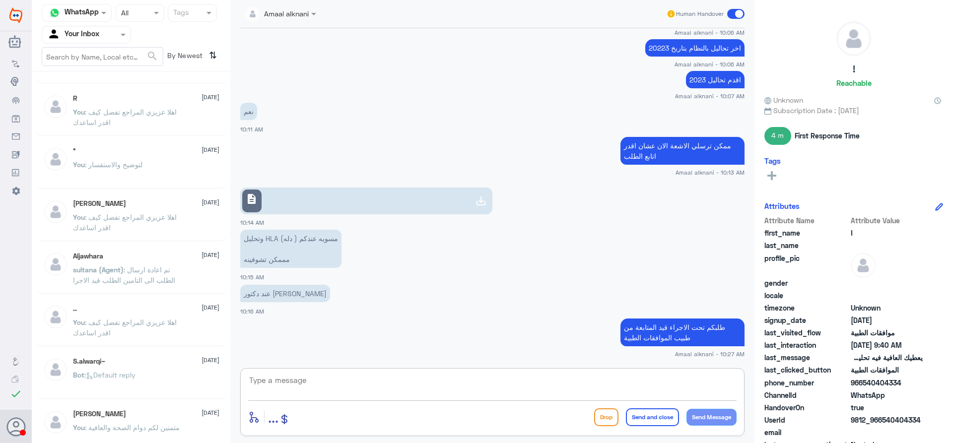
click at [347, 390] on textarea at bounding box center [492, 386] width 488 height 24
type textarea "اي تحديث ع الطلب ستصلكم رساله من التامين بحالة الموافقة"
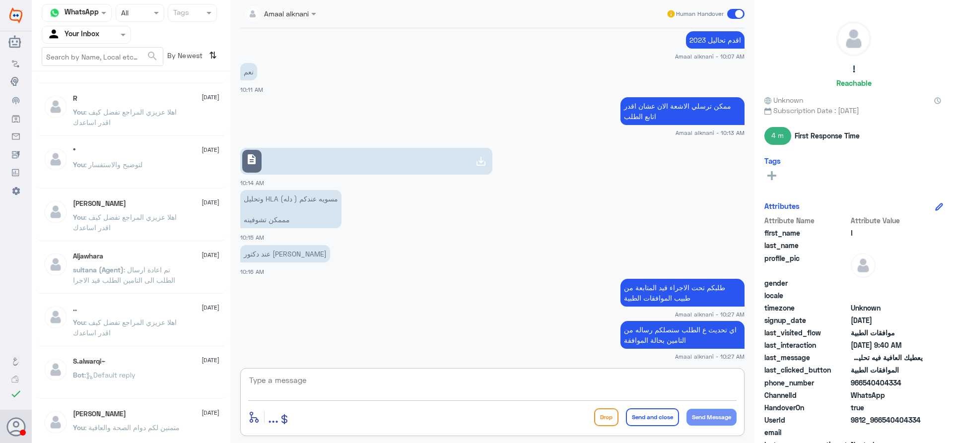
scroll to position [1527, 0]
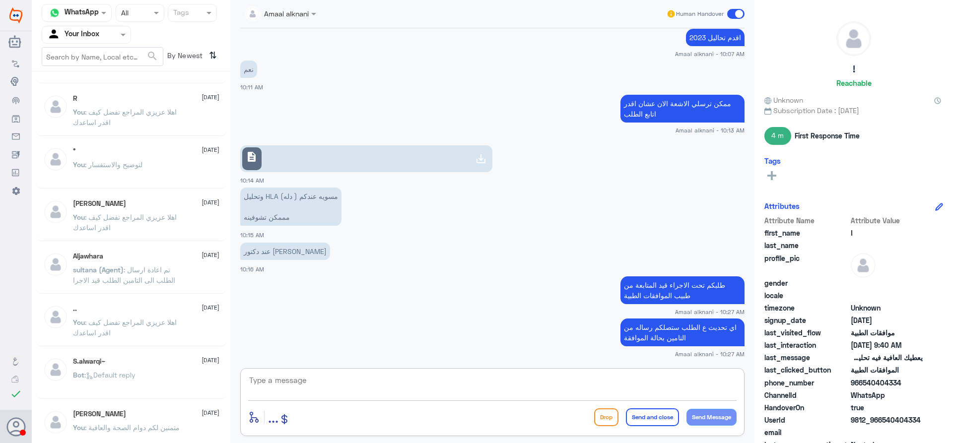
click at [336, 383] on textarea at bounding box center [492, 386] width 488 height 24
click at [315, 201] on p "وتحليل HLA مسويه عندكم ( دله) مممكن تشوفينه" at bounding box center [290, 207] width 101 height 38
click at [315, 200] on p "وتحليل HLA مسويه عندكم ( دله) مممكن تشوفينه" at bounding box center [290, 207] width 101 height 38
click at [397, 386] on textarea at bounding box center [492, 386] width 488 height 24
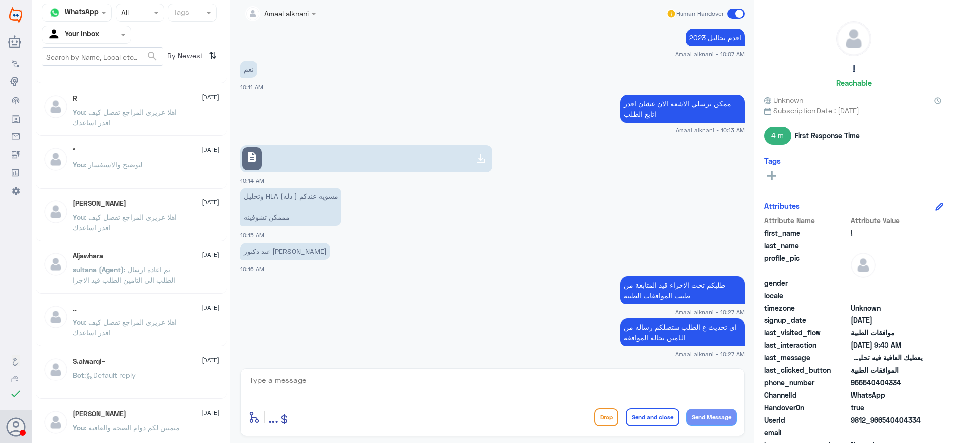
click at [280, 197] on p "وتحليل HLA مسويه عندكم ( دله) مممكن تشوفينه" at bounding box center [290, 207] width 101 height 38
click at [160, 102] on div "R [DATE]" at bounding box center [146, 98] width 146 height 8
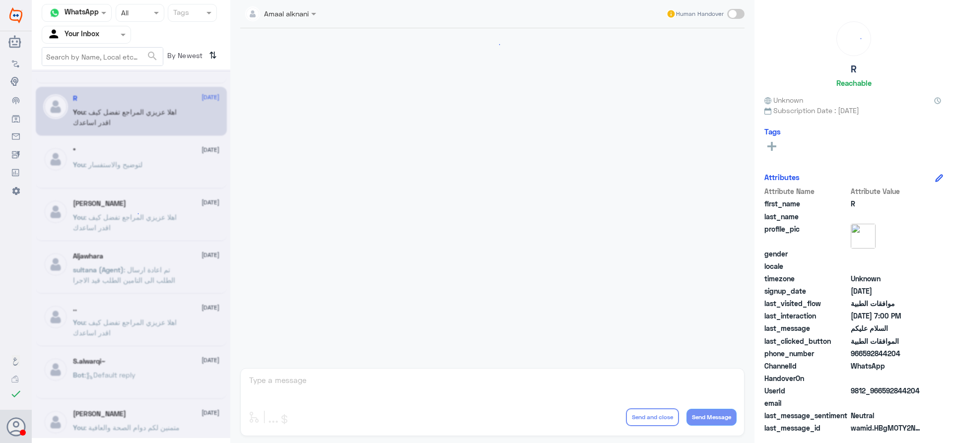
scroll to position [855, 0]
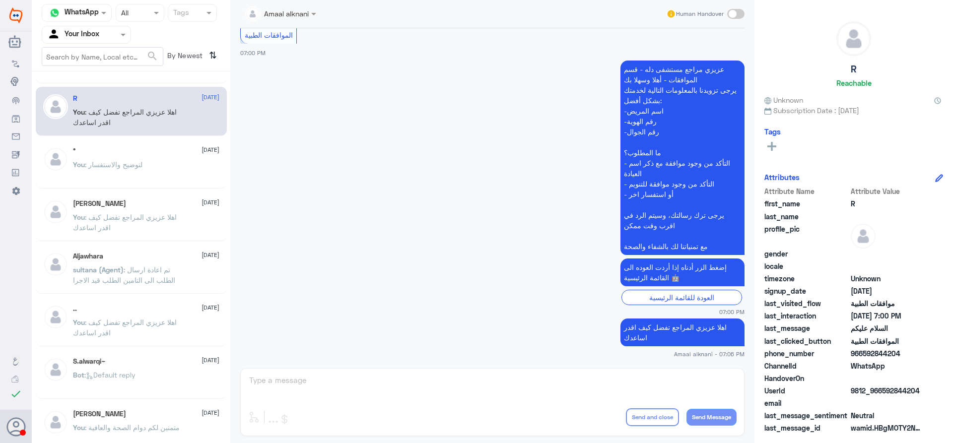
click at [297, 379] on div "Amaal alknani Human Handover [DATE] Conversation has been assigned to [PERSON_N…" at bounding box center [492, 223] width 524 height 446
click at [286, 383] on div "Amaal alknani Human Handover [DATE] Conversation has been assigned to [PERSON_N…" at bounding box center [492, 223] width 524 height 446
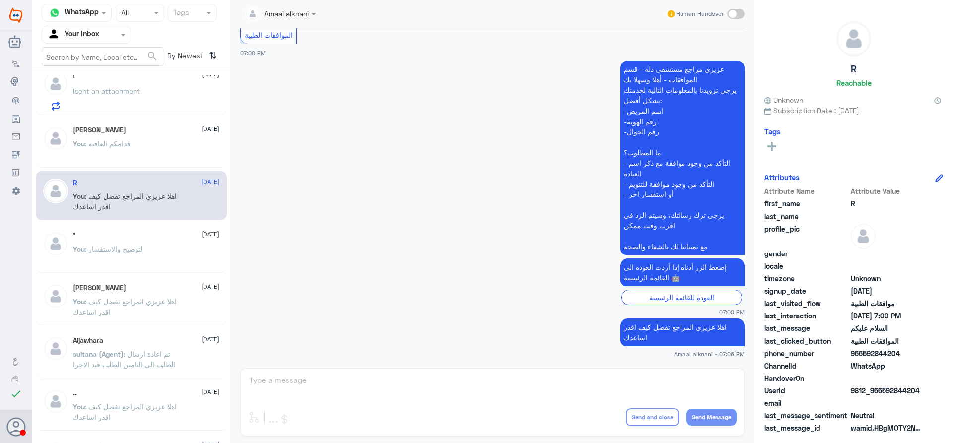
scroll to position [0, 0]
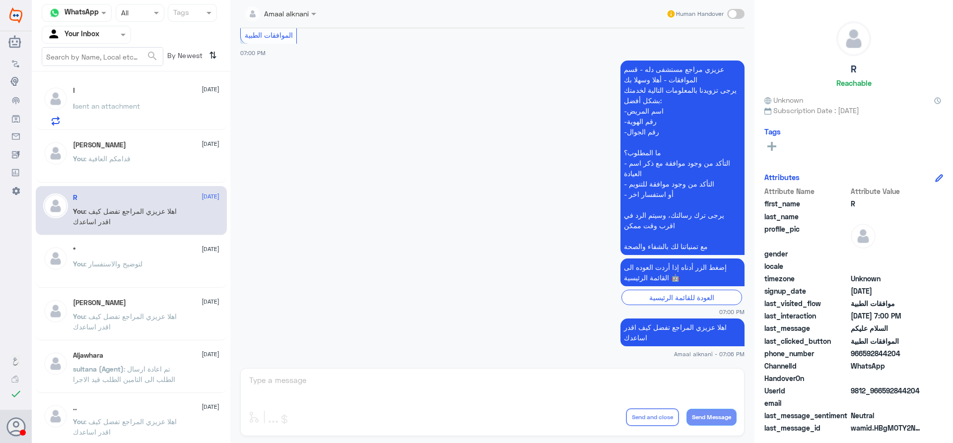
click at [132, 152] on div "[PERSON_NAME] [DATE] You : قدامكم العافية" at bounding box center [146, 159] width 146 height 37
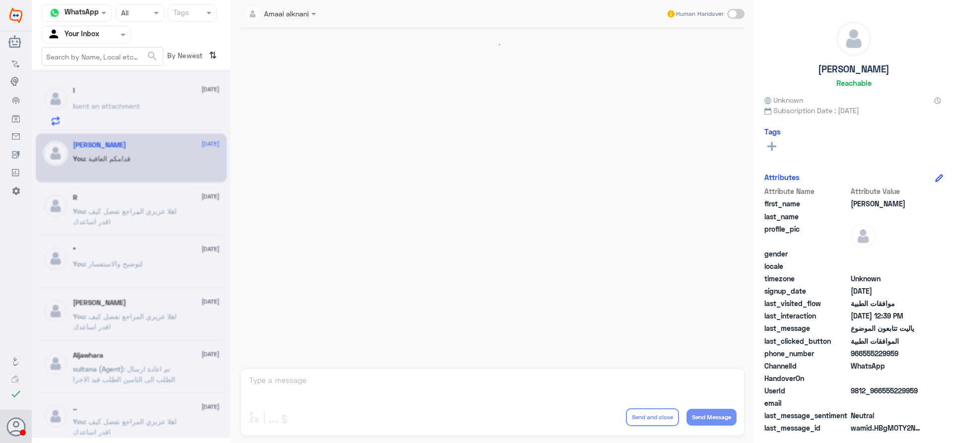
scroll to position [890, 0]
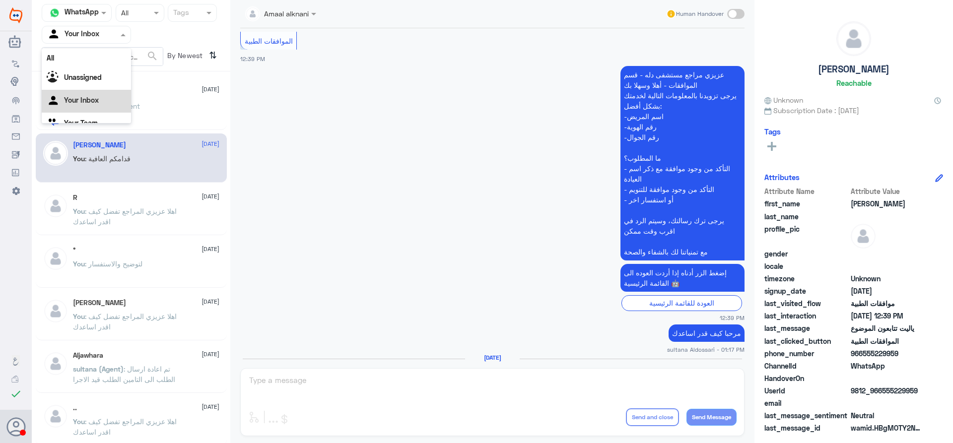
click at [101, 33] on input "text" at bounding box center [74, 34] width 55 height 11
click at [98, 105] on div "Your Team" at bounding box center [86, 111] width 89 height 23
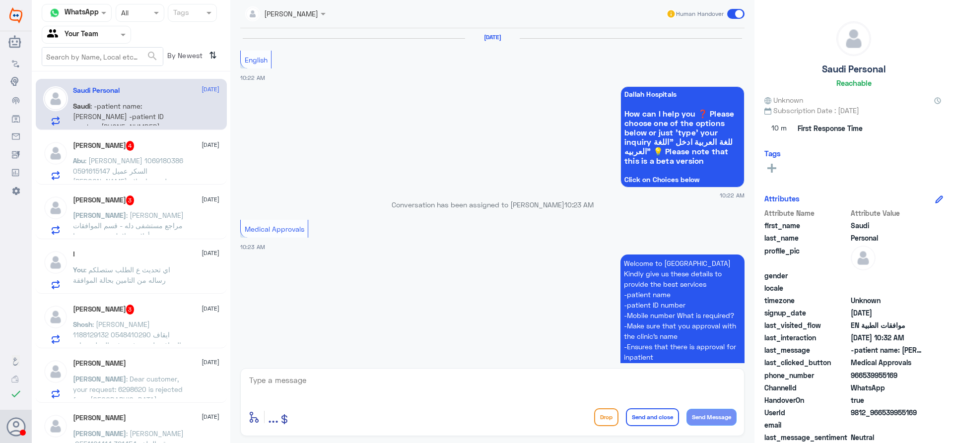
scroll to position [950, 0]
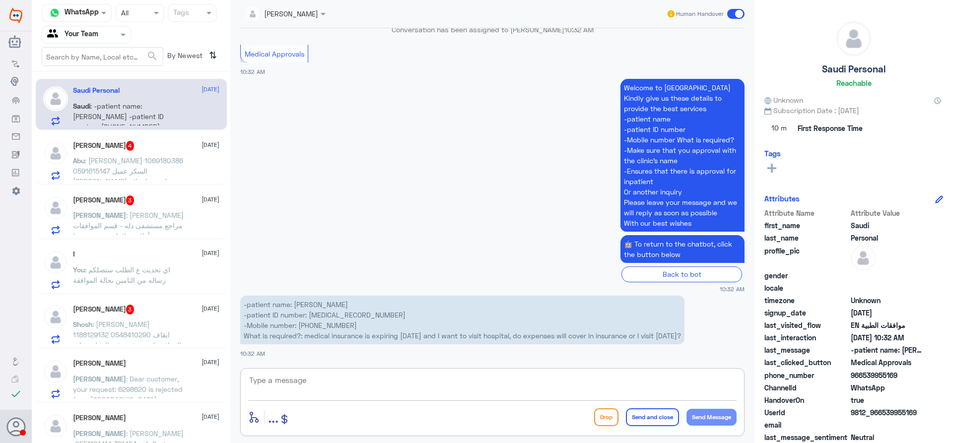
click at [326, 383] on textarea at bounding box center [492, 386] width 488 height 24
click at [510, 333] on p "-patient name: [PERSON_NAME] -patient ID number: [PHONE_NUMBER] -Mobile number:…" at bounding box center [462, 320] width 444 height 49
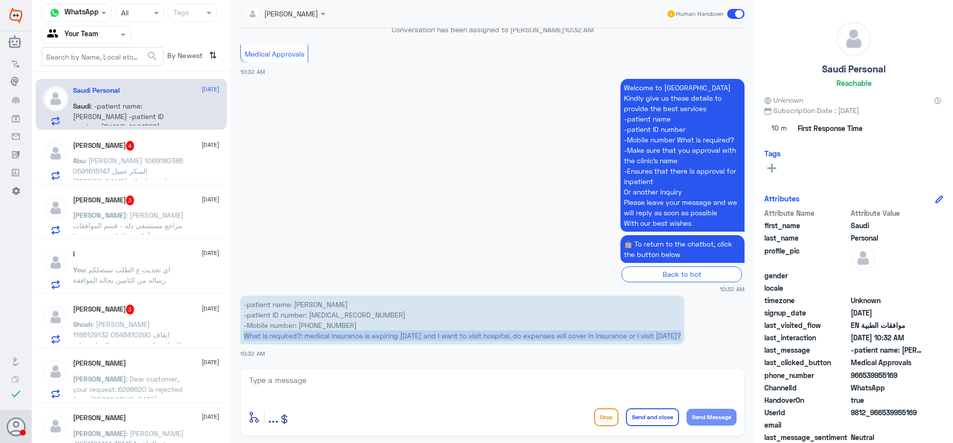
click at [510, 333] on p "-patient name: [PERSON_NAME] -patient ID number: [PHONE_NUMBER] -Mobile number:…" at bounding box center [462, 320] width 444 height 49
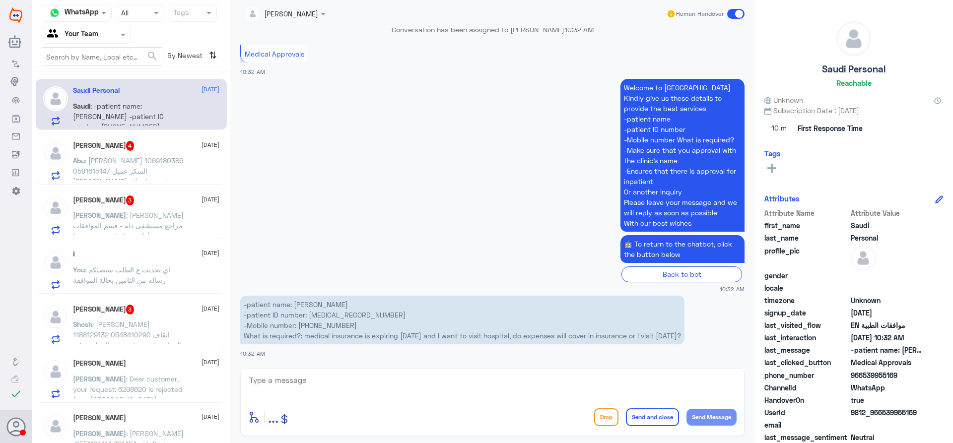
click at [371, 381] on textarea at bounding box center [492, 386] width 488 height 24
paste textarea "Please contact your insurance company for clarification and inquiries."
click at [528, 383] on textarea "Please contact your insurance company for clarification and inquiries." at bounding box center [492, 386] width 488 height 24
type textarea "Please contact your insurance company for clarification and inquiries"
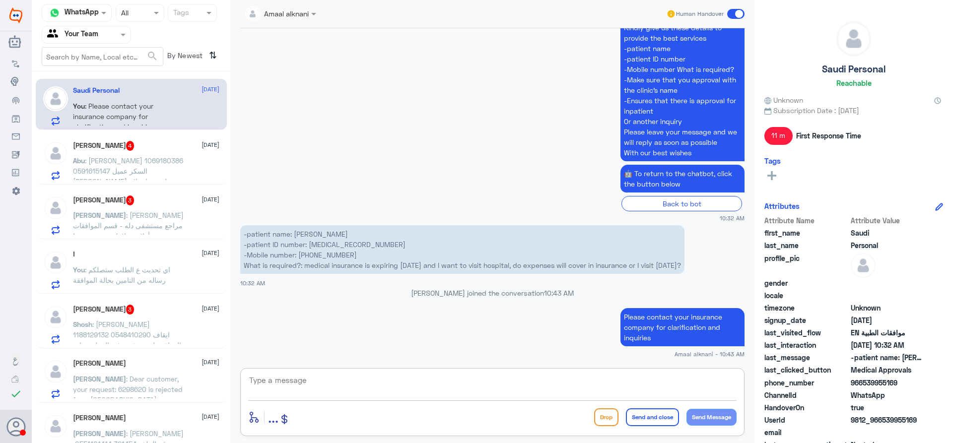
click at [334, 374] on textarea at bounding box center [492, 386] width 488 height 24
paste textarea "We wish you health"
type textarea "We wish you health"
click at [649, 422] on button "Send and close" at bounding box center [652, 417] width 53 height 18
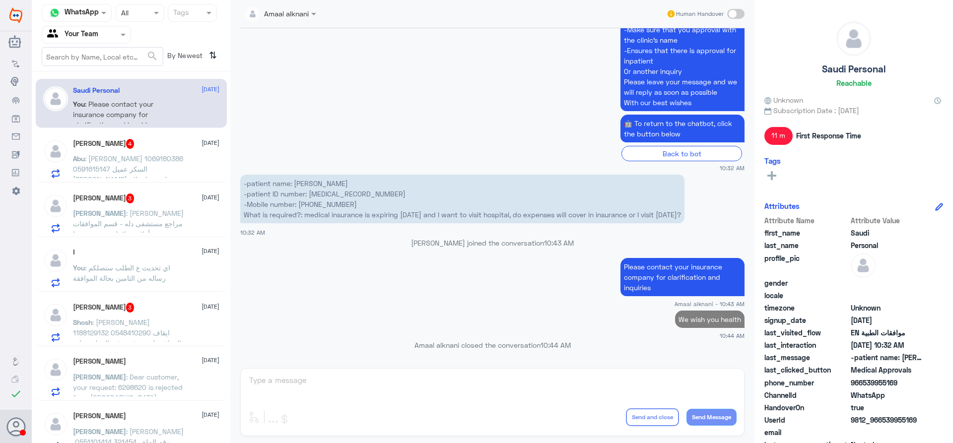
click at [130, 147] on div "Abu Hattan 4 [DATE]" at bounding box center [146, 144] width 146 height 10
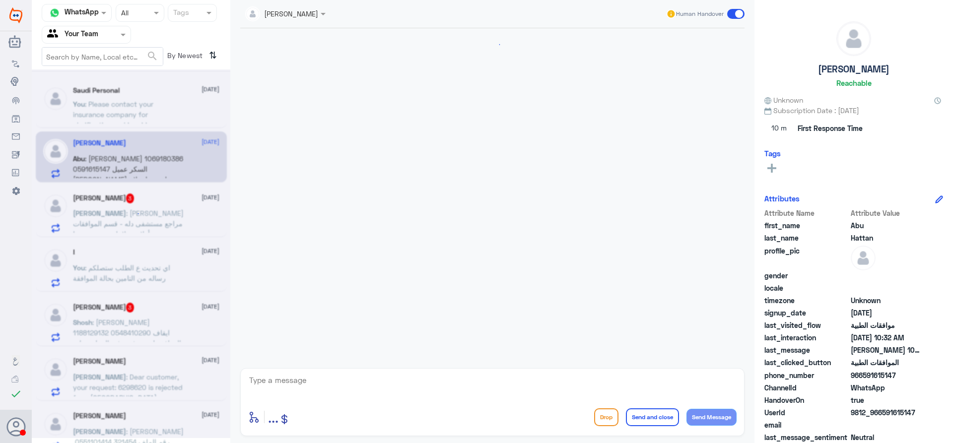
scroll to position [997, 0]
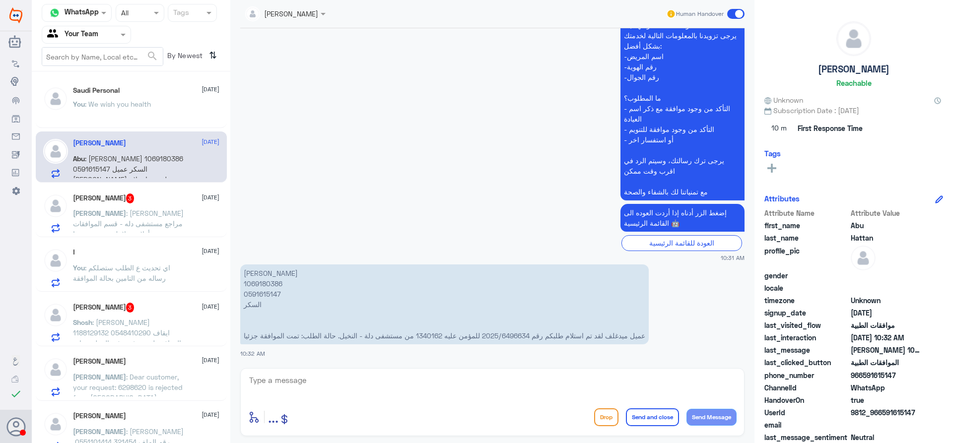
click at [256, 294] on p "[PERSON_NAME] 1069180386 0591615147 السكر عميل ميدغلف لقد تم استلام طلبكم رقم 2…" at bounding box center [444, 304] width 408 height 80
click at [429, 390] on textarea at bounding box center [492, 386] width 488 height 24
paste textarea "[MEDICAL_DATA] (VIT B12)"
type textarea "فقط [MEDICAL_DATA] (VIT B12) مرفوض"
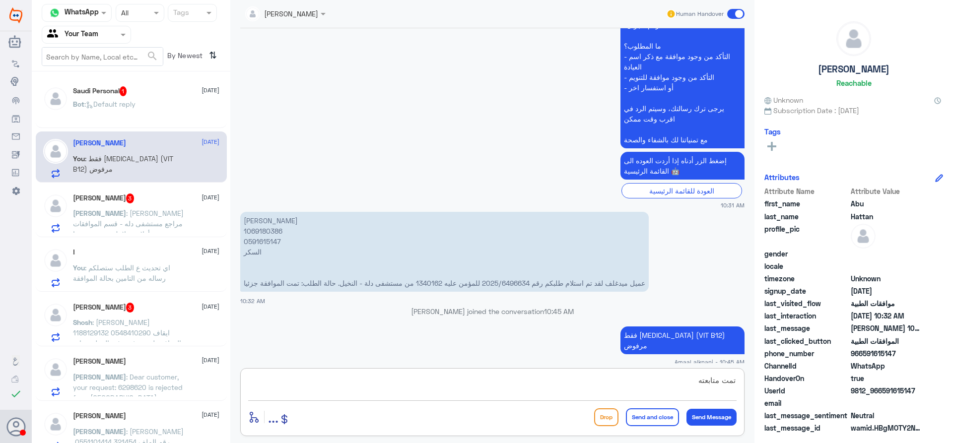
scroll to position [1026, 0]
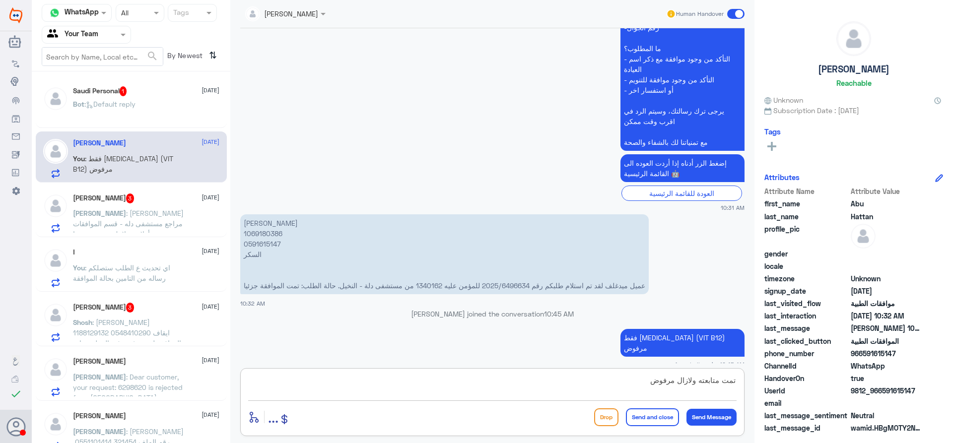
type textarea "تمت متابعته ولازال مرفوض"
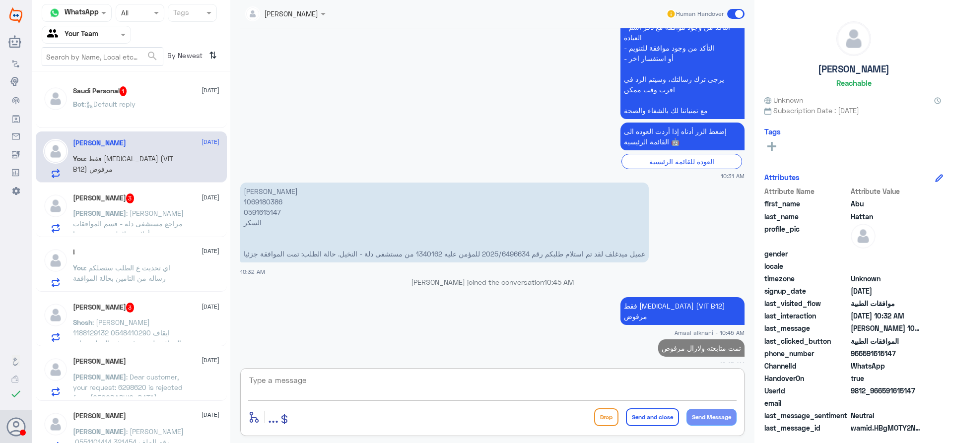
click at [149, 223] on span ": [PERSON_NAME] مراجع مستشفى دله - قسم الموافقات - أهلا وسهلا بك يرجى تزويدنا ب…" at bounding box center [128, 291] width 111 height 165
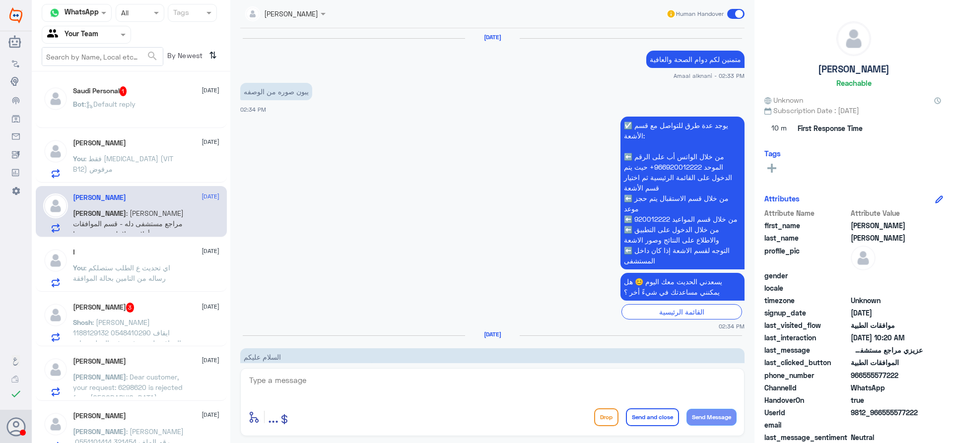
scroll to position [1476, 0]
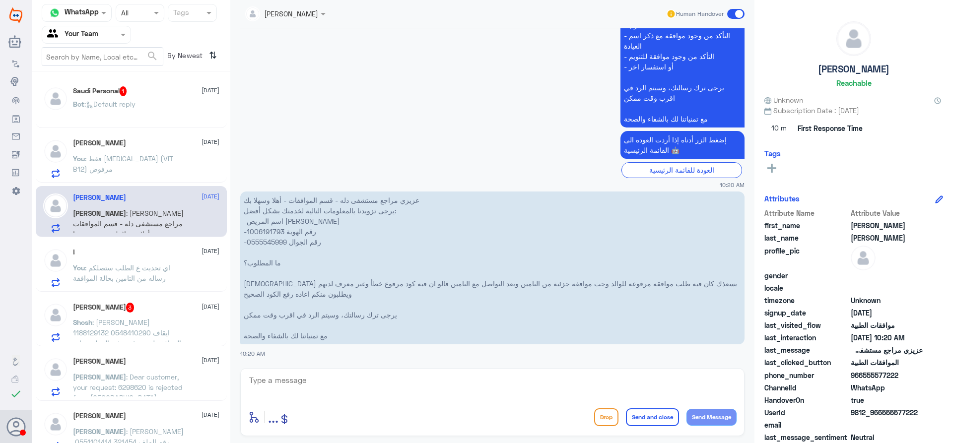
click at [319, 394] on textarea at bounding box center [492, 386] width 488 height 24
click at [153, 152] on div "Abu Hattan [DATE] You : تمت متابعته ولازال مرفوض" at bounding box center [146, 158] width 146 height 39
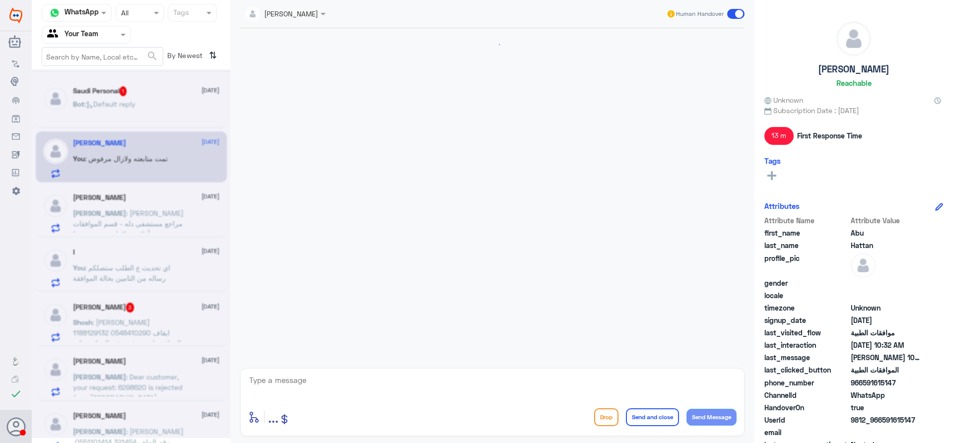
scroll to position [1023, 0]
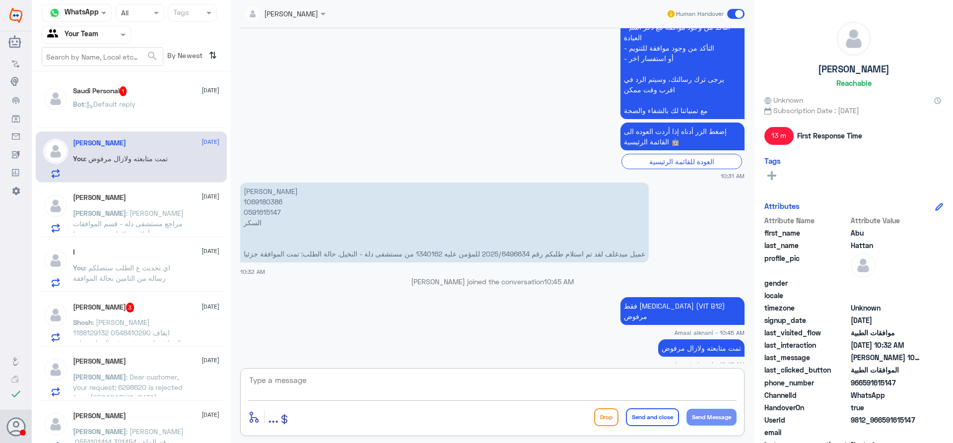
click at [294, 385] on textarea at bounding box center [492, 386] width 488 height 24
type textarea "الرجاء التواصل مع تامينكم لتوضيح والاستفسار"
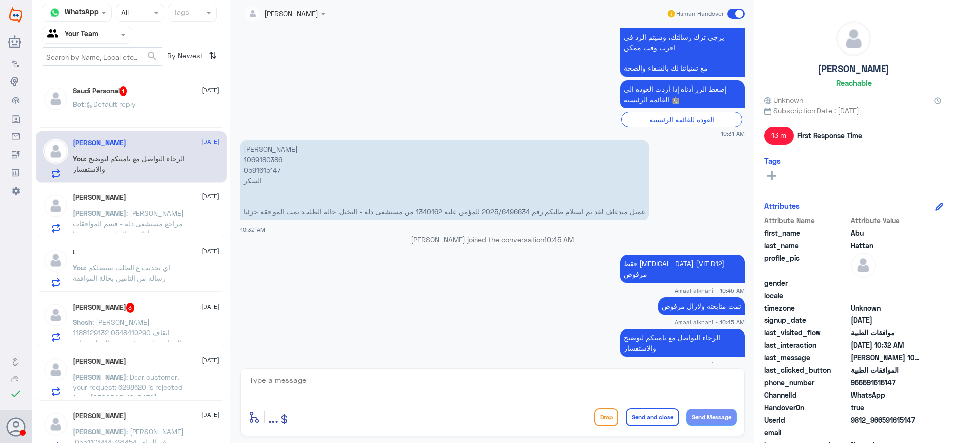
click at [101, 105] on span ": Default reply" at bounding box center [109, 104] width 51 height 8
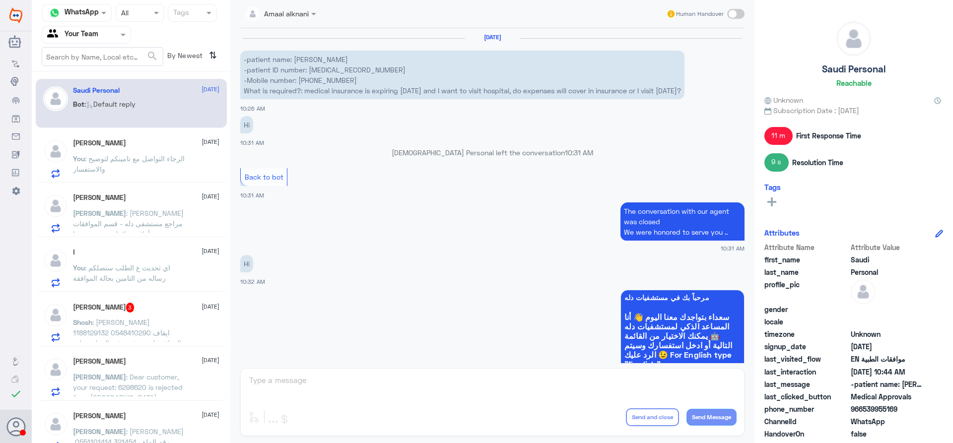
scroll to position [801, 0]
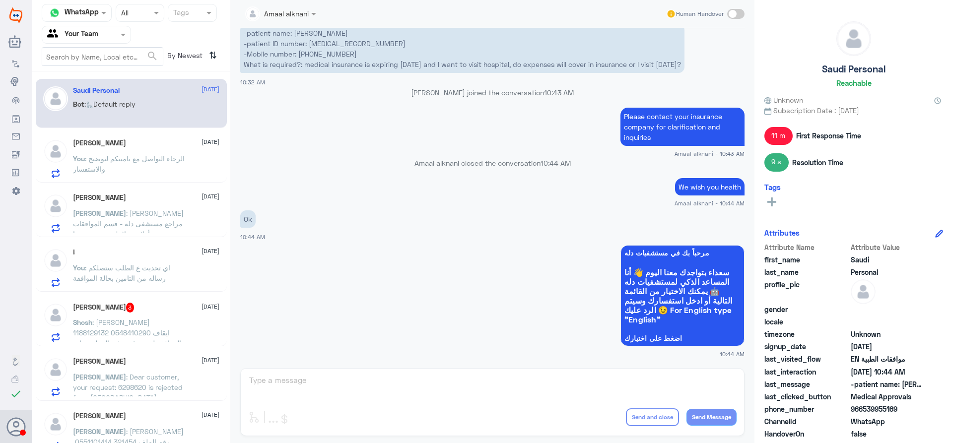
click at [311, 381] on div "Amaal alknani Human Handover [DATE] -patient name: [PERSON_NAME] -patient ID nu…" at bounding box center [492, 223] width 524 height 446
click at [121, 151] on div "[PERSON_NAME] [DATE] You : الرجاء التواصل مع تامينكم لتوضيح والاستفسار" at bounding box center [146, 158] width 146 height 39
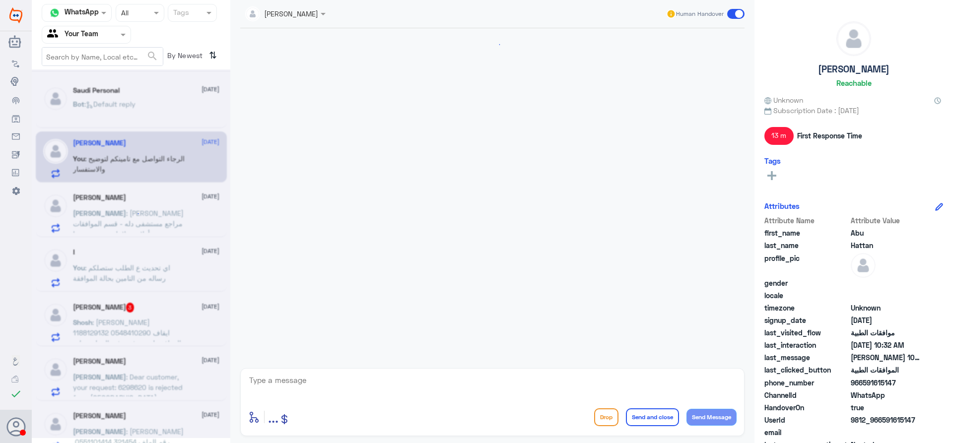
scroll to position [808, 0]
click at [137, 216] on span ": [PERSON_NAME] مراجع مستشفى دله - قسم الموافقات - أهلا وسهلا بك يرجى تزويدنا ب…" at bounding box center [128, 291] width 111 height 165
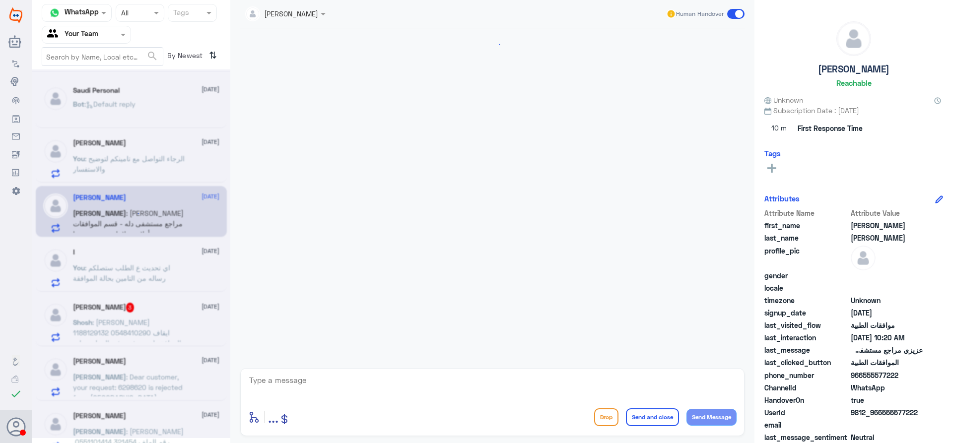
scroll to position [1476, 0]
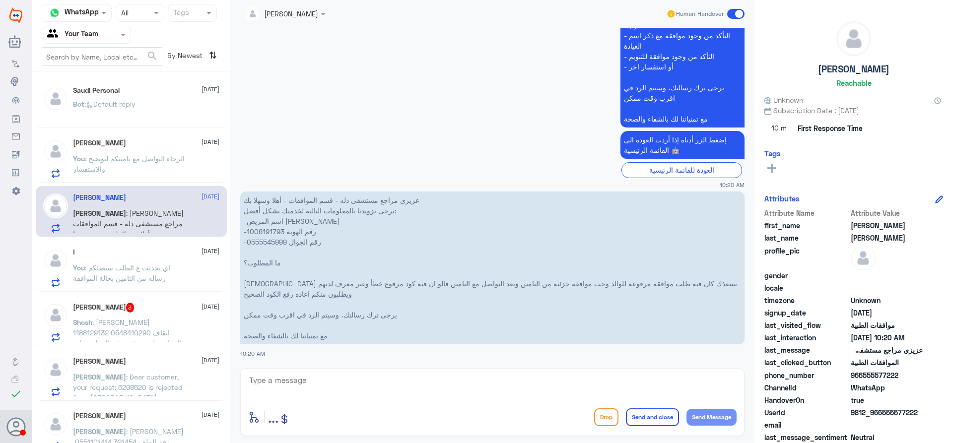
click at [360, 388] on textarea at bounding box center [492, 386] width 488 height 24
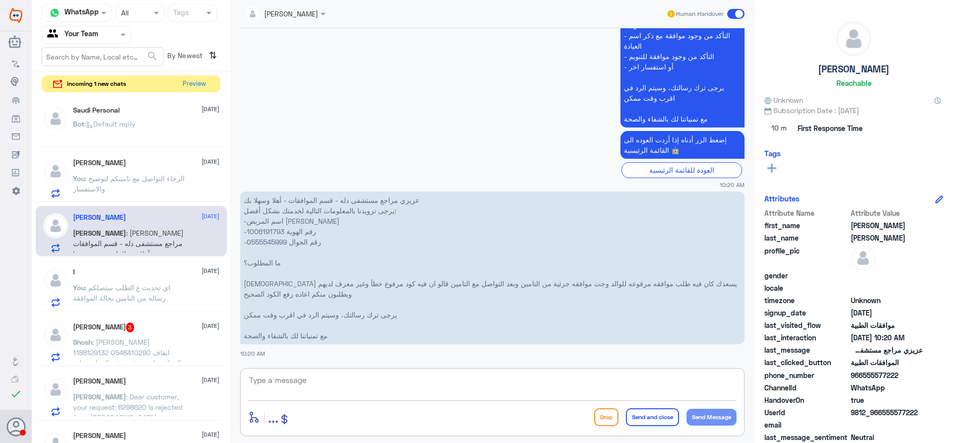
click at [262, 246] on p "عزيزي مراجع مستشفى دله - قسم الموافقات - أهلا وسهلا بك يرجى تزويدنا بالمعلومات …" at bounding box center [492, 267] width 504 height 153
click at [272, 234] on p "عزيزي مراجع مستشفى دله - قسم الموافقات - أهلا وسهلا بك يرجى تزويدنا بالمعلومات …" at bounding box center [492, 267] width 504 height 153
click at [391, 382] on textarea at bounding box center [492, 386] width 488 height 24
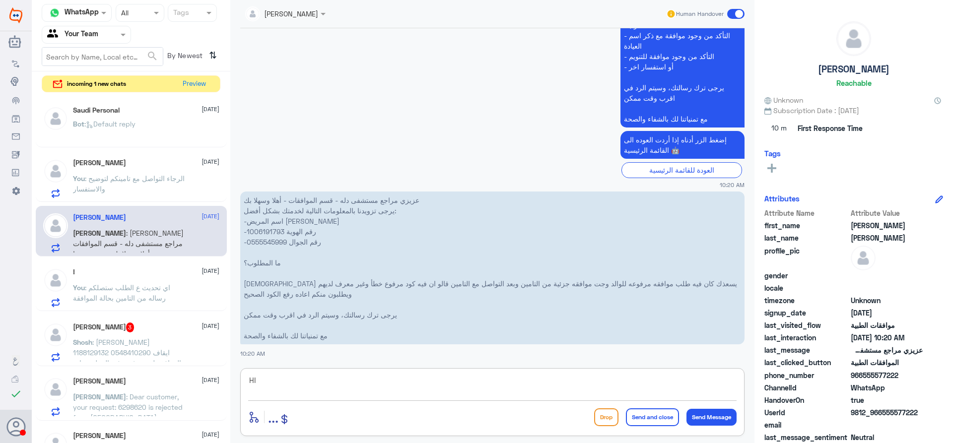
type textarea "H"
type textarea "اهلا عزيزي المراجع - الكود صحيح"
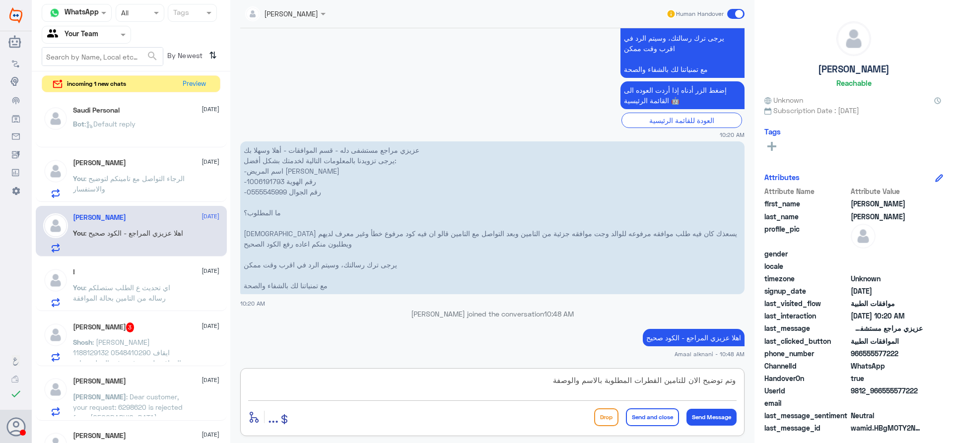
type textarea "وتم توضيح الان للتامين القطرات المطلوبة بالاسم والوصفة"
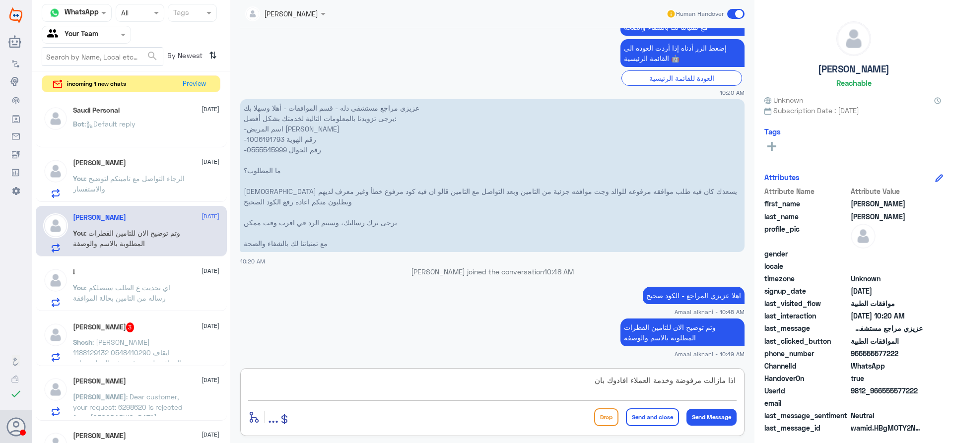
scroll to position [1585, 0]
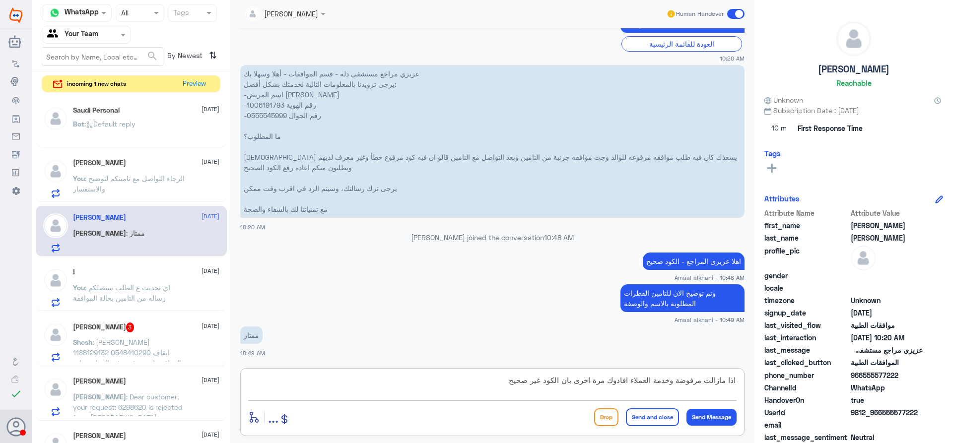
type textarea "اذا مازالت مرفوضة وخدمة العملاء افادوك مرة اخرى بان الكود غير صحيح"
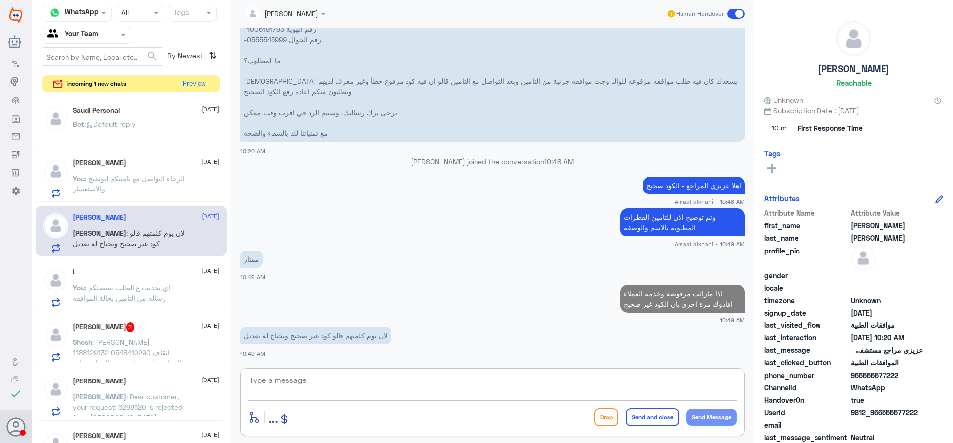
scroll to position [1629, 0]
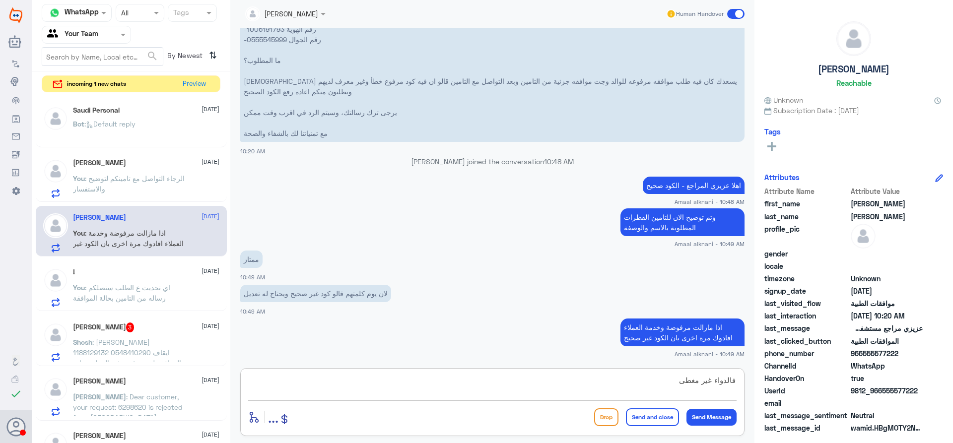
type textarea "فالدواء غير مغطى"
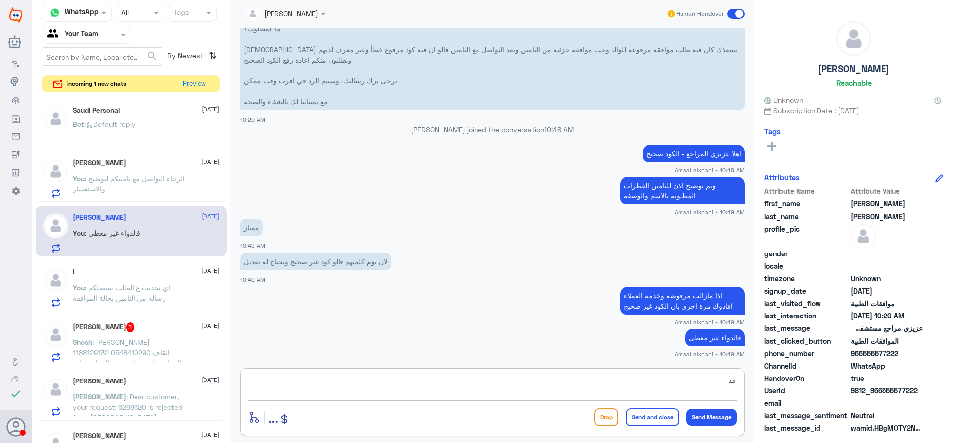
type textarea "ق"
type textarea "الكود صحيح ويرفع لجميع المرضى بمختلف تاميناتهم"
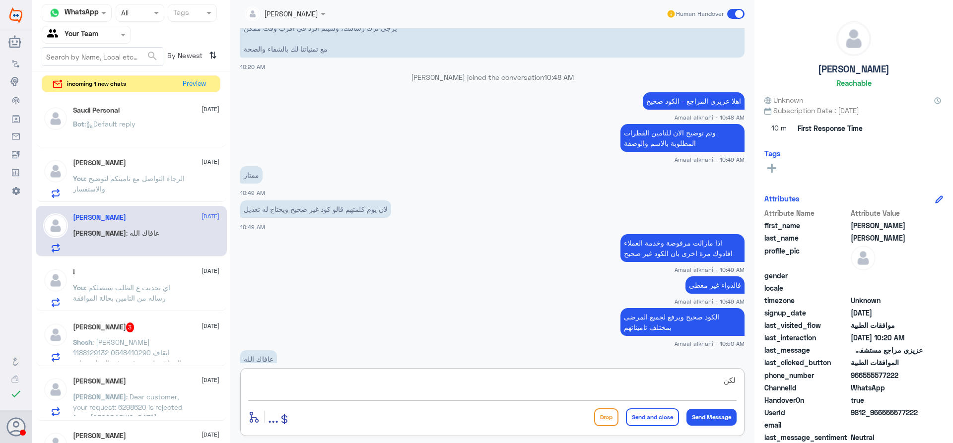
scroll to position [1737, 0]
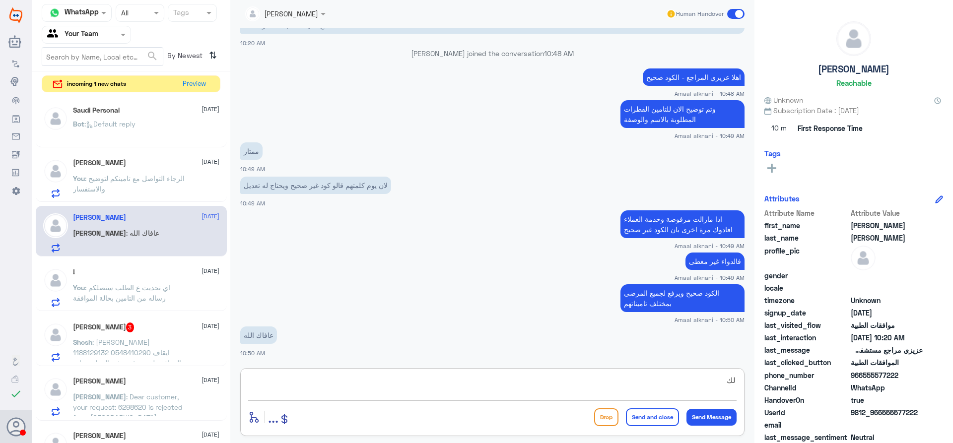
type textarea "ل"
type textarea "ماتشوفون شر"
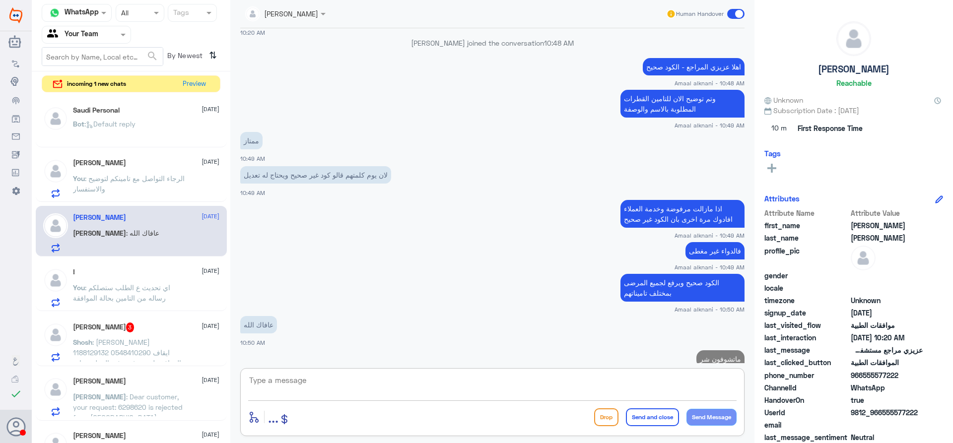
scroll to position [1769, 0]
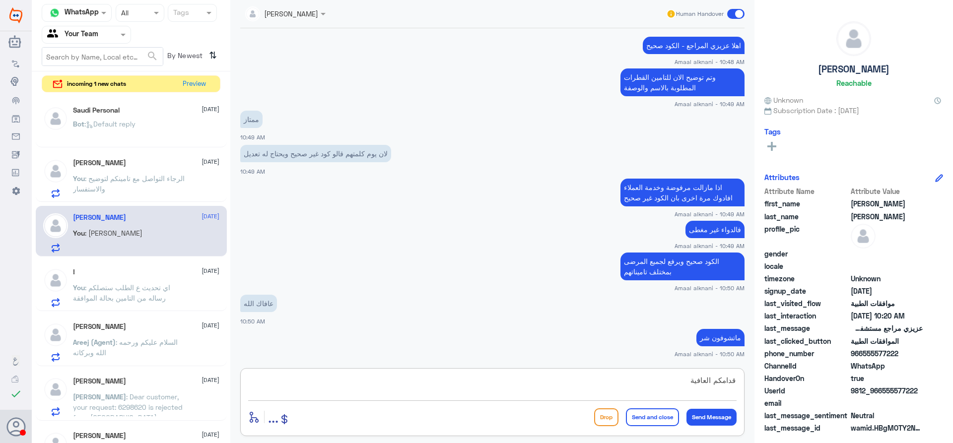
type textarea "قدامكم العافية"
click at [662, 421] on button "Send and close" at bounding box center [652, 417] width 53 height 18
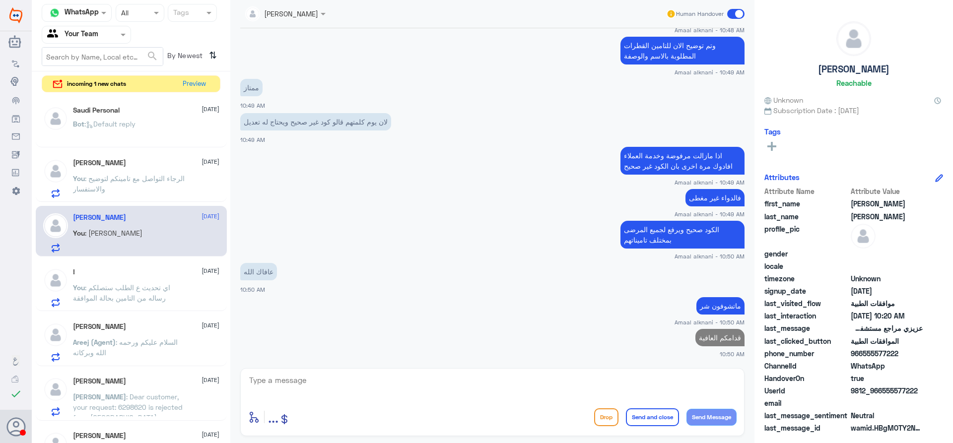
scroll to position [1798, 0]
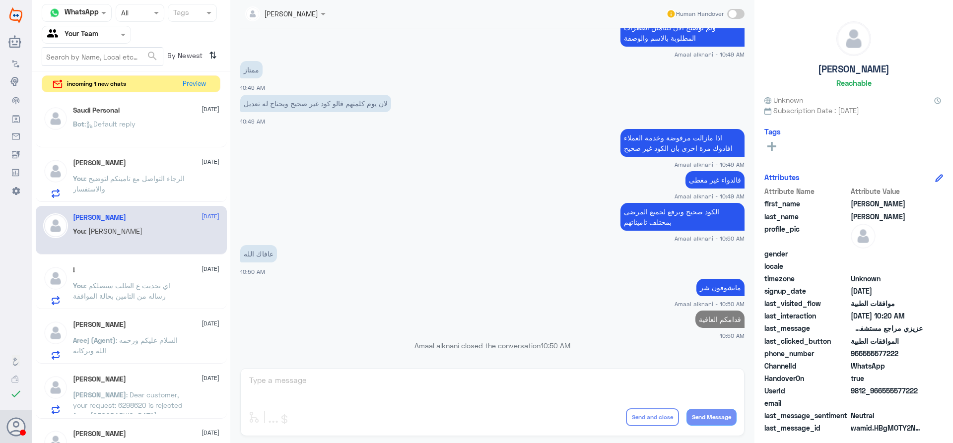
click at [154, 295] on span ": اي تحديث ع الطلب ستصلكم رساله من التامين بحالة الموافقة" at bounding box center [121, 290] width 97 height 19
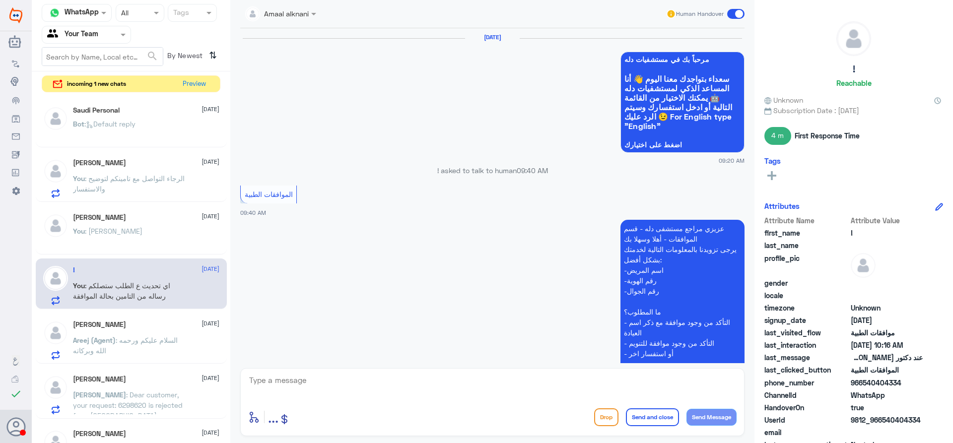
scroll to position [748, 0]
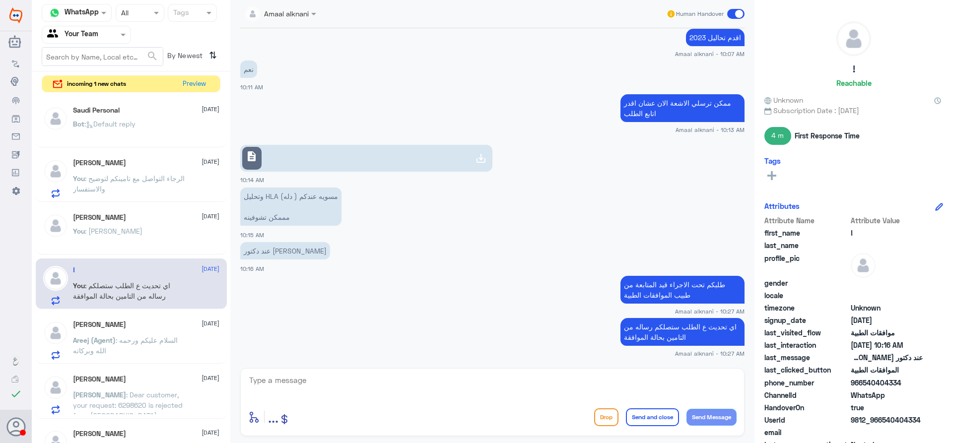
click at [338, 383] on textarea at bounding box center [492, 386] width 488 height 24
type textarea "اخوي لايوجد لديكم التحليل المطلوب من التامين"
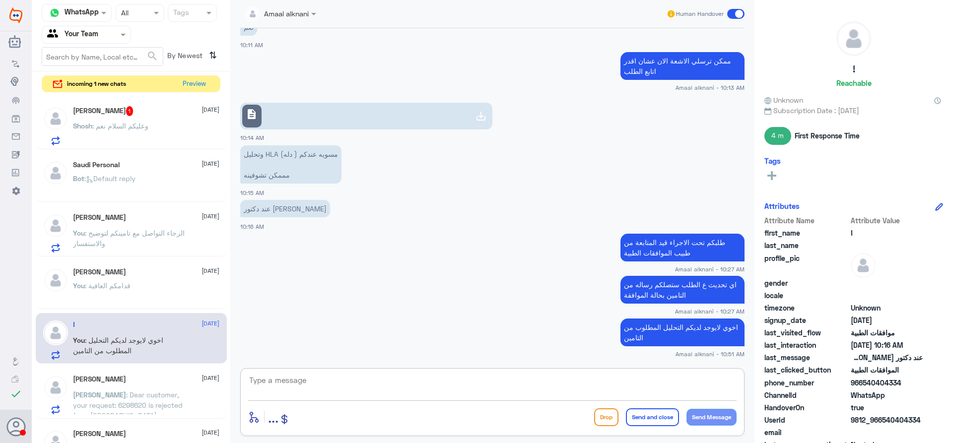
click at [291, 153] on p "وتحليل HLA مسويه عندكم ( دله) مممكن تشوفينه" at bounding box center [290, 164] width 101 height 38
click at [275, 156] on p "وتحليل HLA مسويه عندكم ( دله) مممكن تشوفينه" at bounding box center [290, 164] width 101 height 38
drag, startPoint x: 278, startPoint y: 154, endPoint x: 209, endPoint y: 150, distance: 68.6
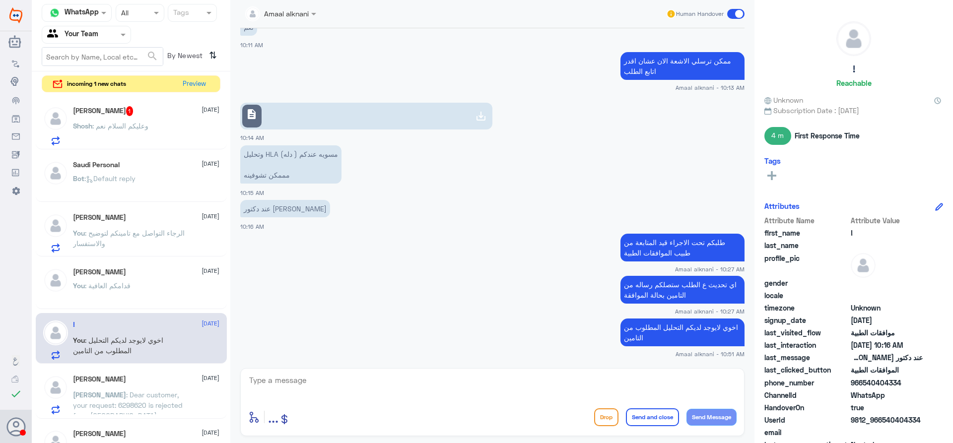
click at [209, 150] on div "Channel WhatsApp Status × All Tags Agent Filter Your Team search By Newest ⇅ in…" at bounding box center [492, 223] width 921 height 446
click at [480, 379] on textarea at bounding box center [492, 386] width 488 height 24
click at [138, 127] on span ": وعليكم السلام نعم" at bounding box center [120, 126] width 56 height 8
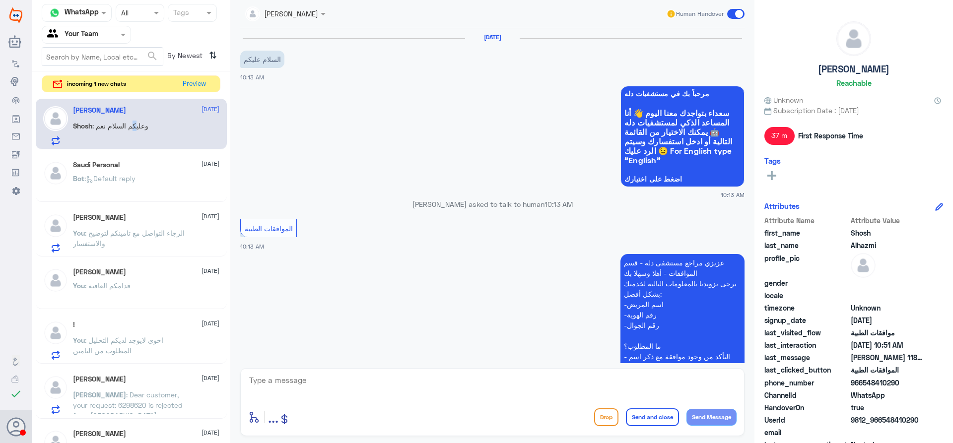
scroll to position [353, 0]
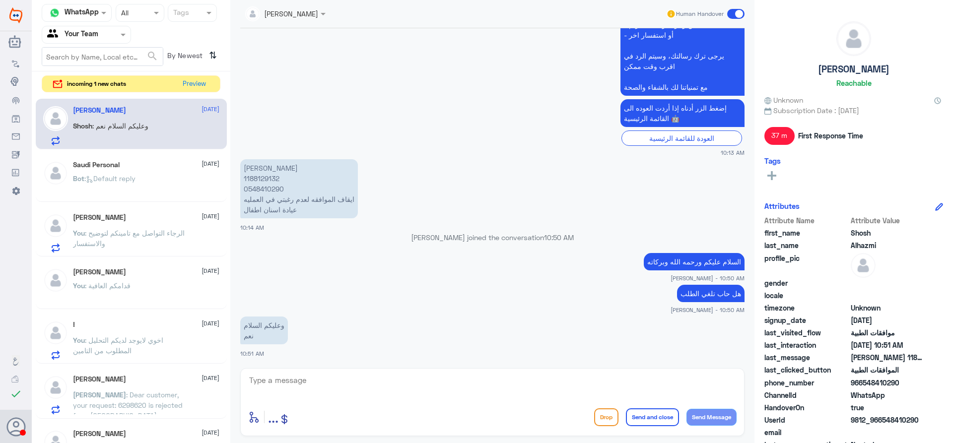
click at [300, 379] on textarea at bounding box center [492, 386] width 488 height 24
click at [123, 175] on span ": Default reply" at bounding box center [109, 178] width 51 height 8
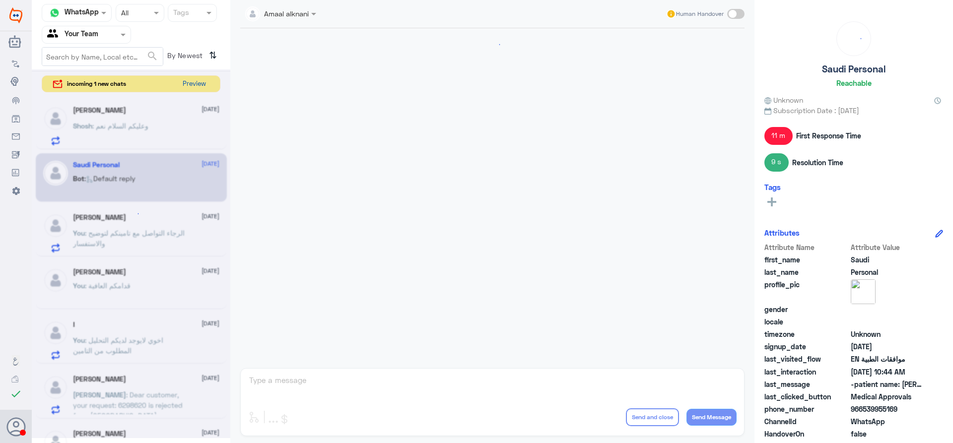
scroll to position [801, 0]
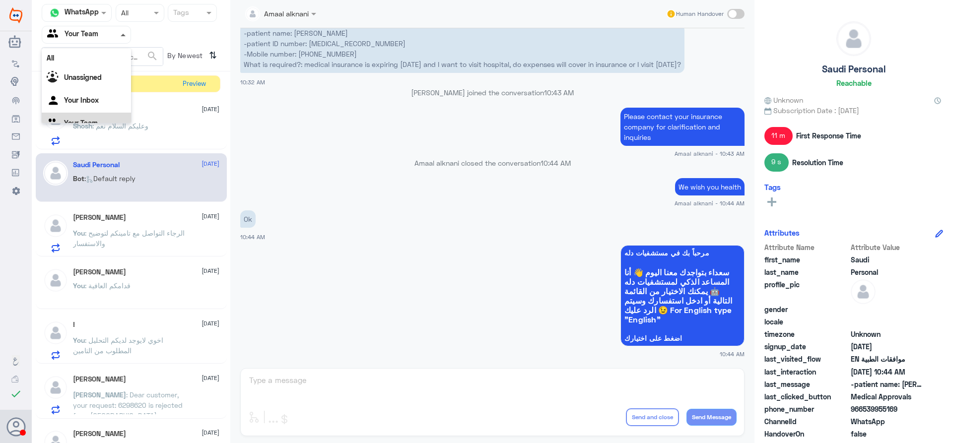
click at [125, 33] on span at bounding box center [124, 34] width 12 height 10
click at [111, 89] on div "Your Inbox" at bounding box center [86, 88] width 89 height 23
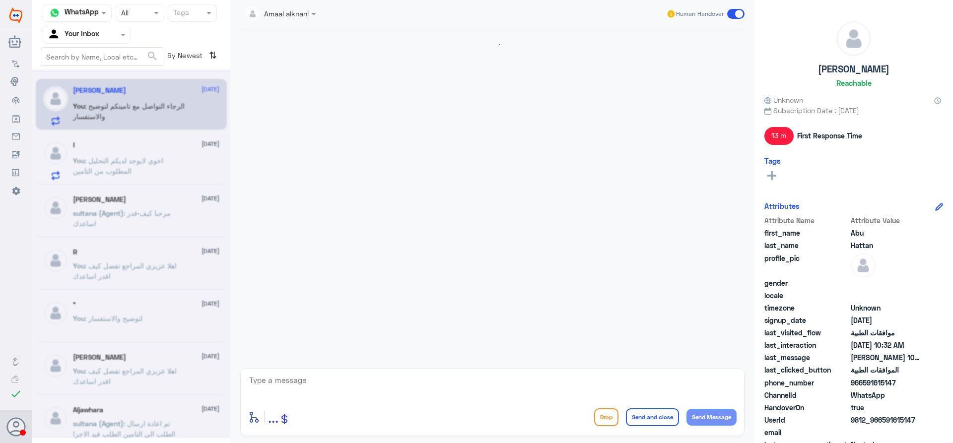
scroll to position [808, 0]
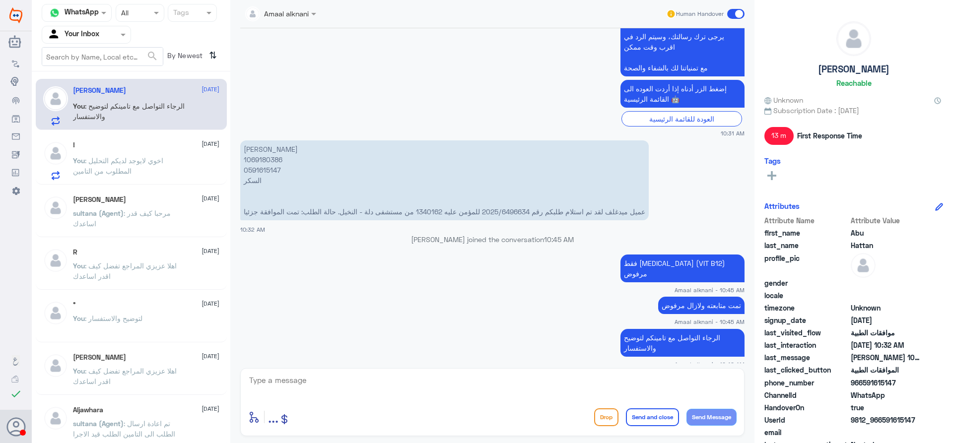
click at [366, 390] on textarea at bounding box center [492, 386] width 488 height 24
drag, startPoint x: 547, startPoint y: 378, endPoint x: 542, endPoint y: 384, distance: 8.5
click at [547, 381] on textarea at bounding box center [492, 386] width 488 height 24
type textarea "قدامكم العافية"
click at [658, 417] on button "Send and close" at bounding box center [652, 417] width 53 height 18
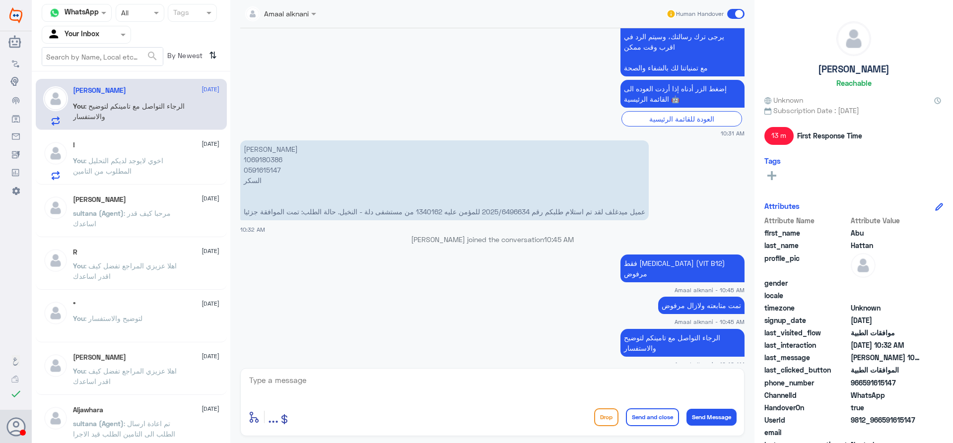
scroll to position [839, 0]
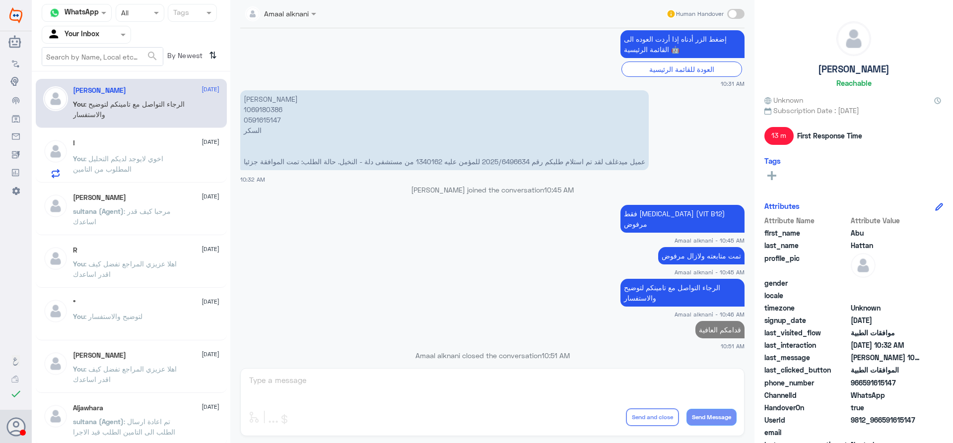
click at [150, 166] on p "You : اخوي لايوجد لديكم التحليل المطلوب من التامين" at bounding box center [129, 165] width 112 height 25
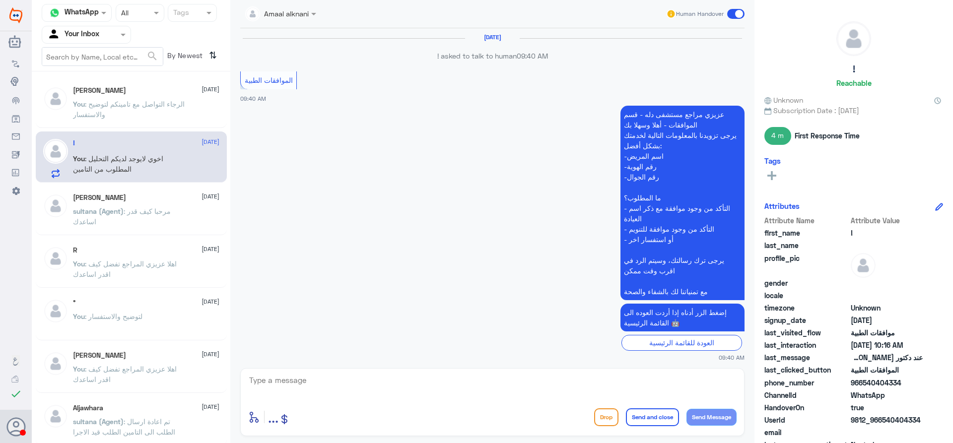
scroll to position [676, 0]
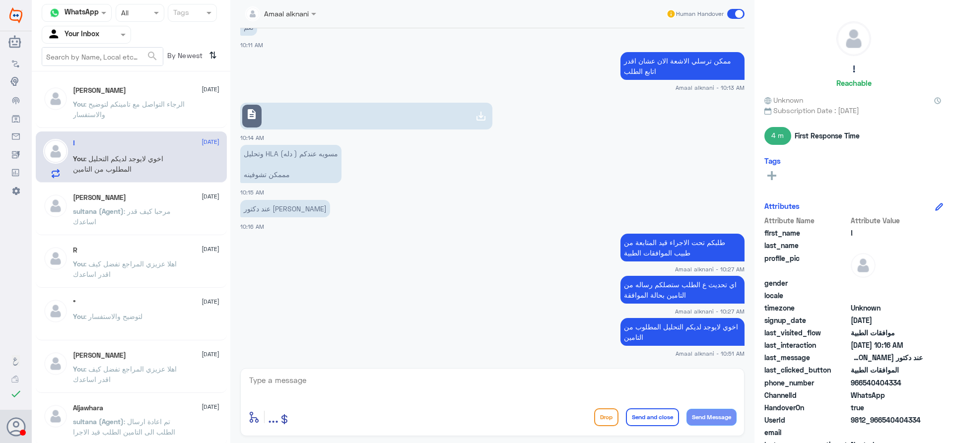
click at [292, 385] on textarea at bounding box center [492, 386] width 488 height 24
click at [147, 114] on div "You : قدامكم العافية" at bounding box center [146, 112] width 146 height 22
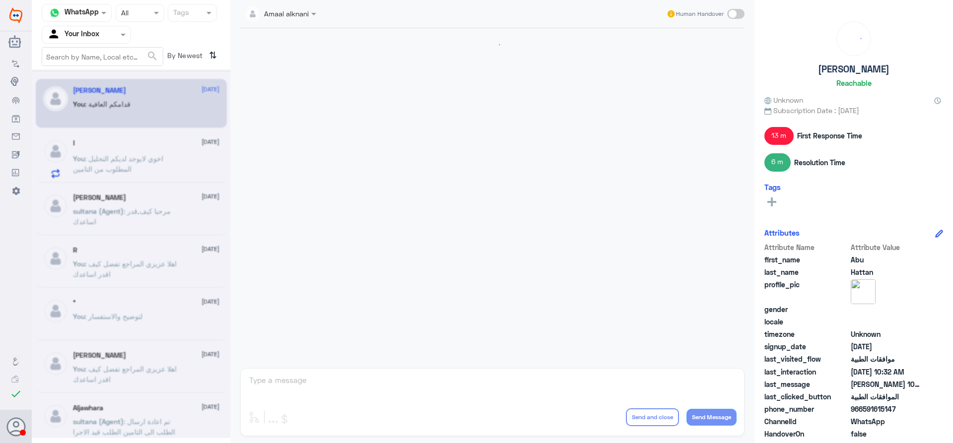
scroll to position [743, 0]
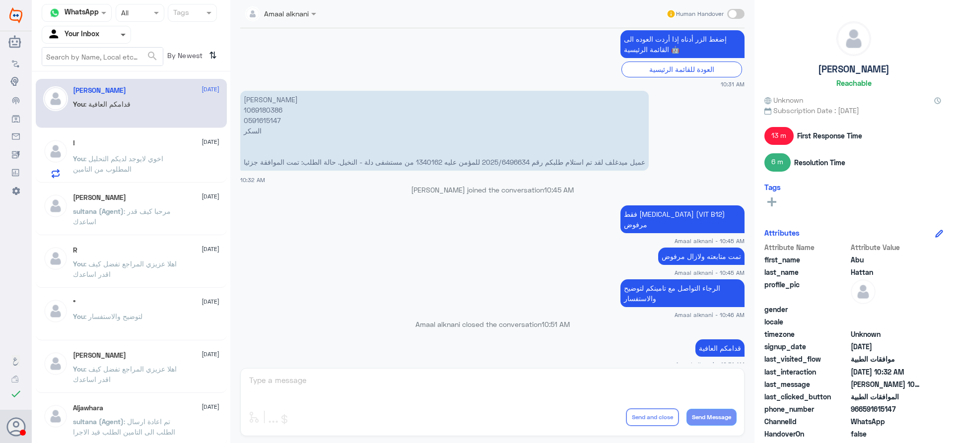
click at [122, 35] on span at bounding box center [123, 35] width 5 height 3
click at [101, 108] on div "Your Team" at bounding box center [86, 111] width 89 height 23
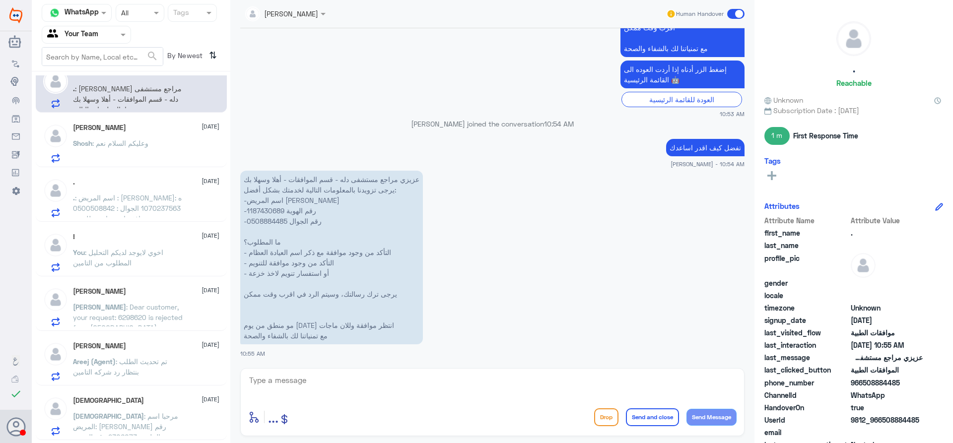
scroll to position [0, 0]
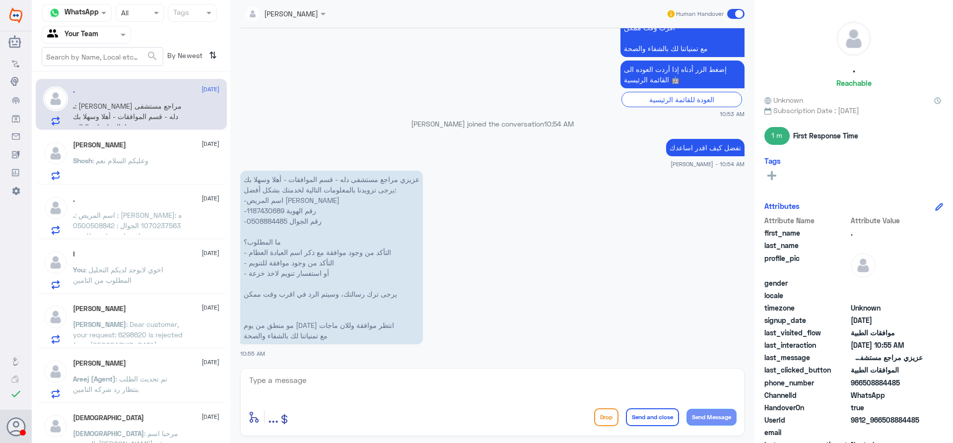
click at [153, 213] on span ": اسم المريض : [PERSON_NAME]ه : 1070237563 الجوال : 0500508842 عندي موافقه انته…" at bounding box center [127, 246] width 109 height 71
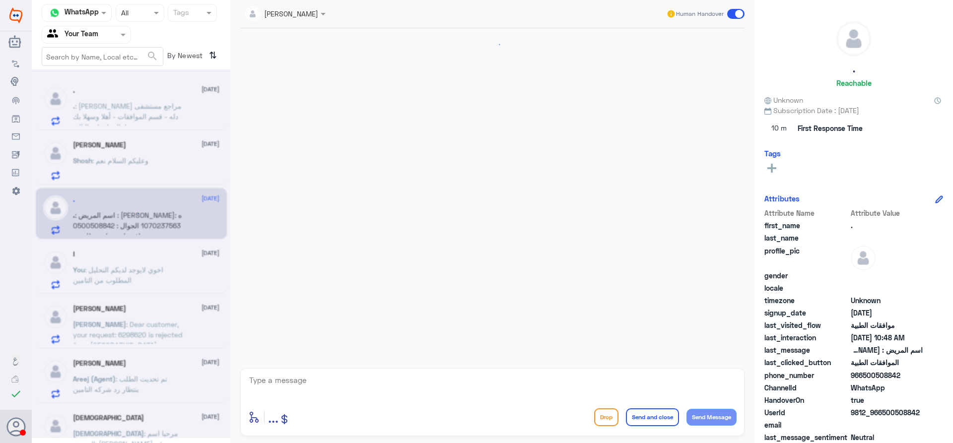
scroll to position [227, 0]
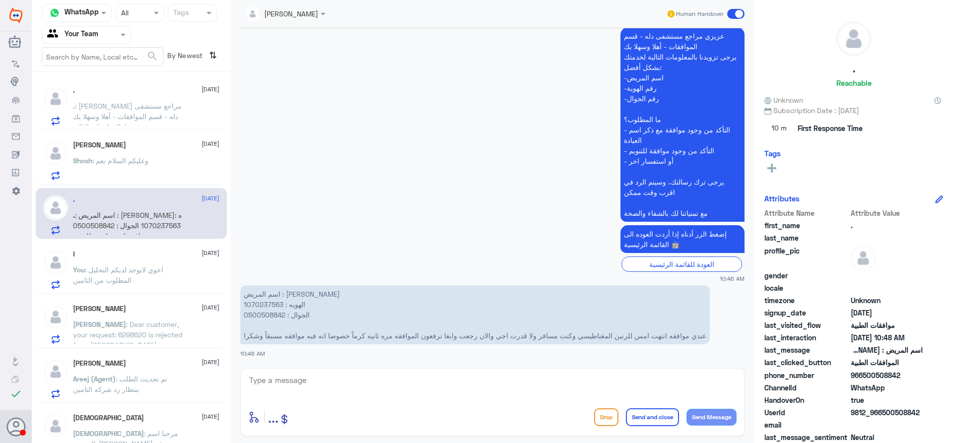
click at [278, 318] on p "اسم المريض : [PERSON_NAME] الهويه : 1070237563 الجوال : 0500508842 عندي موافقه …" at bounding box center [474, 314] width 469 height 59
click at [272, 300] on p "اسم المريض : [PERSON_NAME] الهويه : 1070237563 الجوال : 0500508842 عندي موافقه …" at bounding box center [474, 314] width 469 height 59
click at [273, 303] on p "اسم المريض : [PERSON_NAME] الهويه : 1070237563 الجوال : 0500508842 عندي موافقه …" at bounding box center [474, 314] width 469 height 59
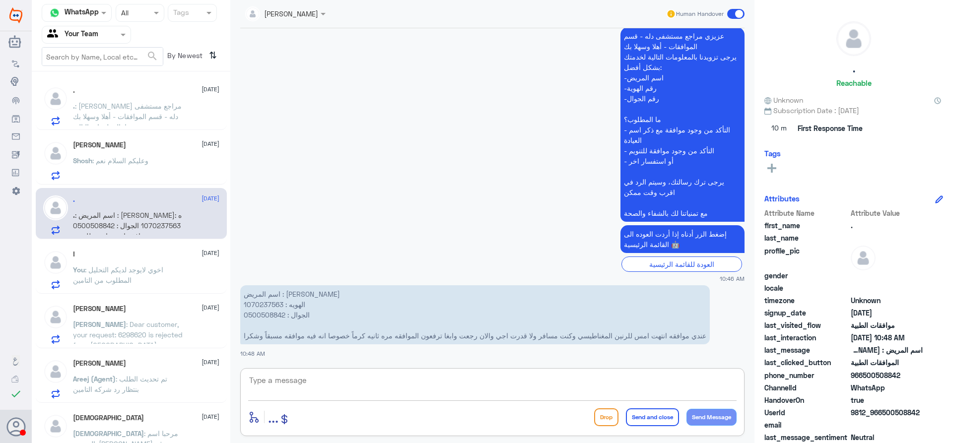
click at [392, 382] on textarea at bounding box center [492, 386] width 488 height 24
type textarea "يمكنكم الاستفادة من نفس الموافقة عزيزي المراجع"
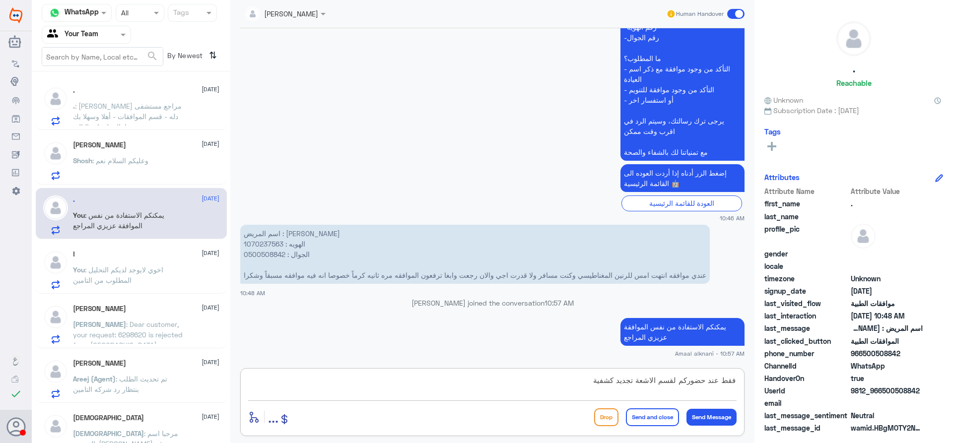
click at [634, 380] on textarea "فقط عند حضوركم لقسم الاشعة تجديد كشفية" at bounding box center [492, 386] width 488 height 24
type textarea "فقط عند حضوركم لقسم الاشعة تحتاج الى تجديد كشفية"
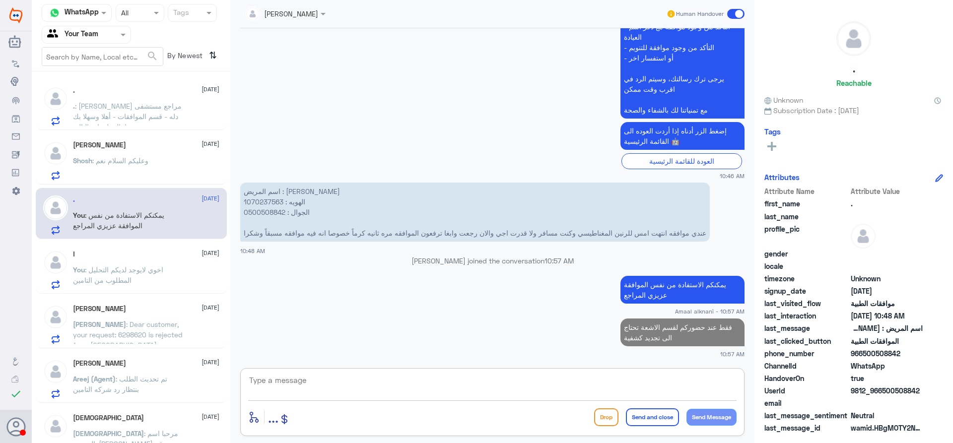
click at [616, 388] on textarea at bounding box center [492, 386] width 488 height 24
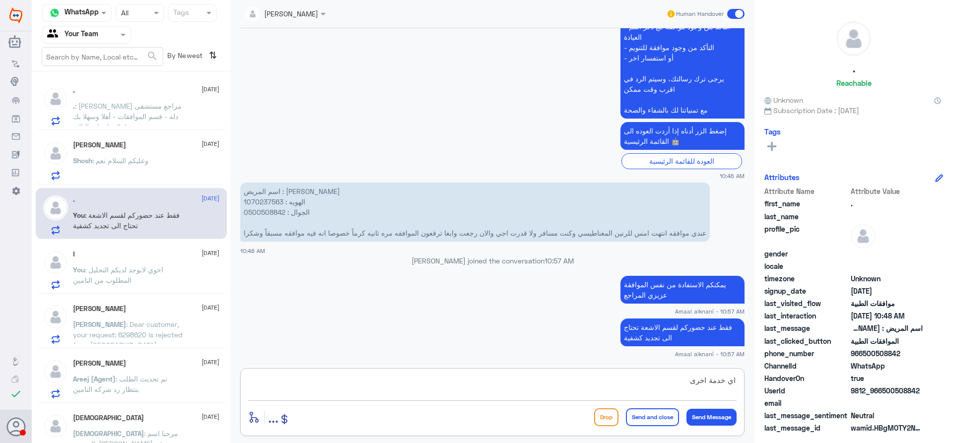
type textarea "اي خدمة اخرى ؟"
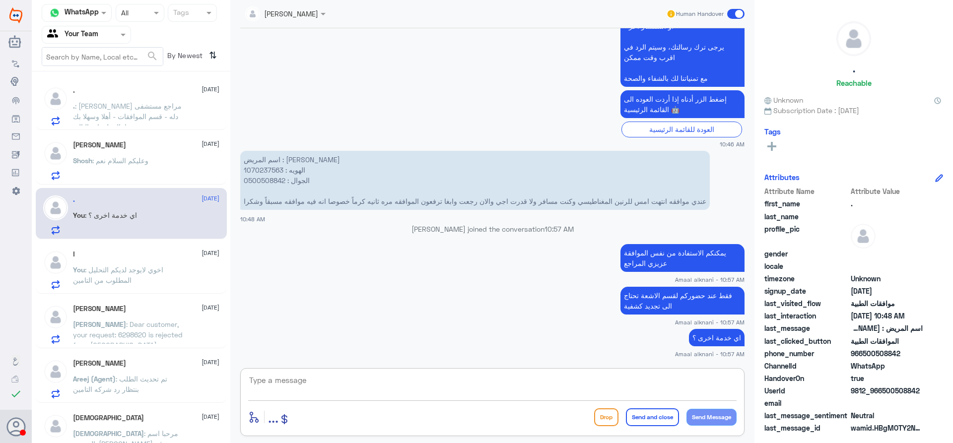
click at [154, 103] on span ": [PERSON_NAME] مراجع مستشفى دله - قسم الموافقات - أهلا وسهلا بك يرجى تزويدنا ب…" at bounding box center [129, 174] width 112 height 144
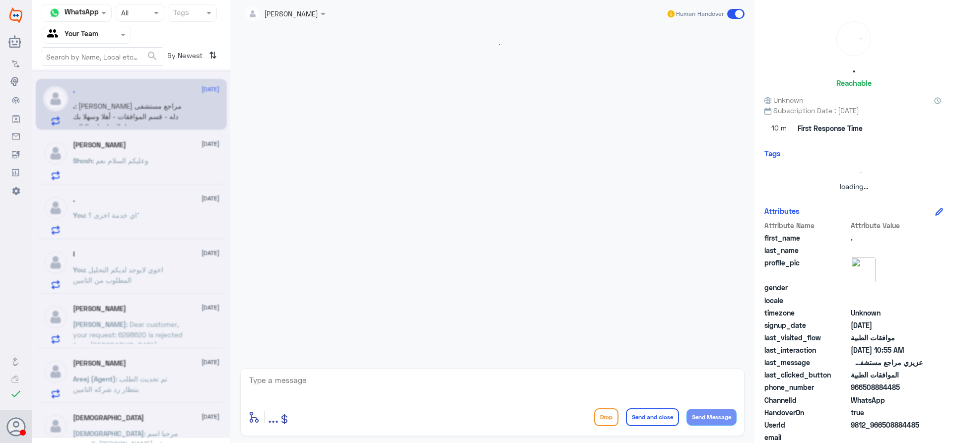
scroll to position [1379, 0]
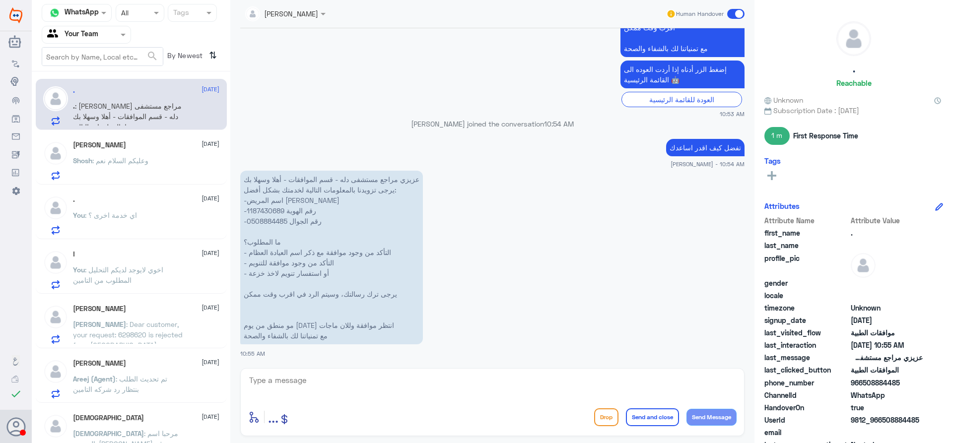
click at [271, 212] on p "عزيزي مراجع مستشفى دله - قسم الموافقات - أهلا وسهلا بك يرجى تزويدنا بالمعلومات …" at bounding box center [331, 258] width 183 height 174
click at [124, 148] on div "[PERSON_NAME] [DATE]" at bounding box center [146, 145] width 146 height 8
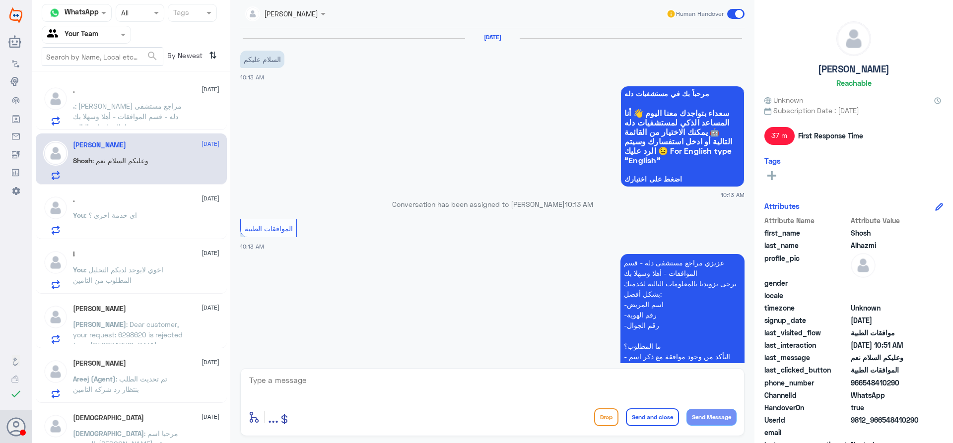
scroll to position [353, 0]
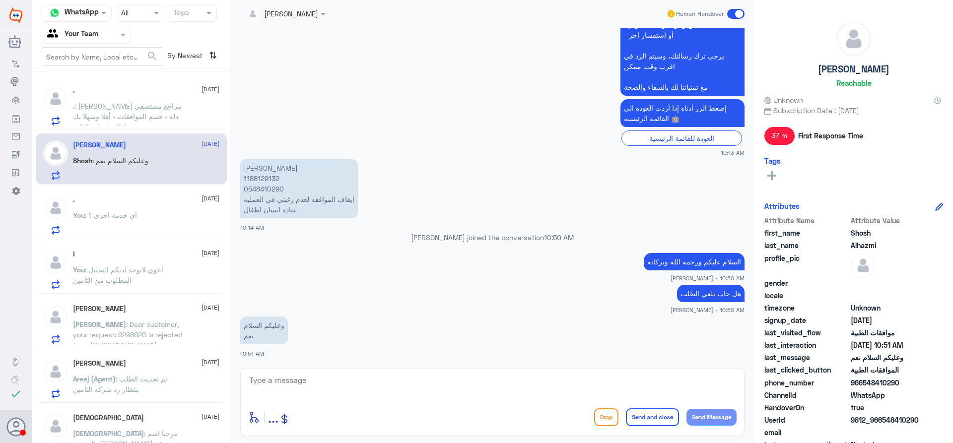
drag, startPoint x: 125, startPoint y: 39, endPoint x: 126, endPoint y: 47, distance: 8.0
click at [126, 39] on span at bounding box center [124, 34] width 12 height 10
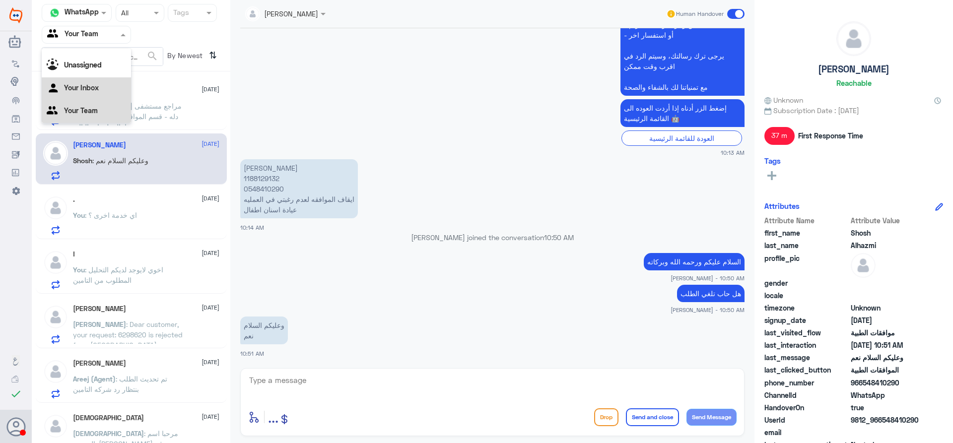
click at [111, 87] on div "Your Inbox" at bounding box center [86, 88] width 89 height 23
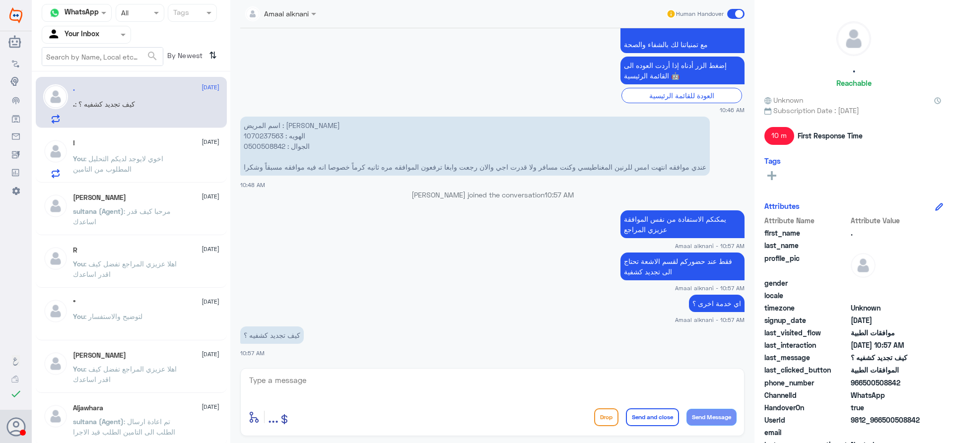
scroll to position [0, 0]
click at [133, 112] on p ". : كيف تجديد كشفيه ؟" at bounding box center [104, 113] width 62 height 25
click at [330, 380] on textarea at bounding box center [492, 386] width 488 height 24
type textarea "كشفية الطبيب"
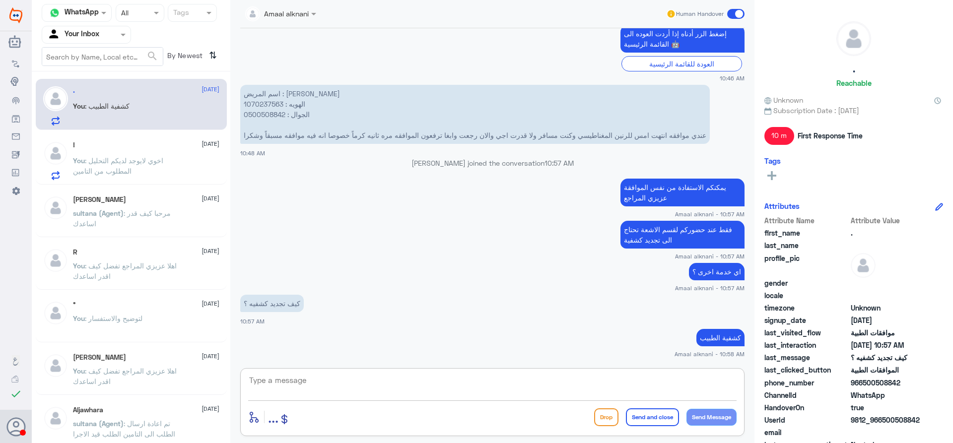
click at [315, 383] on textarea at bounding box center [492, 386] width 488 height 24
click at [357, 375] on textarea at bounding box center [492, 386] width 488 height 24
click at [331, 375] on textarea at bounding box center [492, 386] width 488 height 24
click at [326, 396] on textarea at bounding box center [492, 386] width 488 height 24
click at [387, 390] on textarea at bounding box center [492, 386] width 488 height 24
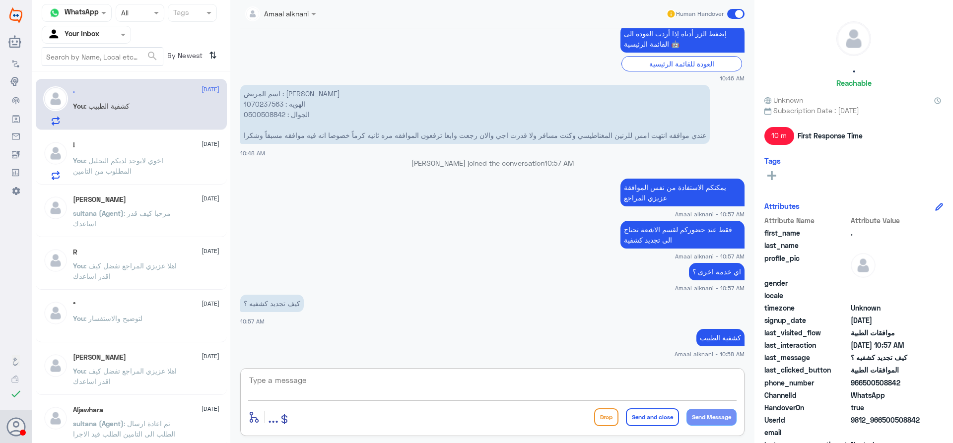
click at [411, 381] on textarea at bounding box center [492, 386] width 488 height 24
type textarea "ك"
click at [380, 398] on div "متمنين لكم دوام الصحة والعافية" at bounding box center [492, 387] width 488 height 27
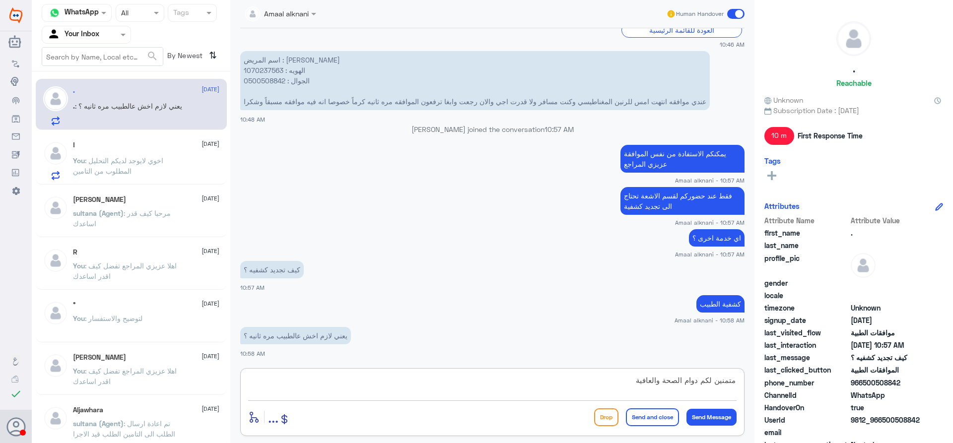
click at [378, 388] on textarea "متمنين لكم دوام الصحة والعافية" at bounding box center [492, 386] width 488 height 24
type textarea "م"
type textarea "لا يحتاج لدخولكم"
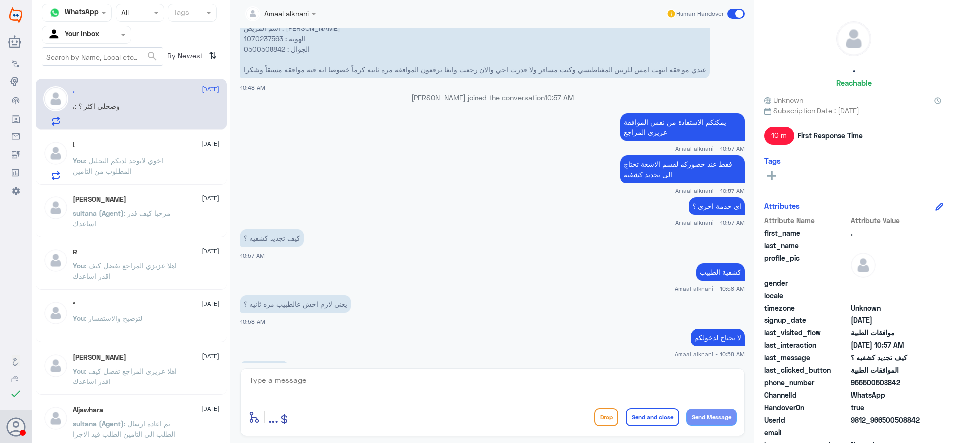
scroll to position [527, 0]
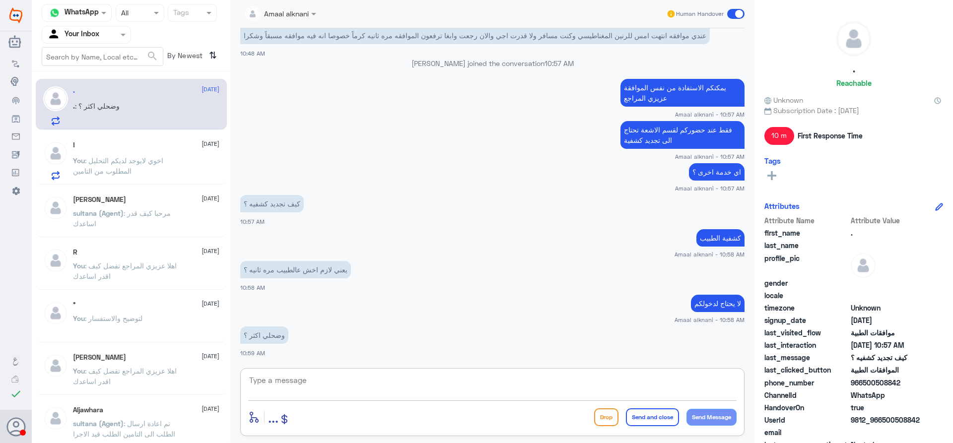
click at [349, 374] on textarea at bounding box center [492, 386] width 488 height 24
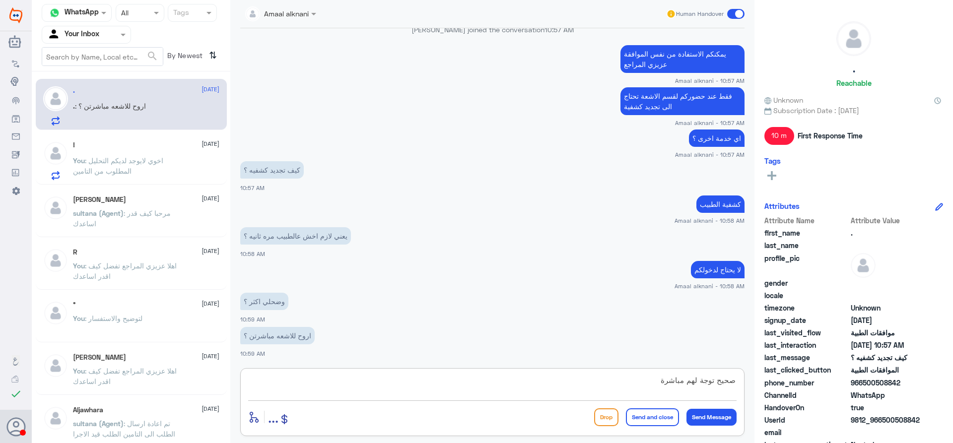
type textarea "صحيح توجة لهم مباشرة"
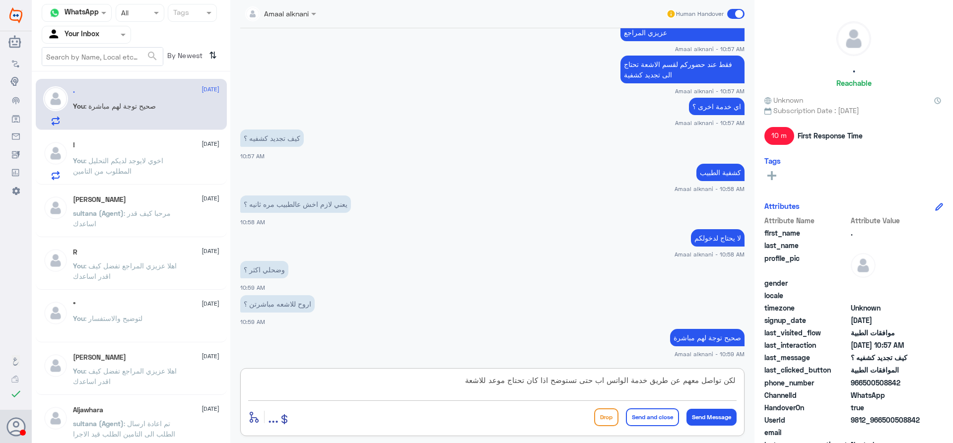
type textarea "لكن تواصل معهم عن طريق خدمة الواتس اب حتى تستوضح اذا كان تحتاج موعد للاشعة"
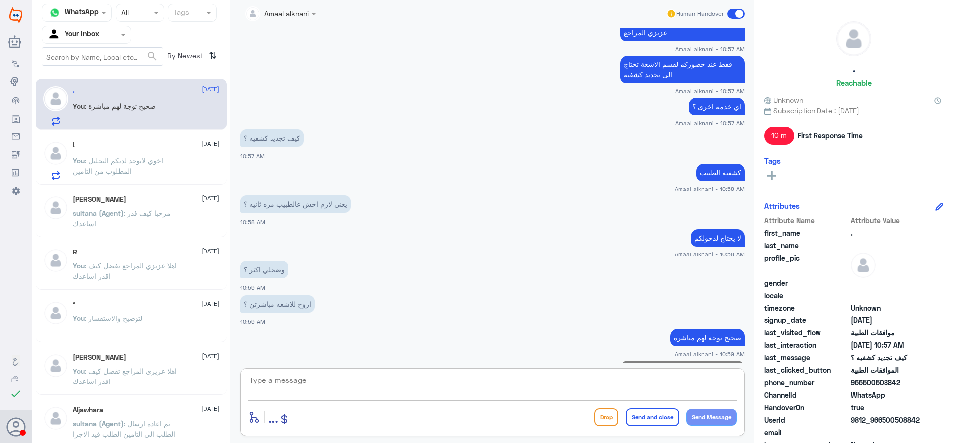
scroll to position [645, 0]
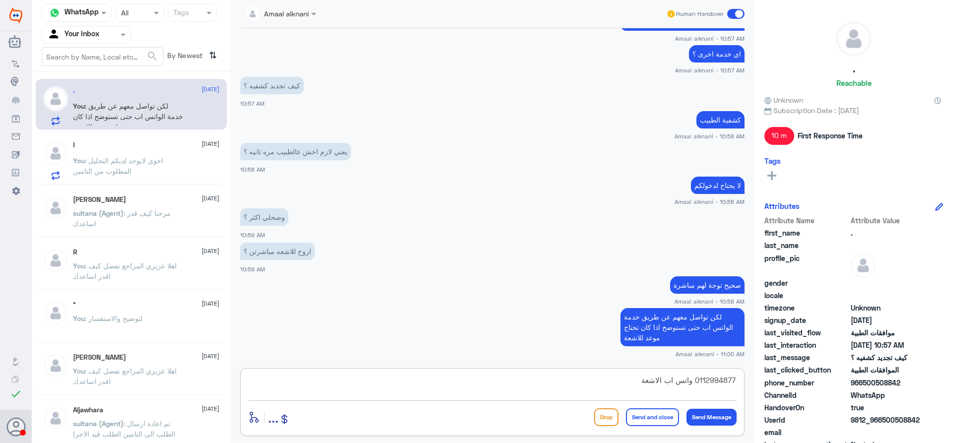
type textarea "0112994877 واتس اب الاشعة"
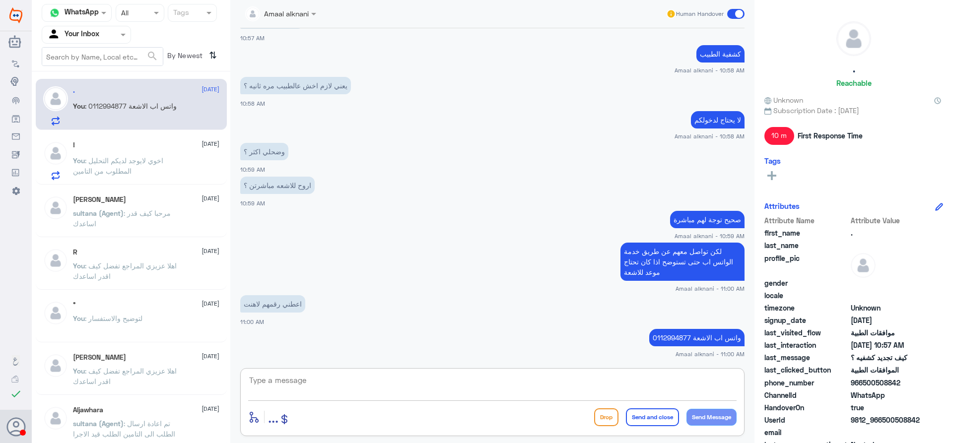
scroll to position [711, 0]
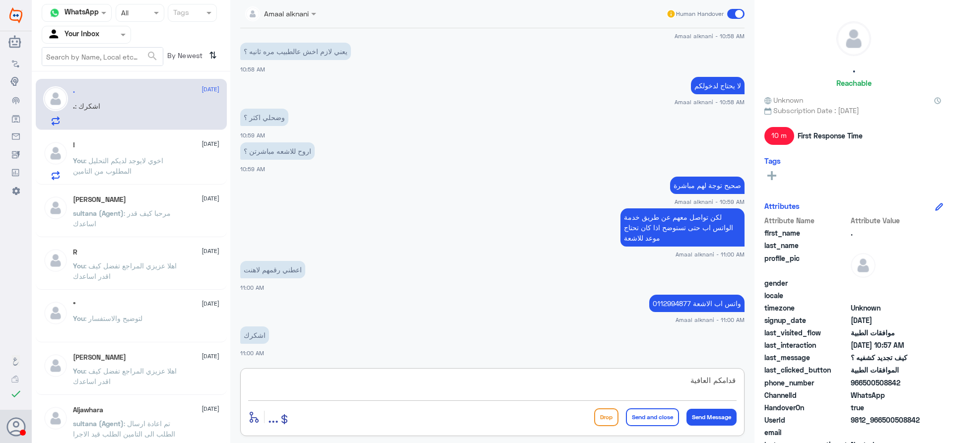
type textarea "قدامكم العافية"
click at [642, 418] on button "Send and close" at bounding box center [652, 417] width 53 height 18
